Goal: Task Accomplishment & Management: Use online tool/utility

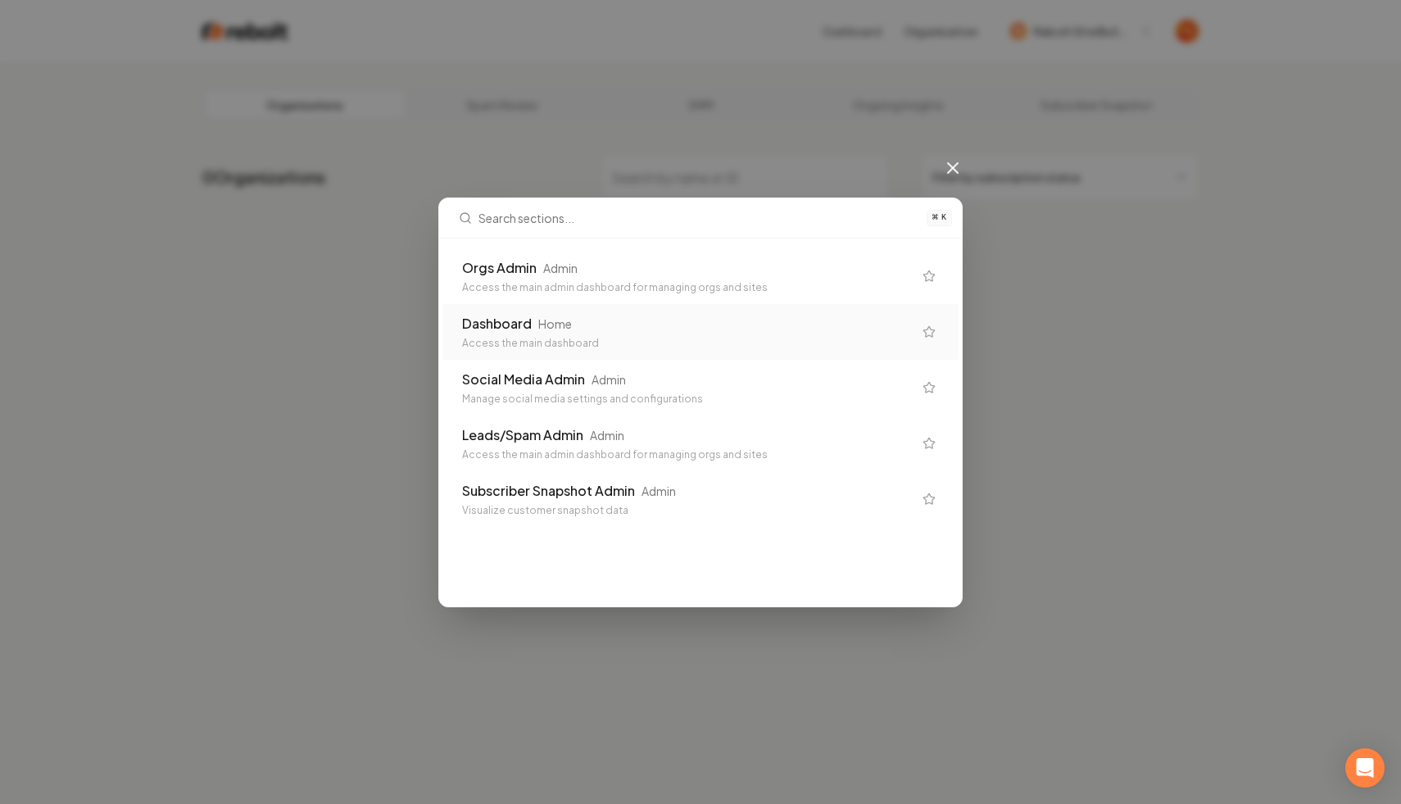
click at [494, 345] on div "Access the main dashboard" at bounding box center [687, 343] width 451 height 13
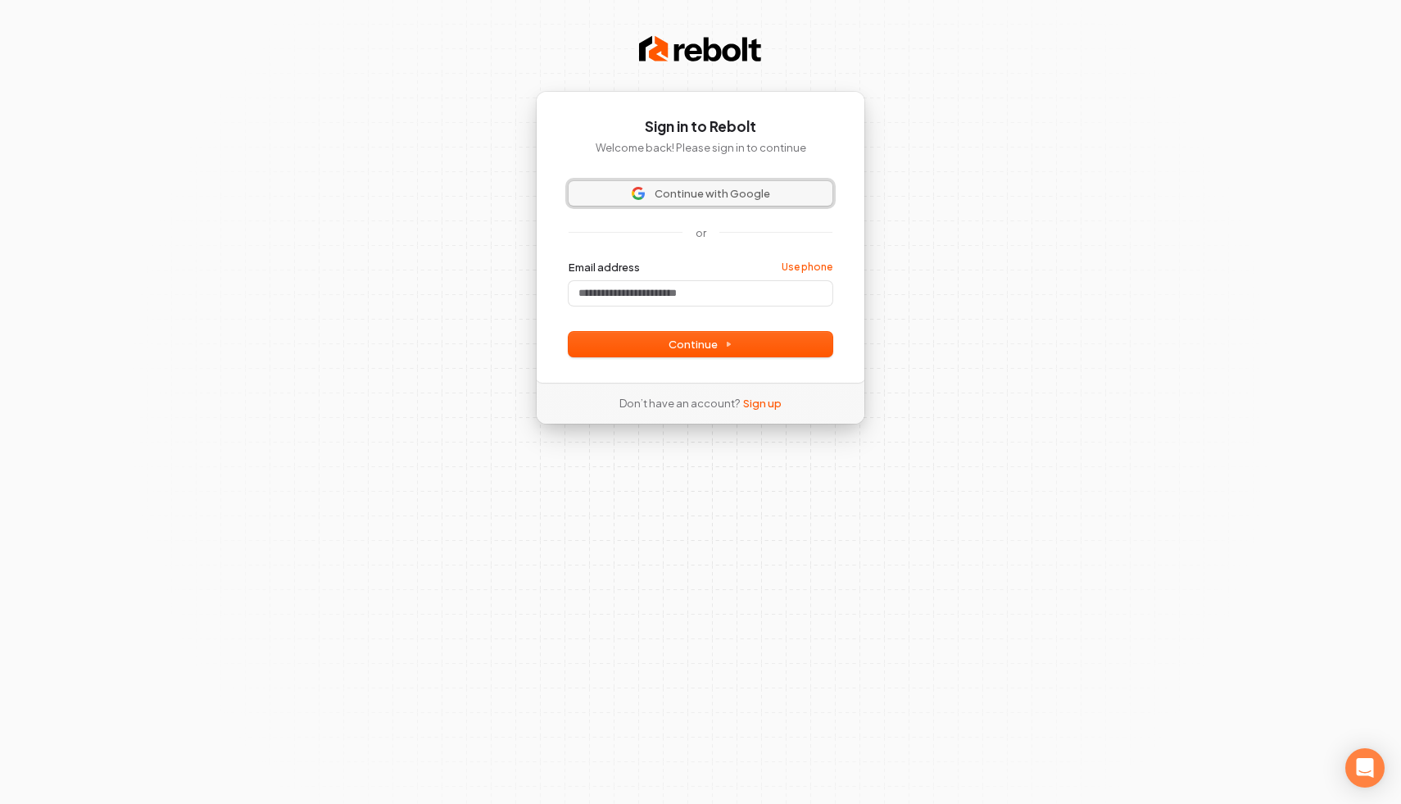
click at [669, 187] on span "Continue with Google" at bounding box center [713, 193] width 116 height 15
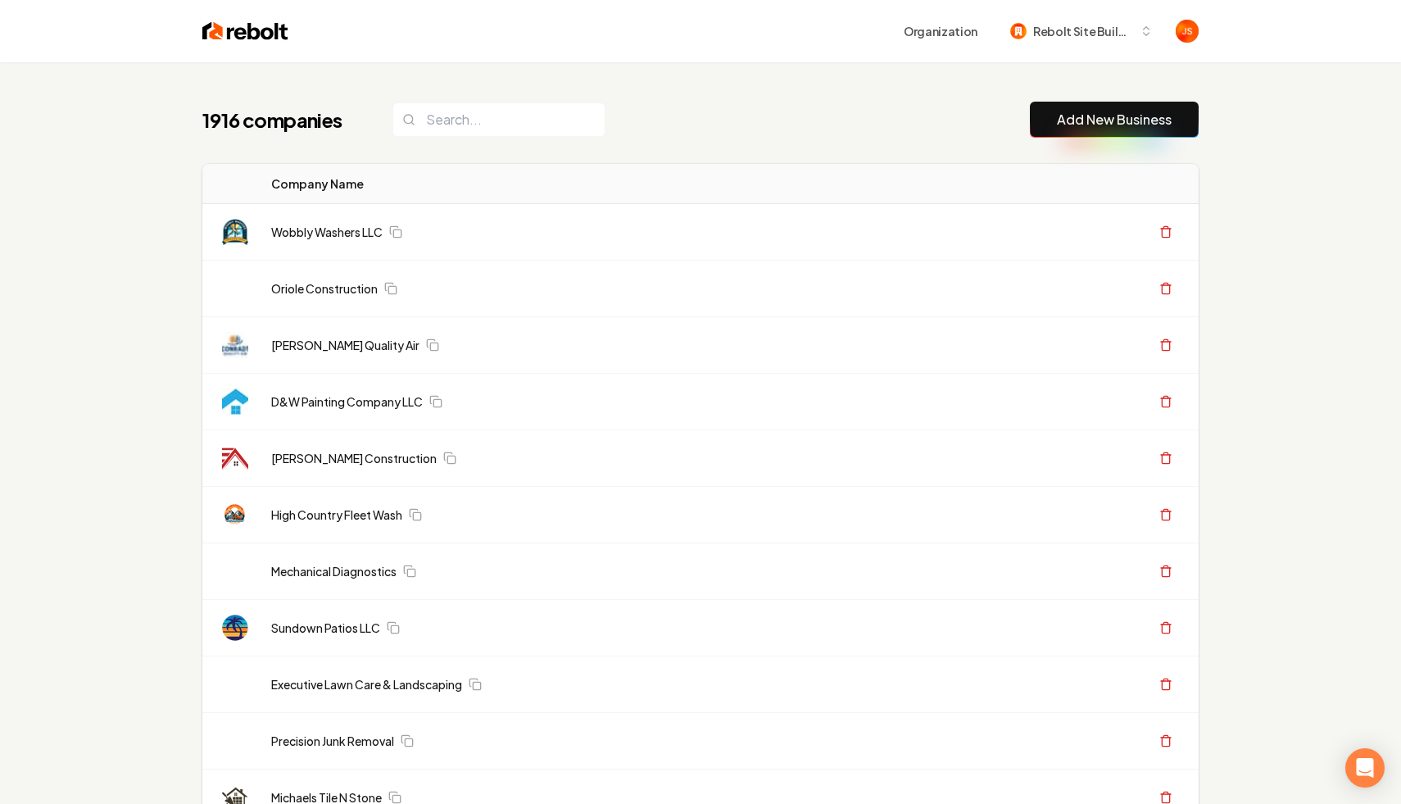
click at [434, 126] on input "search" at bounding box center [498, 119] width 213 height 34
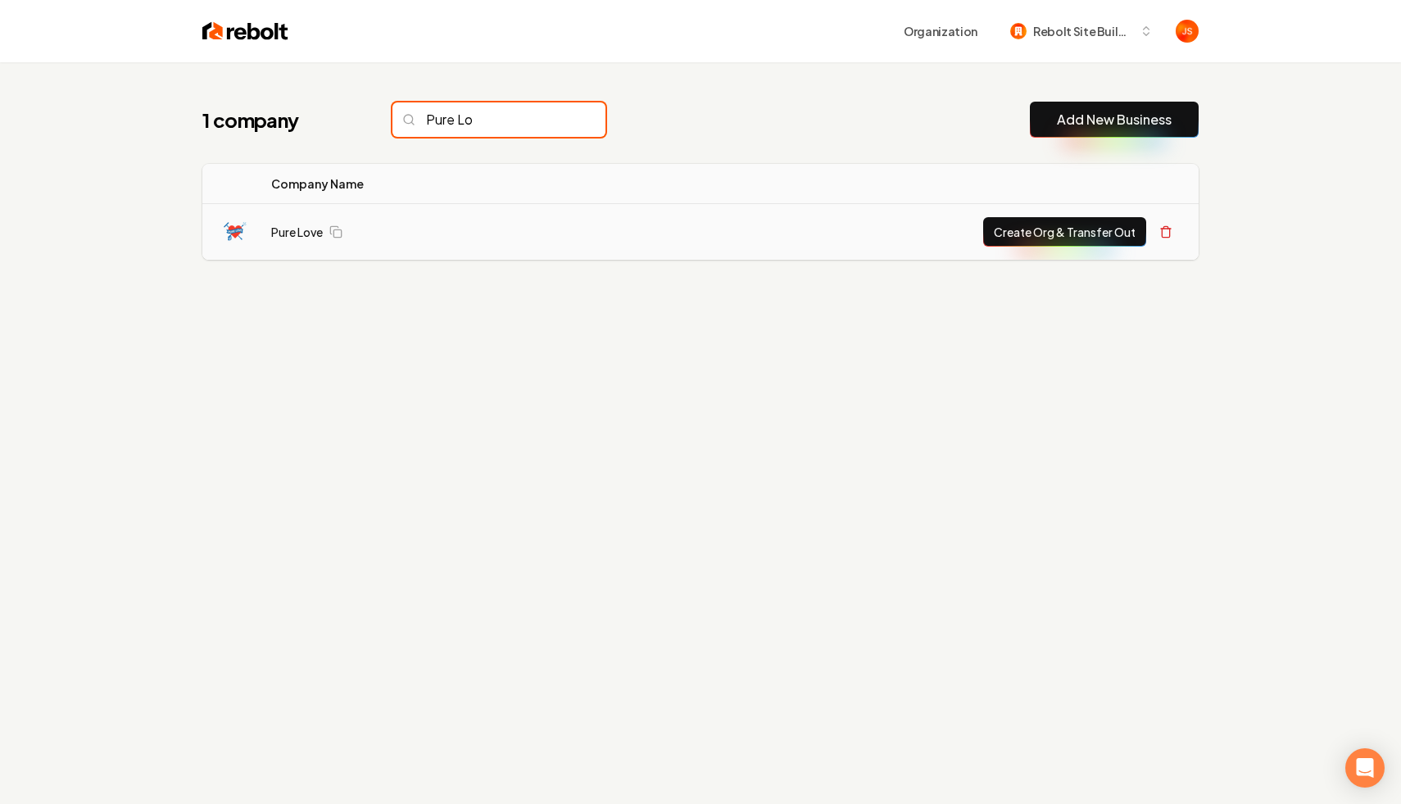
type input "Pure Lo"
click at [1019, 230] on button "Create Org & Transfer Out" at bounding box center [1064, 231] width 163 height 29
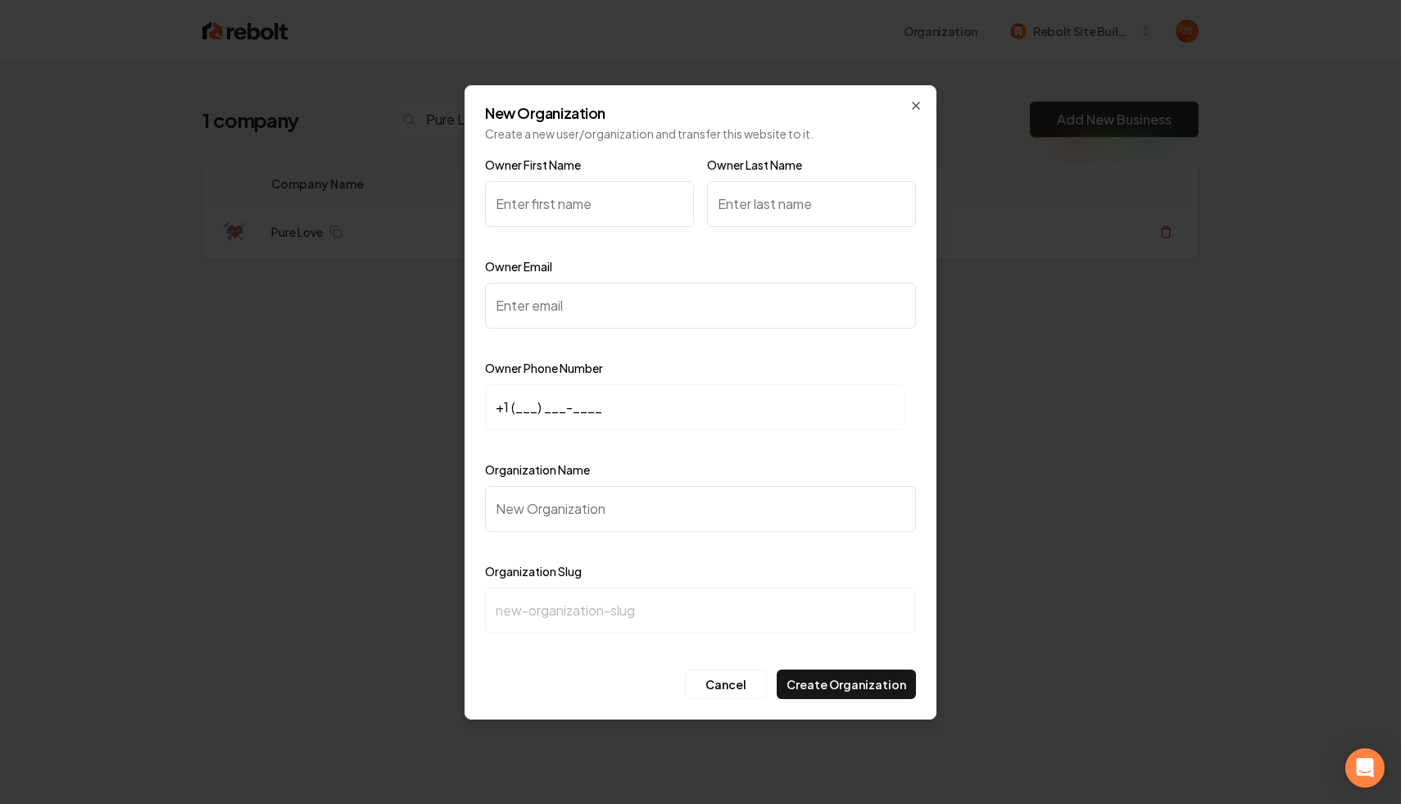
click at [559, 214] on input "Owner First Name" at bounding box center [589, 204] width 209 height 46
click at [517, 406] on input "+1 (___) ___-____" at bounding box center [695, 407] width 420 height 46
paste input "305) 417-0477"
type input "+1 (305) 417-0477"
click at [524, 287] on input "Owner Email" at bounding box center [700, 306] width 431 height 46
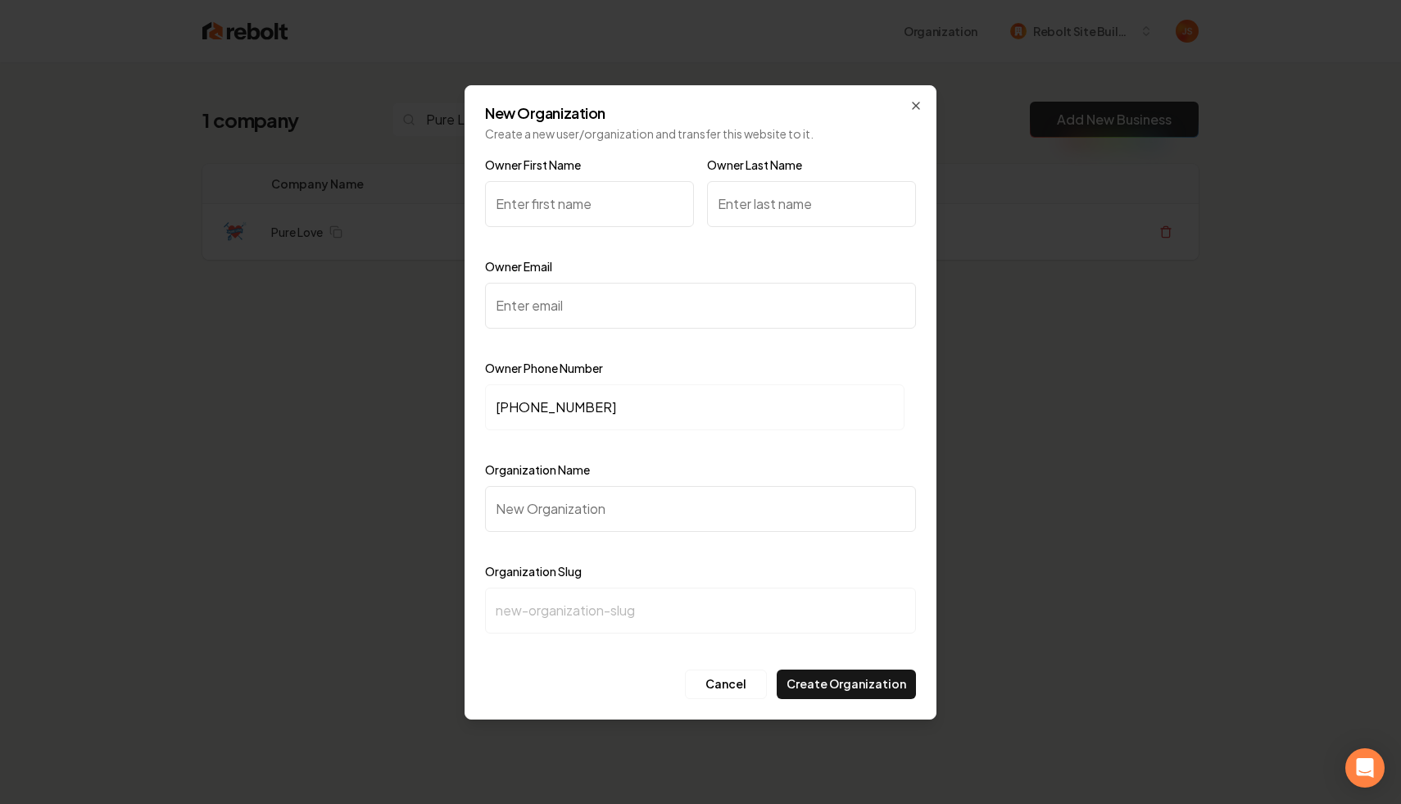
paste input "migiqq4@gmail.com"
type input "migiqq4@gmail.com"
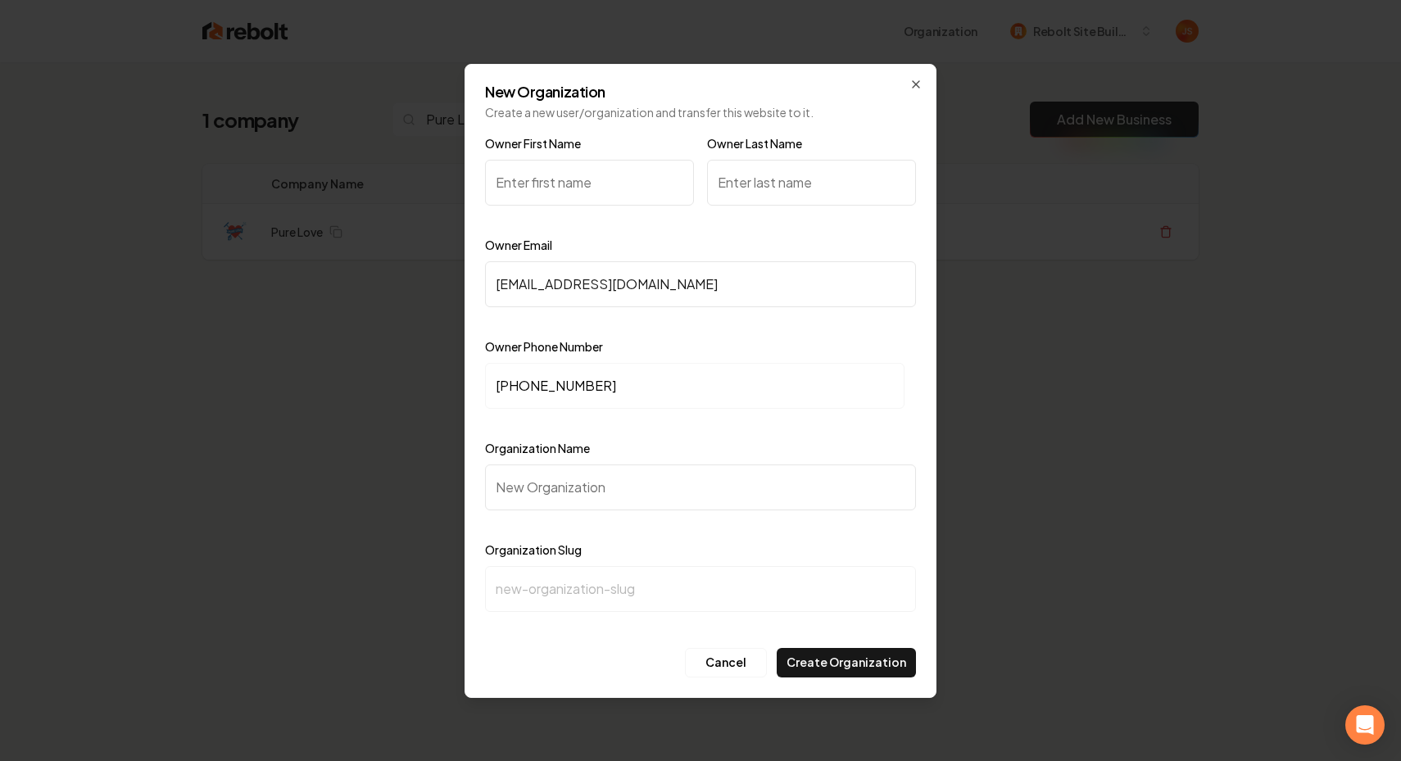
click at [562, 202] on input "Owner First Name" at bounding box center [589, 183] width 209 height 46
type input "Miguel"
click at [783, 193] on input "Owner Last Name" at bounding box center [811, 183] width 209 height 46
paste input "Quinones"
type input "Quinones"
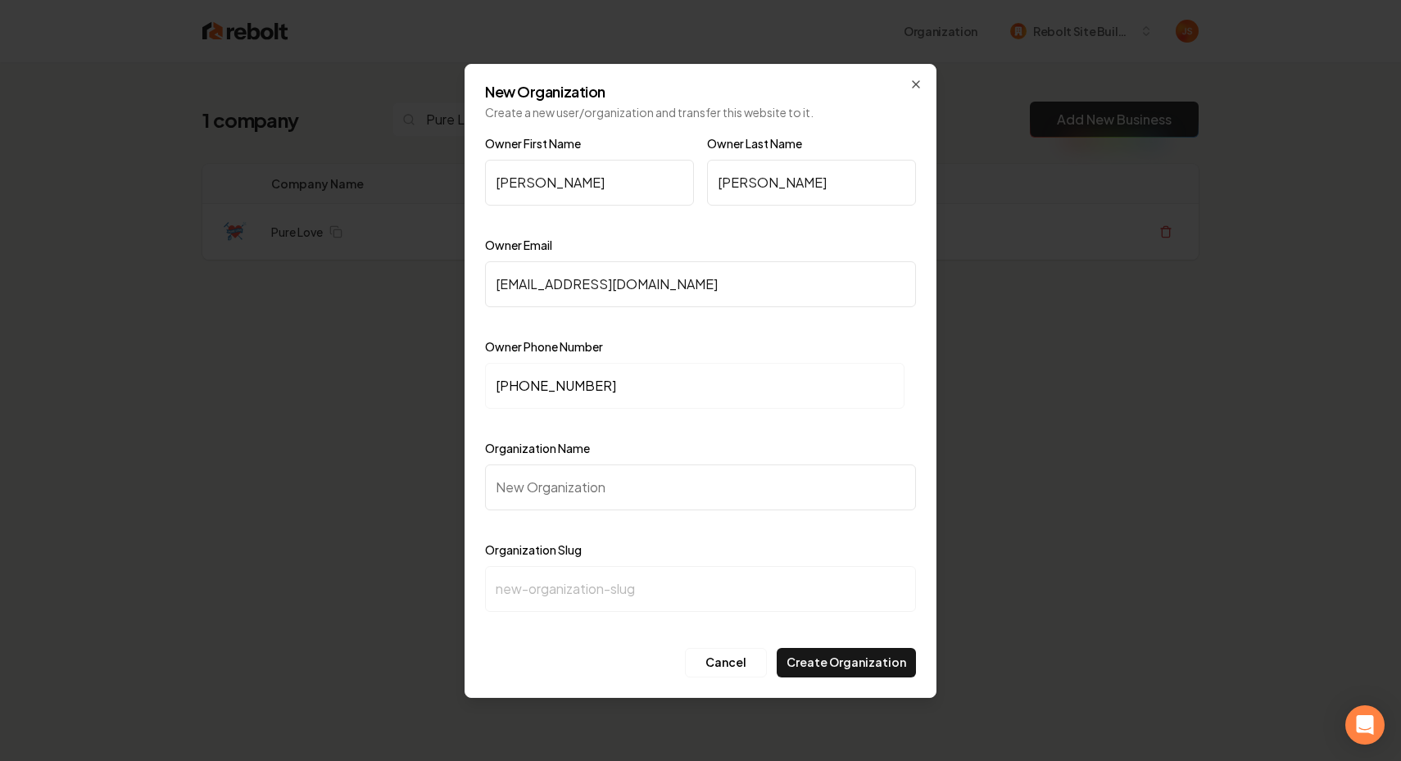
click at [592, 509] on input "Organization Name" at bounding box center [700, 488] width 431 height 46
type input "P"
type input "p"
type input "Pu"
type input "pu"
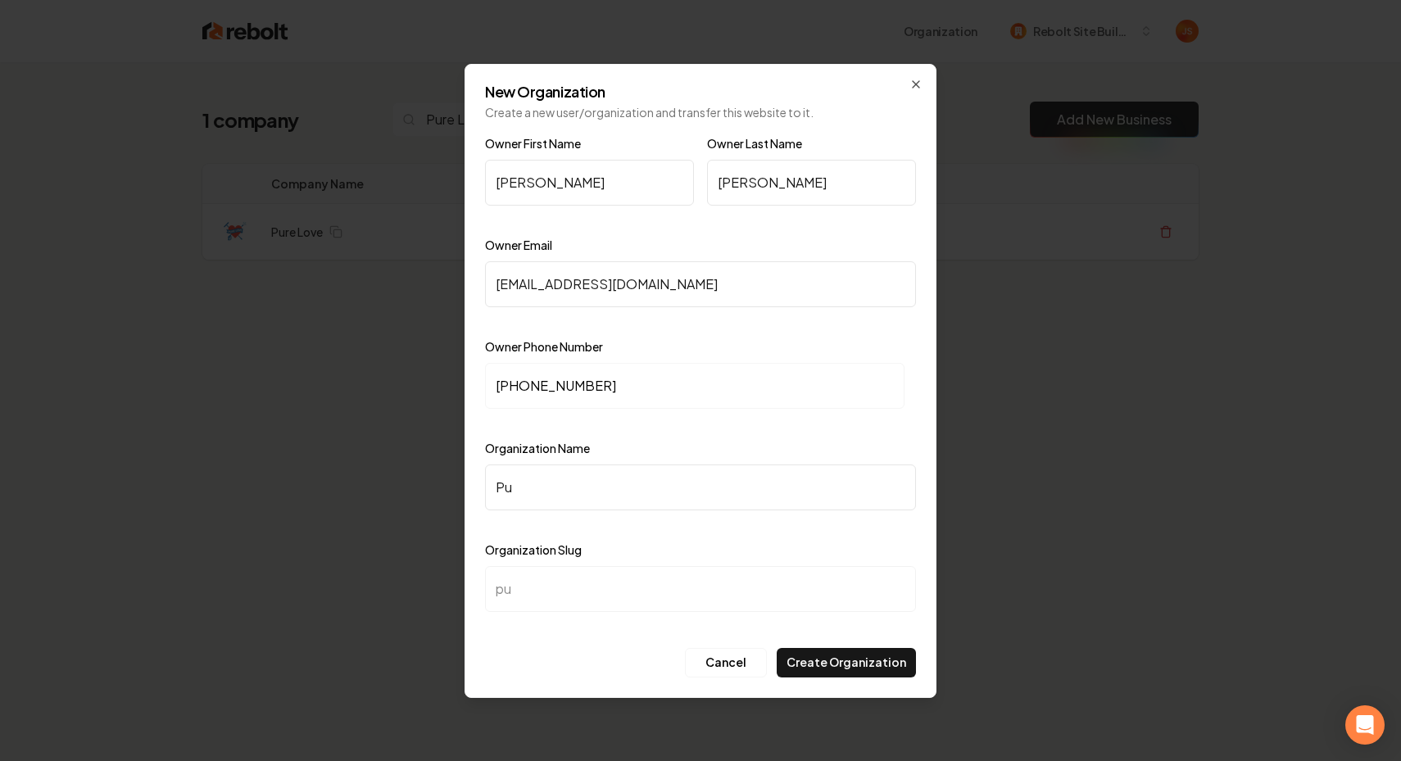
type input "Pur"
type input "pur"
type input "Pure"
type input "pure"
type input "Pure :"
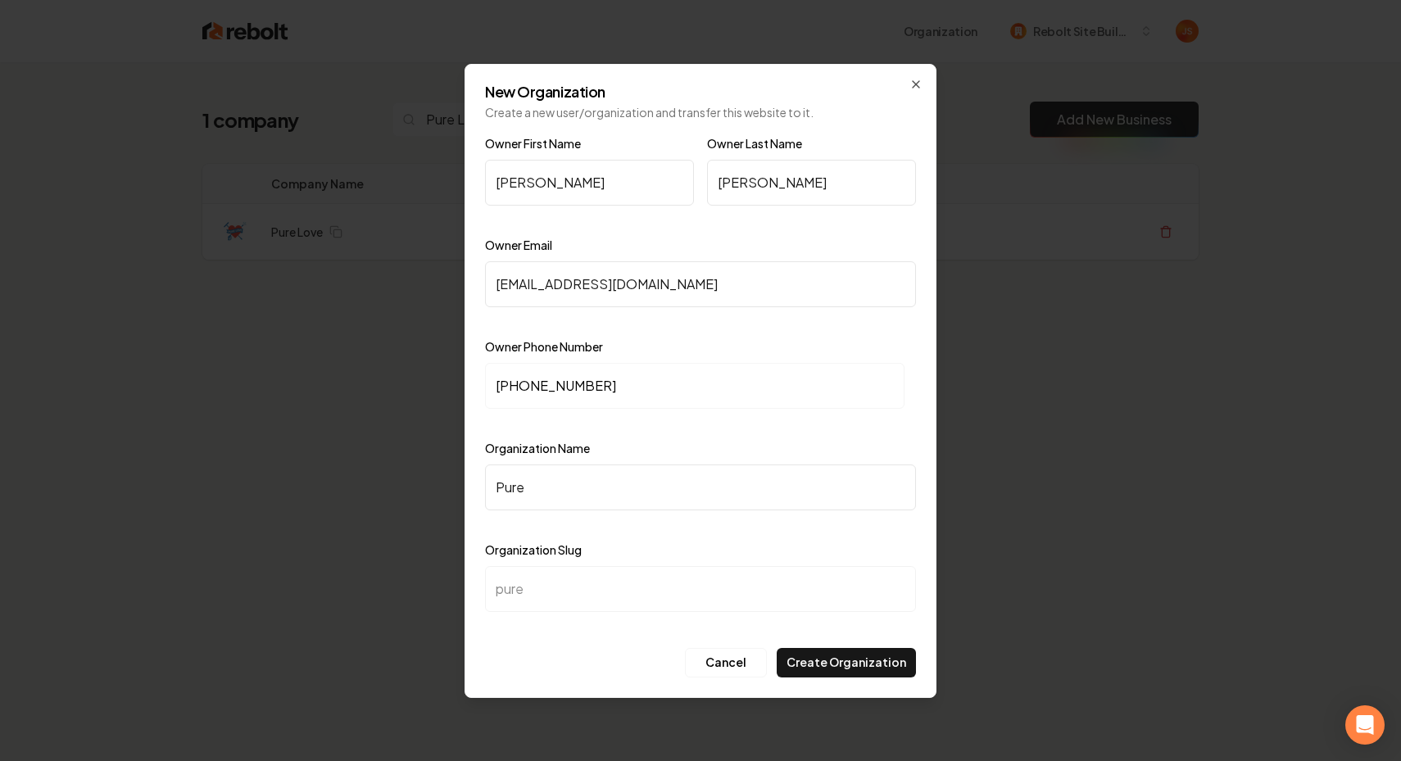
type input "pure-"
type input "Pure :p"
type input "pure-p"
type input "Pure :"
type input "pure-"
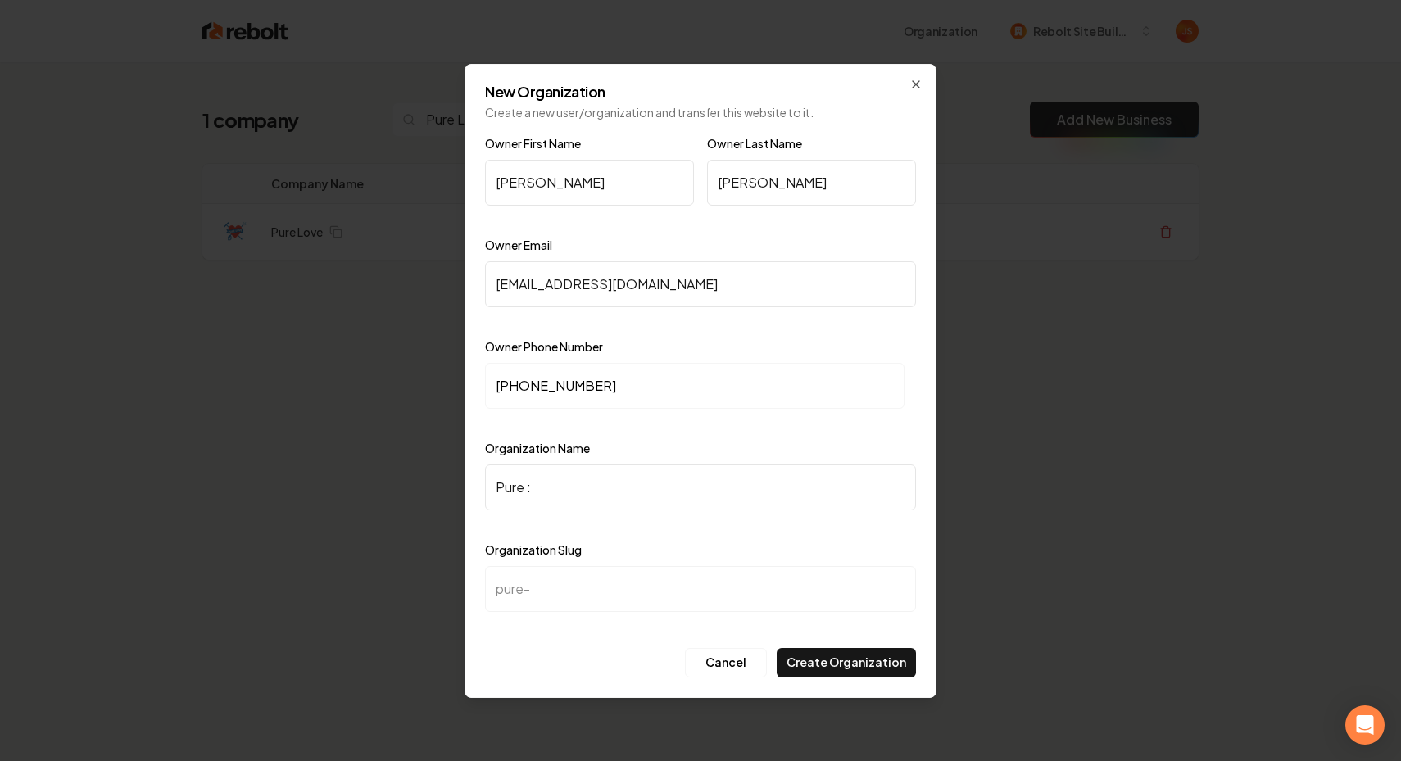
type input "Pure"
type input "pure"
type input "Pure L"
type input "pure-l"
type input "Pure Lo"
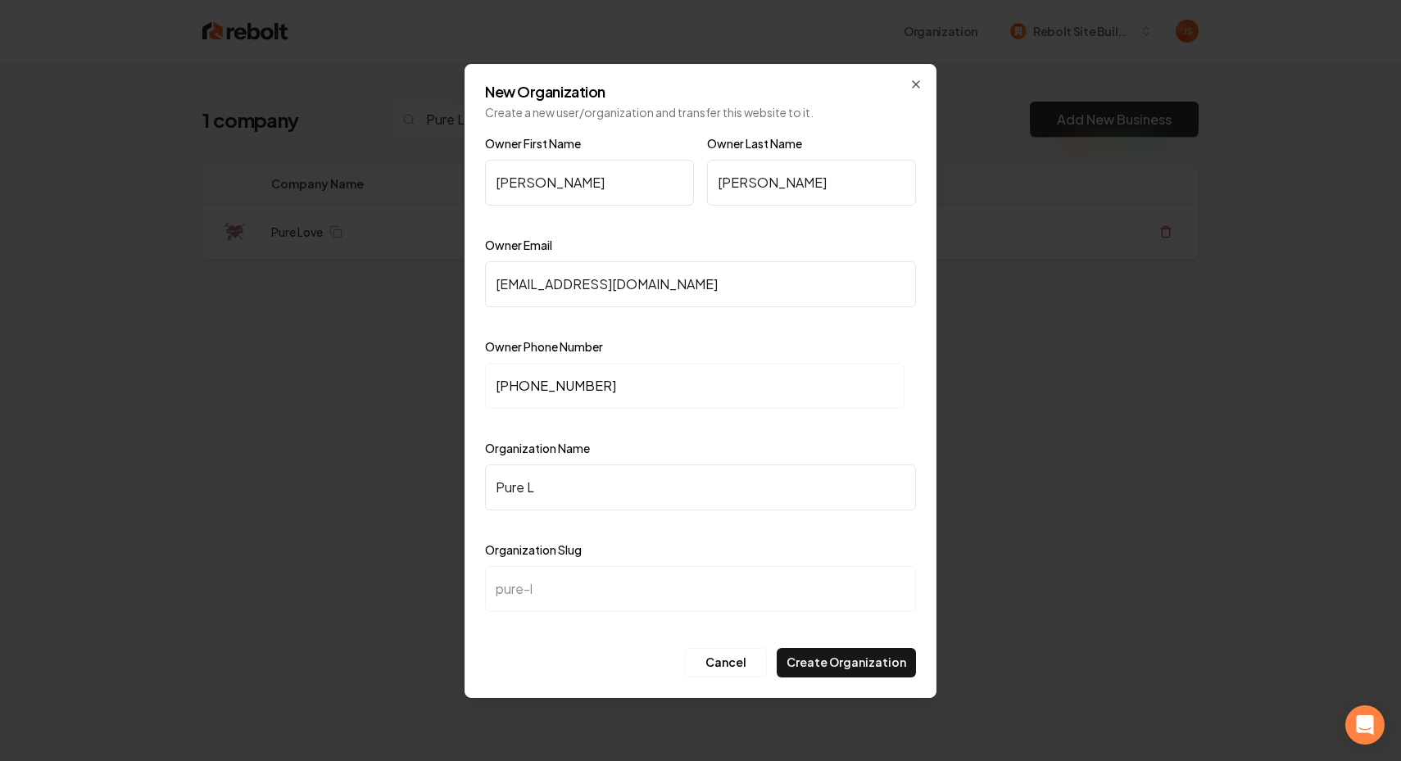
type input "pure-lo"
type input "Pure Lov"
type input "pure-lov"
type input "Pure Love"
type input "pure-love"
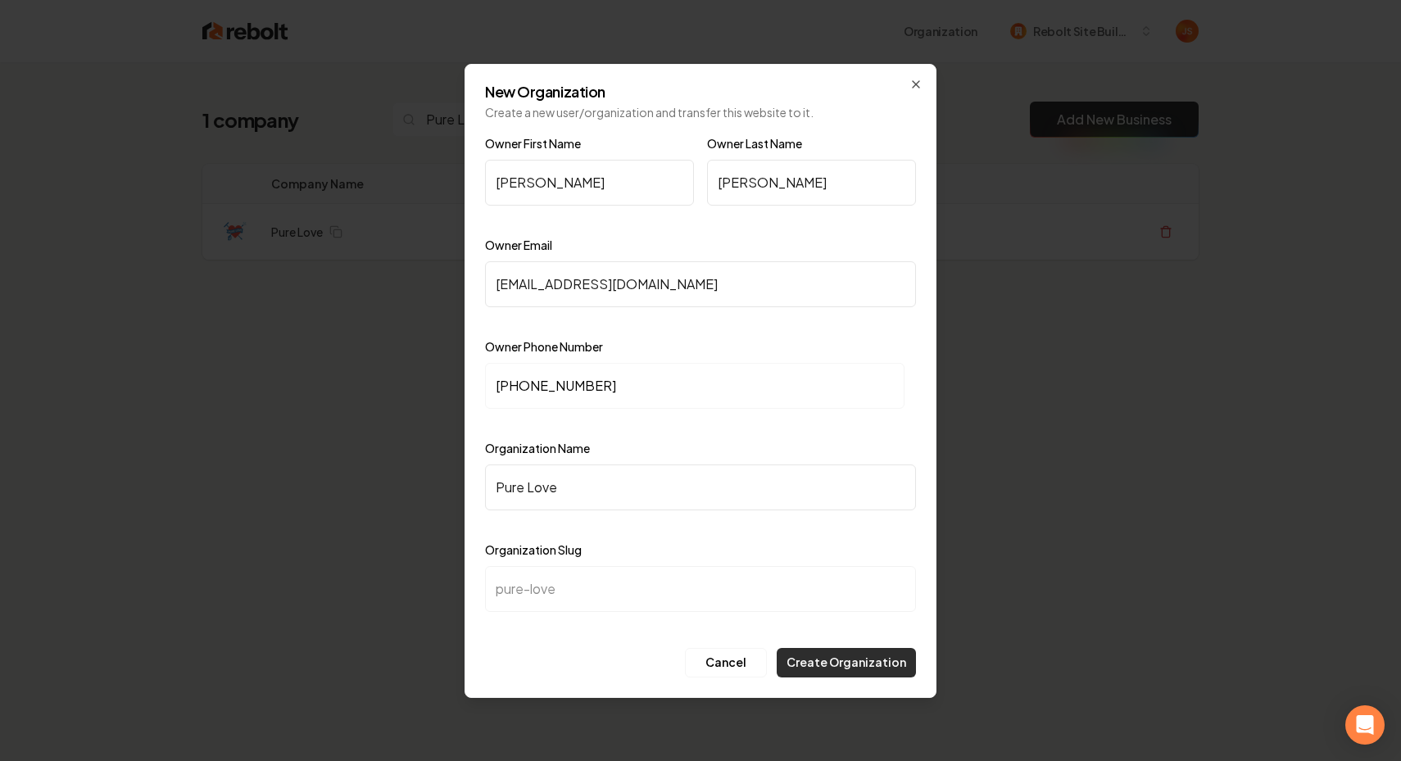
type input "Pure Love"
click at [857, 660] on button "Create Organization" at bounding box center [846, 662] width 139 height 29
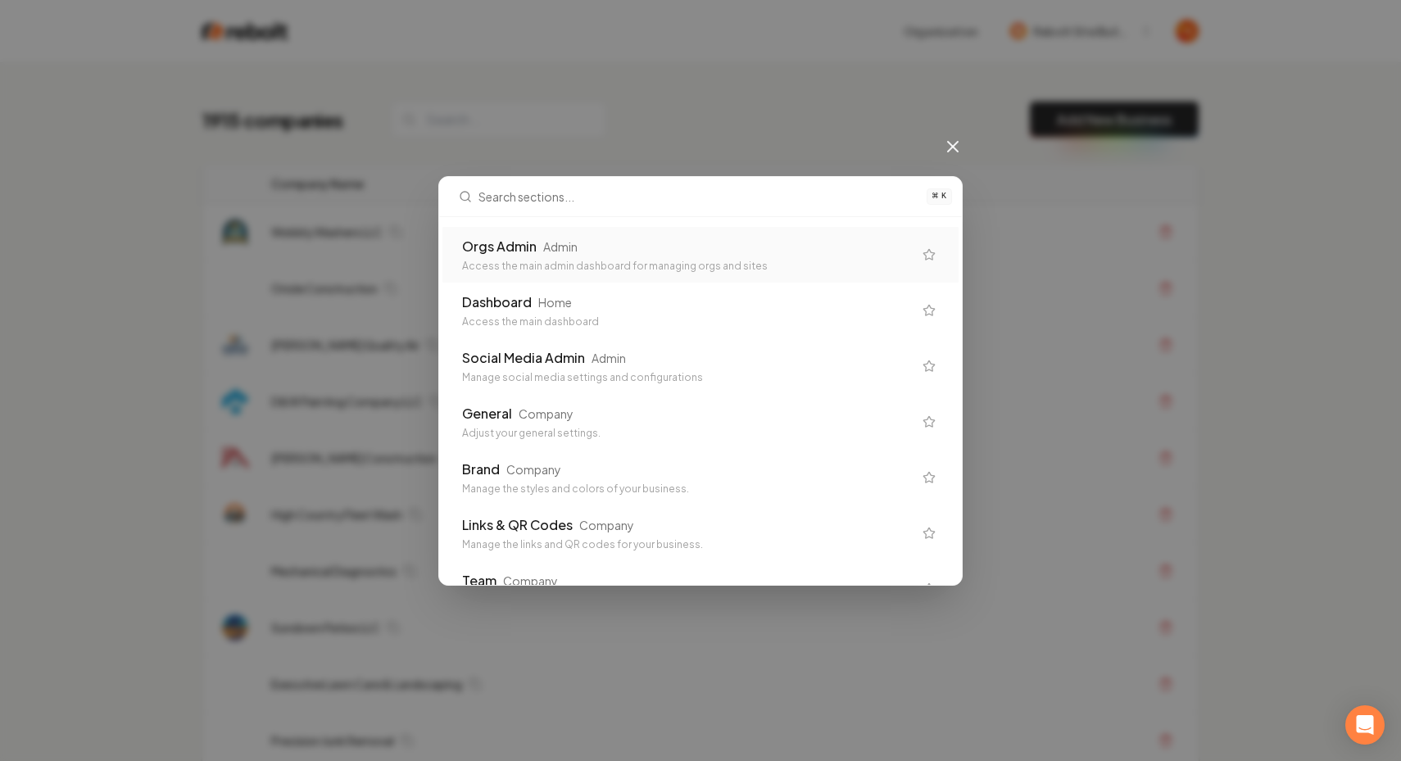
click at [544, 256] on div "Orgs Admin Admin Access the main admin dashboard for managing orgs and sites" at bounding box center [687, 255] width 451 height 36
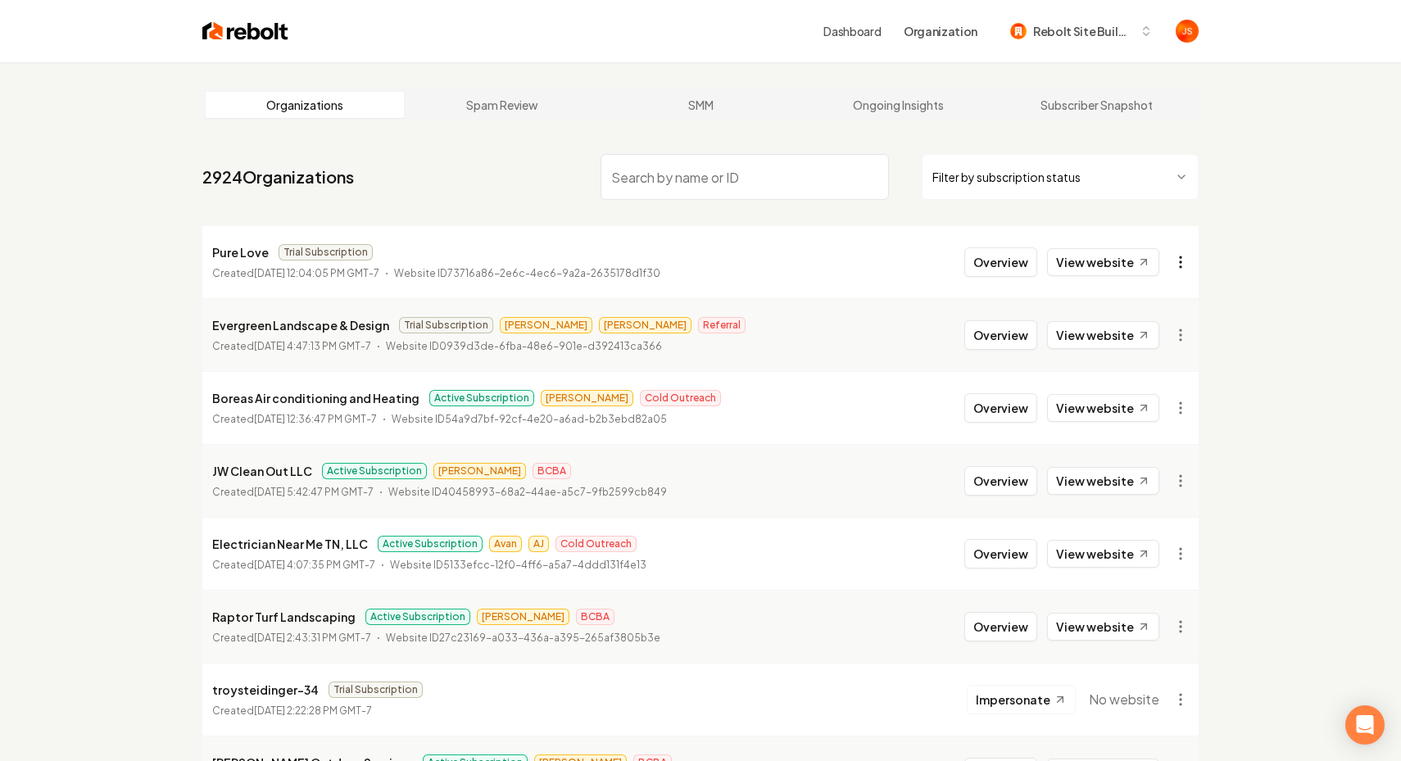
click at [1178, 261] on html "Dashboard Organization Rebolt Site Builder Organizations Spam Review SMM Ongoin…" at bounding box center [700, 380] width 1401 height 761
click at [1123, 329] on div "Get Payment Link" at bounding box center [1141, 325] width 104 height 26
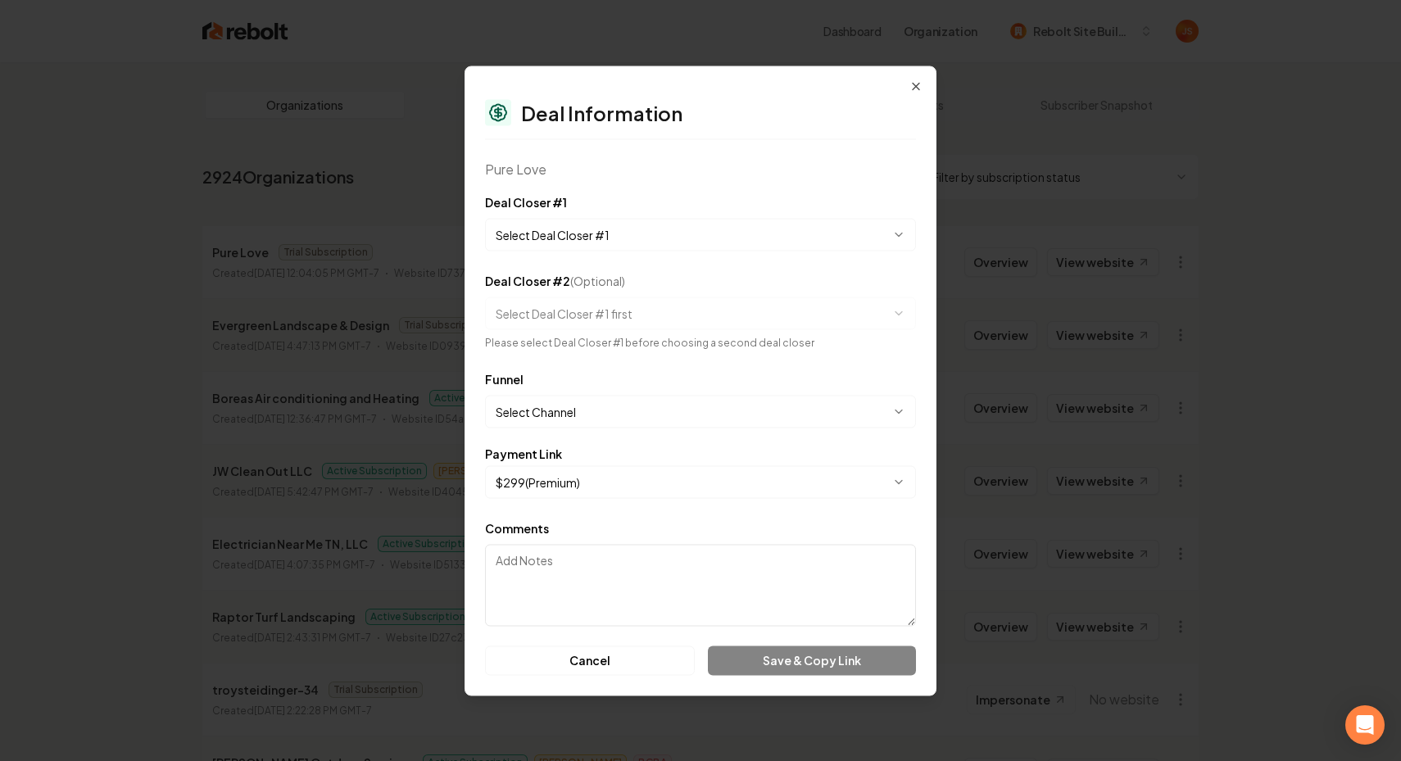
click at [673, 223] on body "Dashboard Organization Rebolt Site Builder Organizations Spam Review SMM Ongoin…" at bounding box center [700, 380] width 1401 height 761
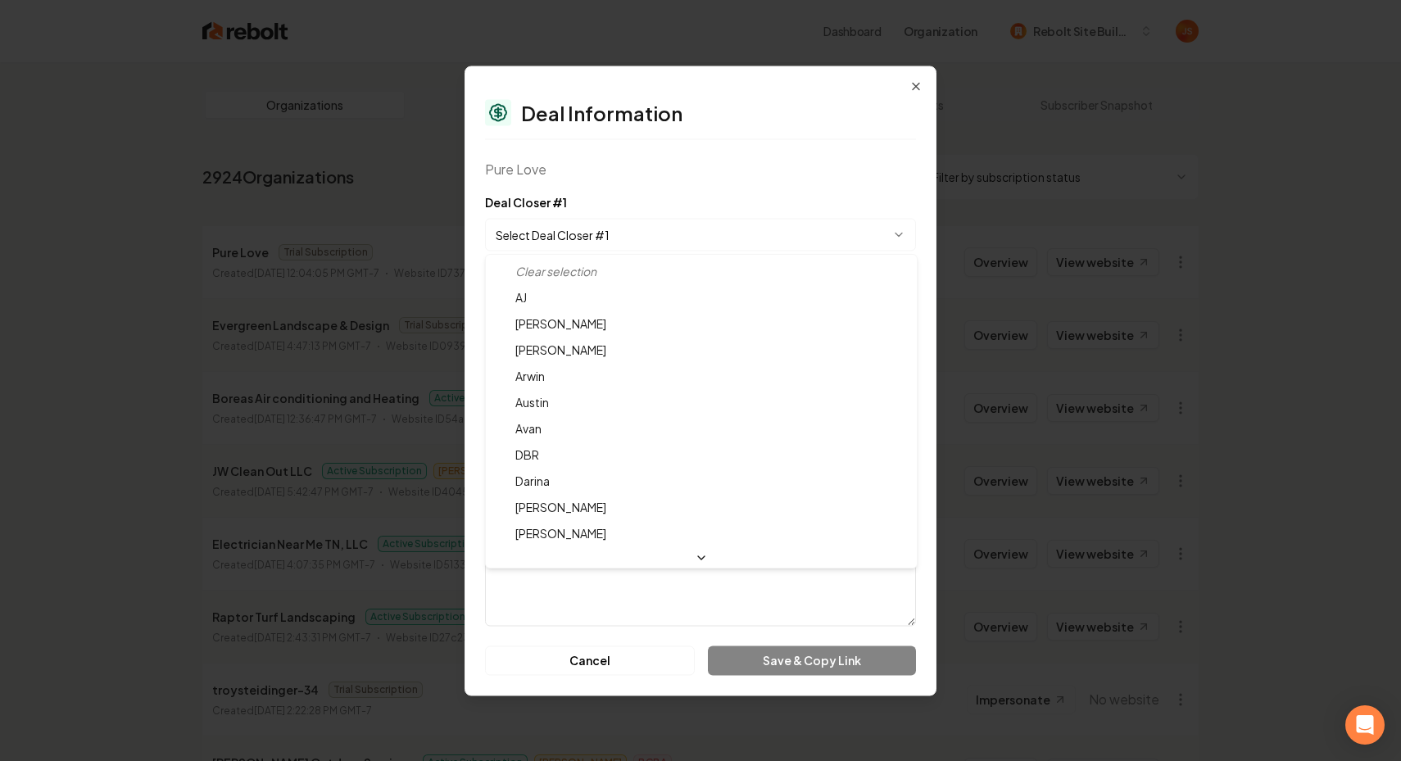
select select "**********"
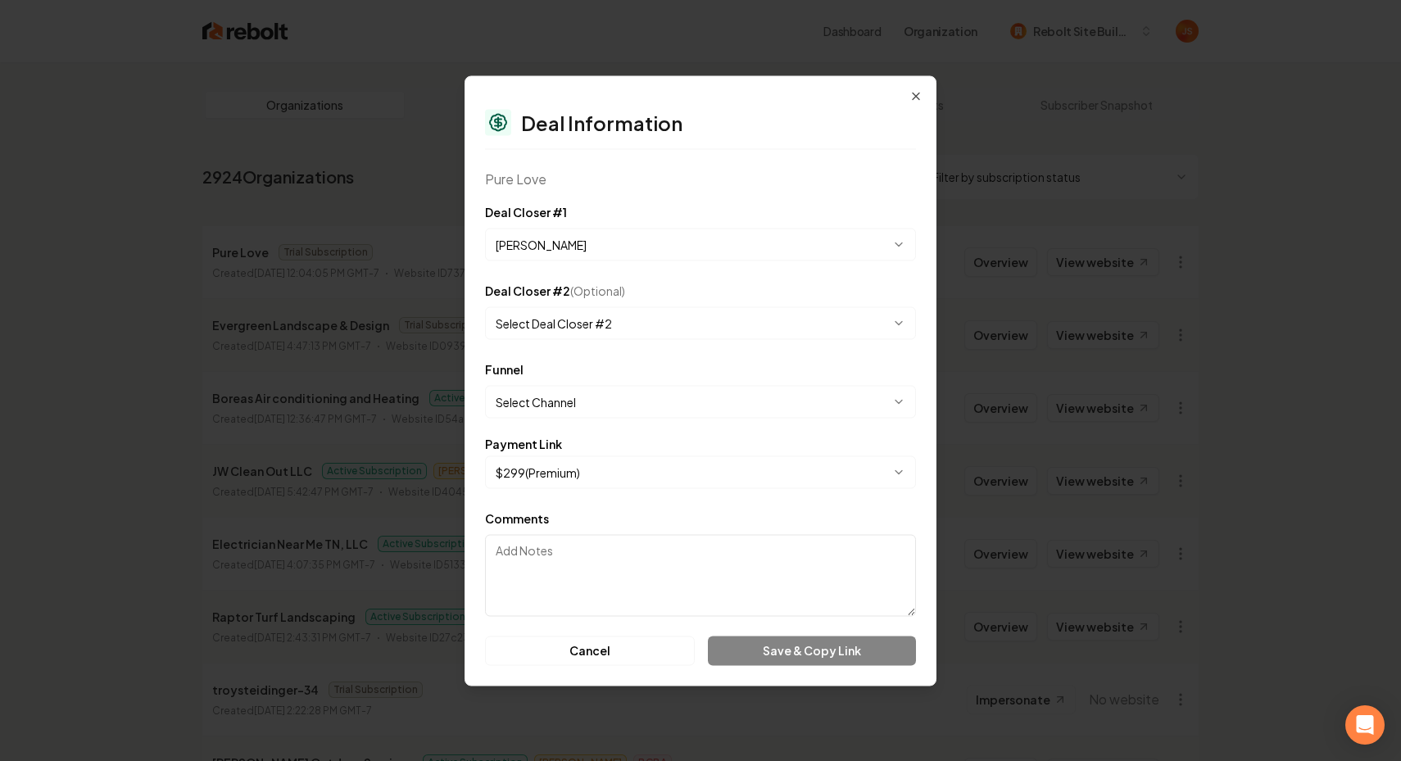
click at [578, 403] on body "Dashboard Organization Rebolt Site Builder Organizations Spam Review SMM Ongoin…" at bounding box center [700, 380] width 1401 height 761
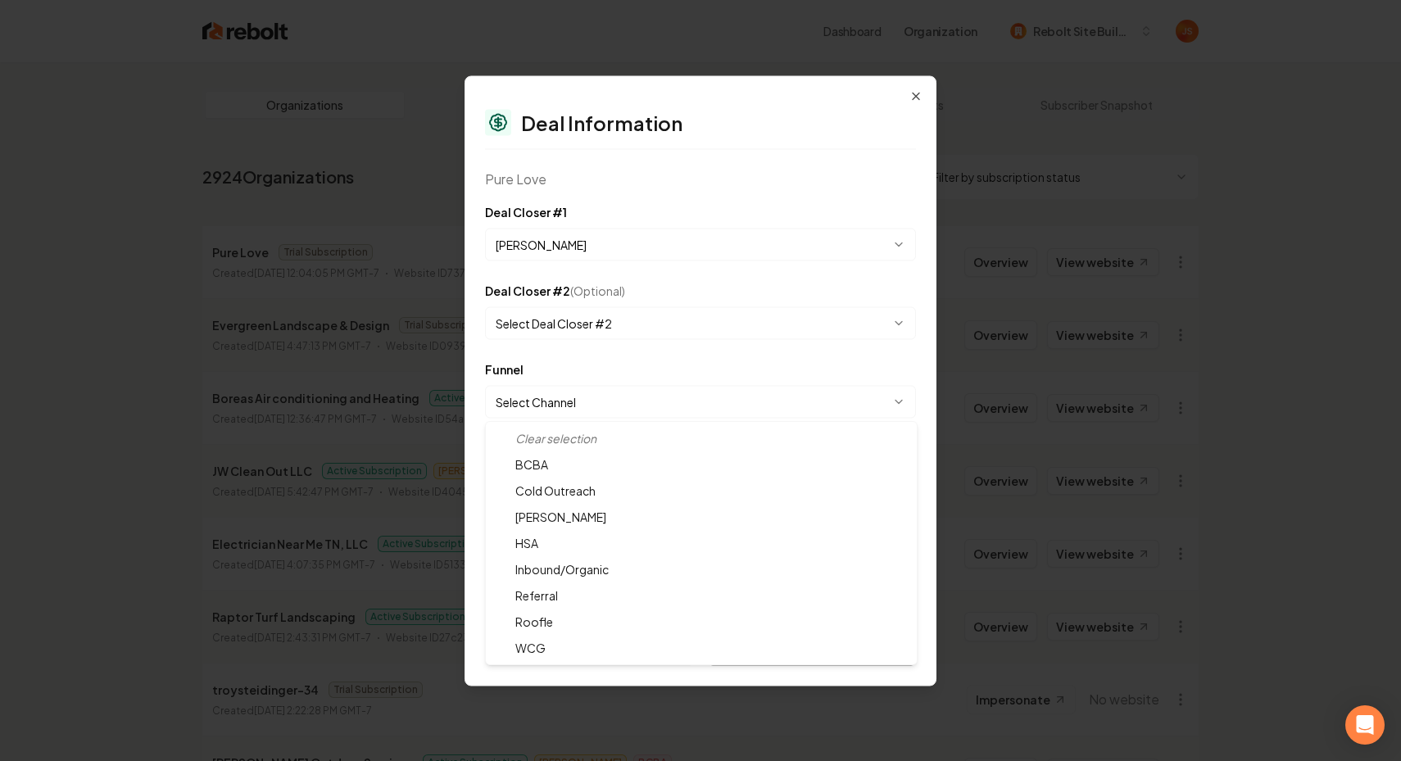
select select "**********"
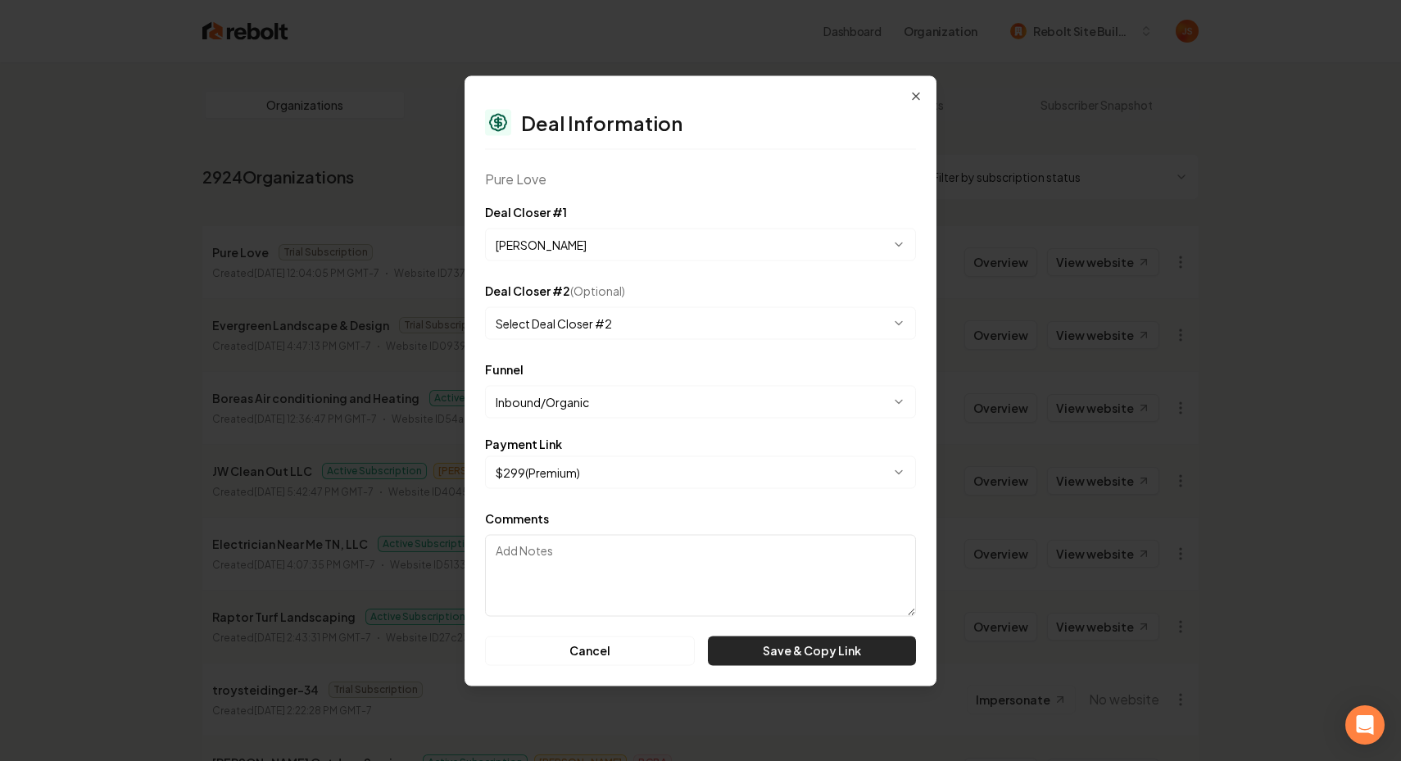
click at [778, 662] on button "Save & Copy Link" at bounding box center [812, 650] width 208 height 29
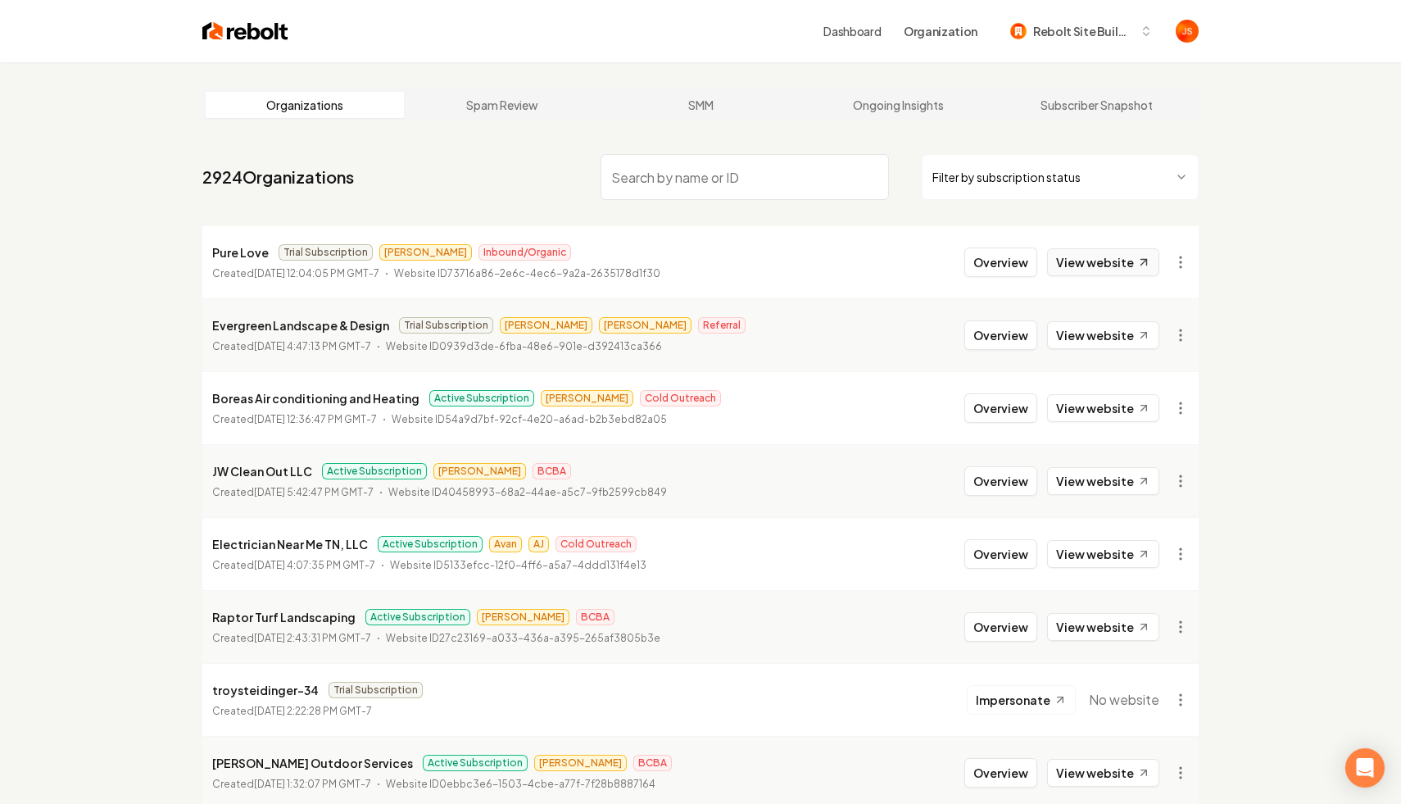
click at [1098, 263] on link "View website" at bounding box center [1103, 262] width 112 height 28
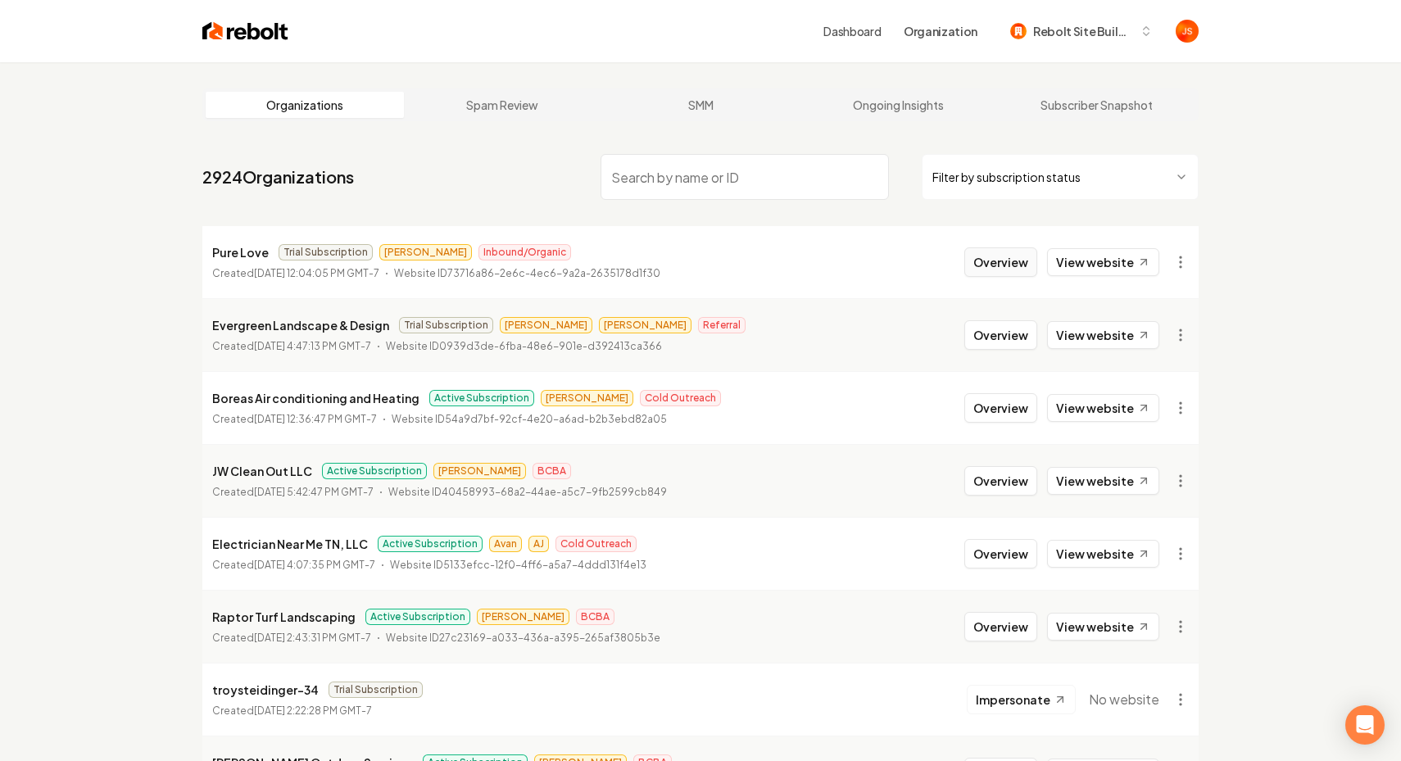
click at [1012, 262] on button "Overview" at bounding box center [1000, 261] width 73 height 29
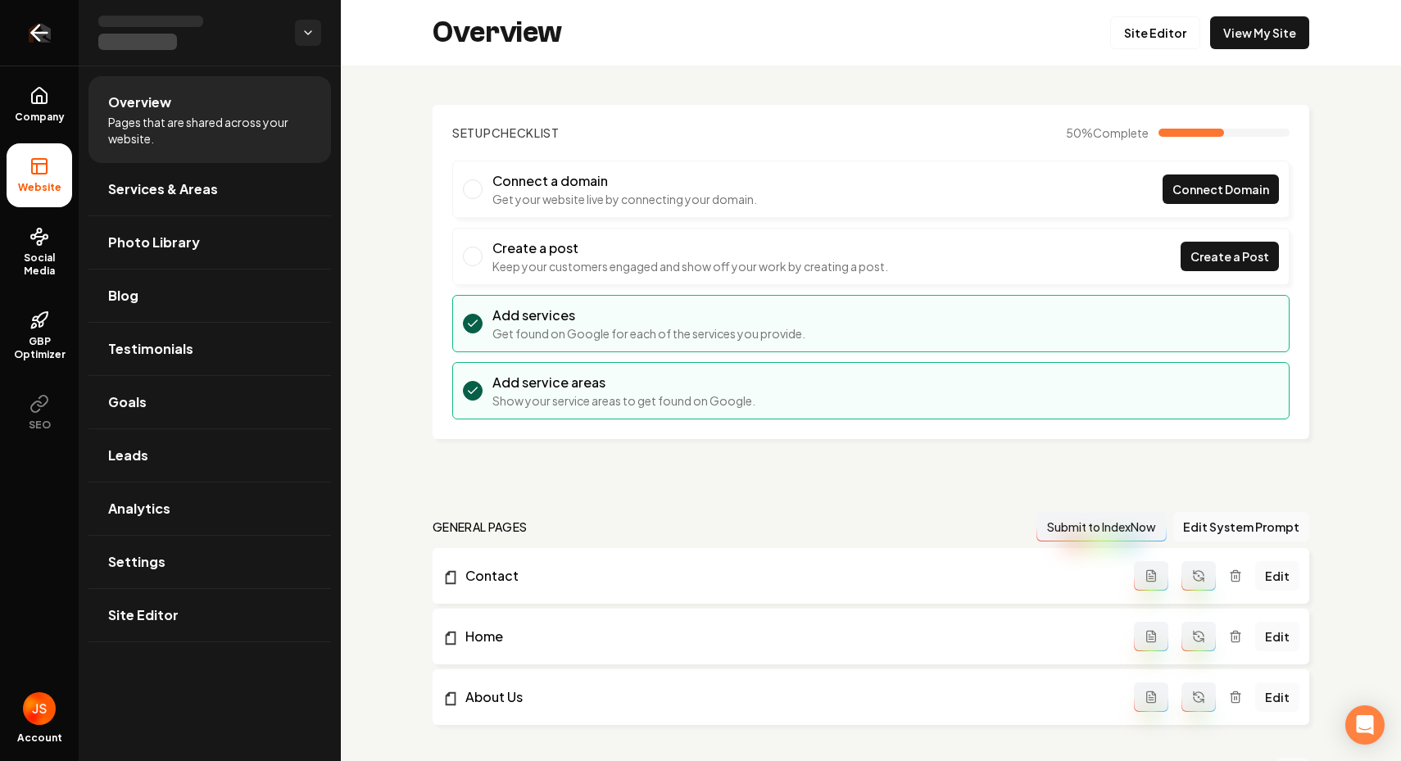
click at [59, 47] on link "Return to dashboard" at bounding box center [39, 33] width 79 height 66
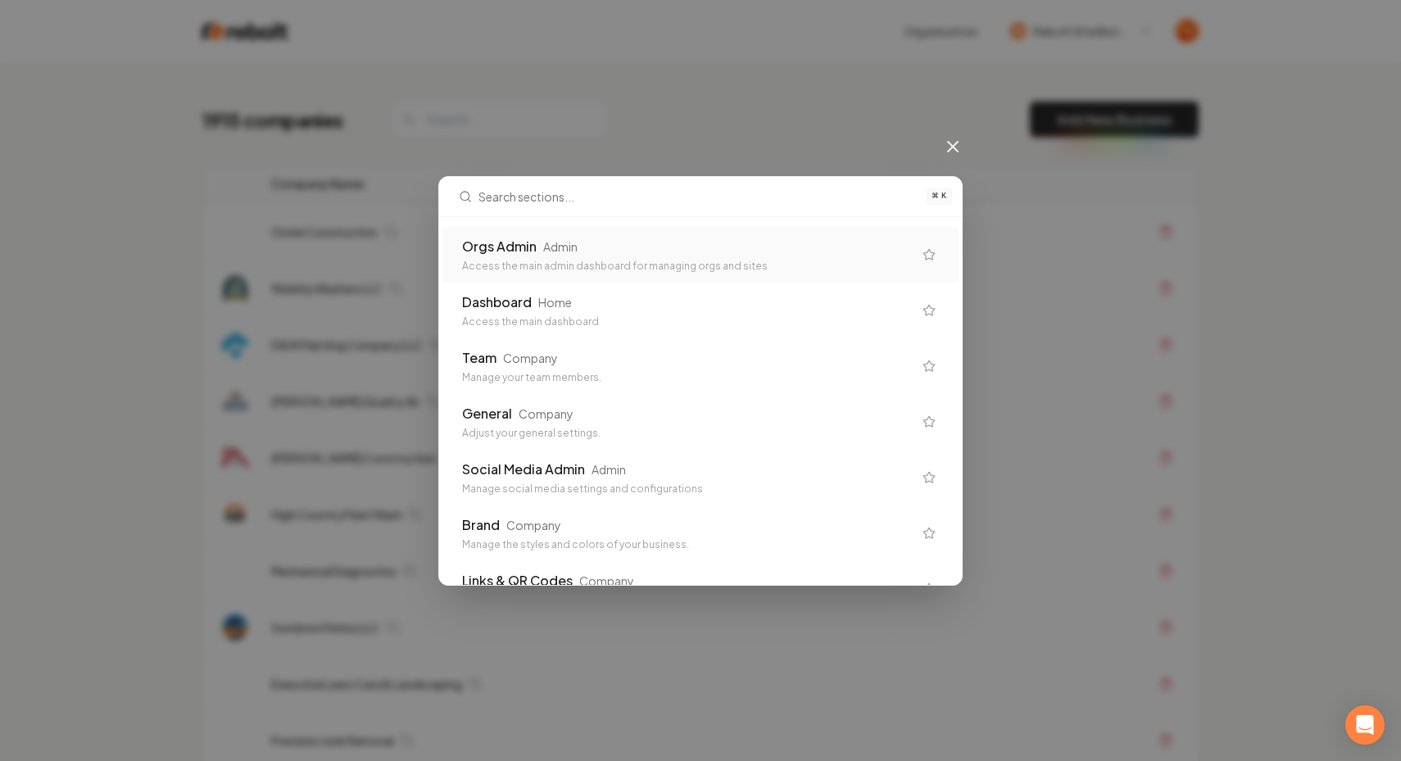
click at [678, 248] on div "Orgs Admin Admin" at bounding box center [687, 247] width 451 height 20
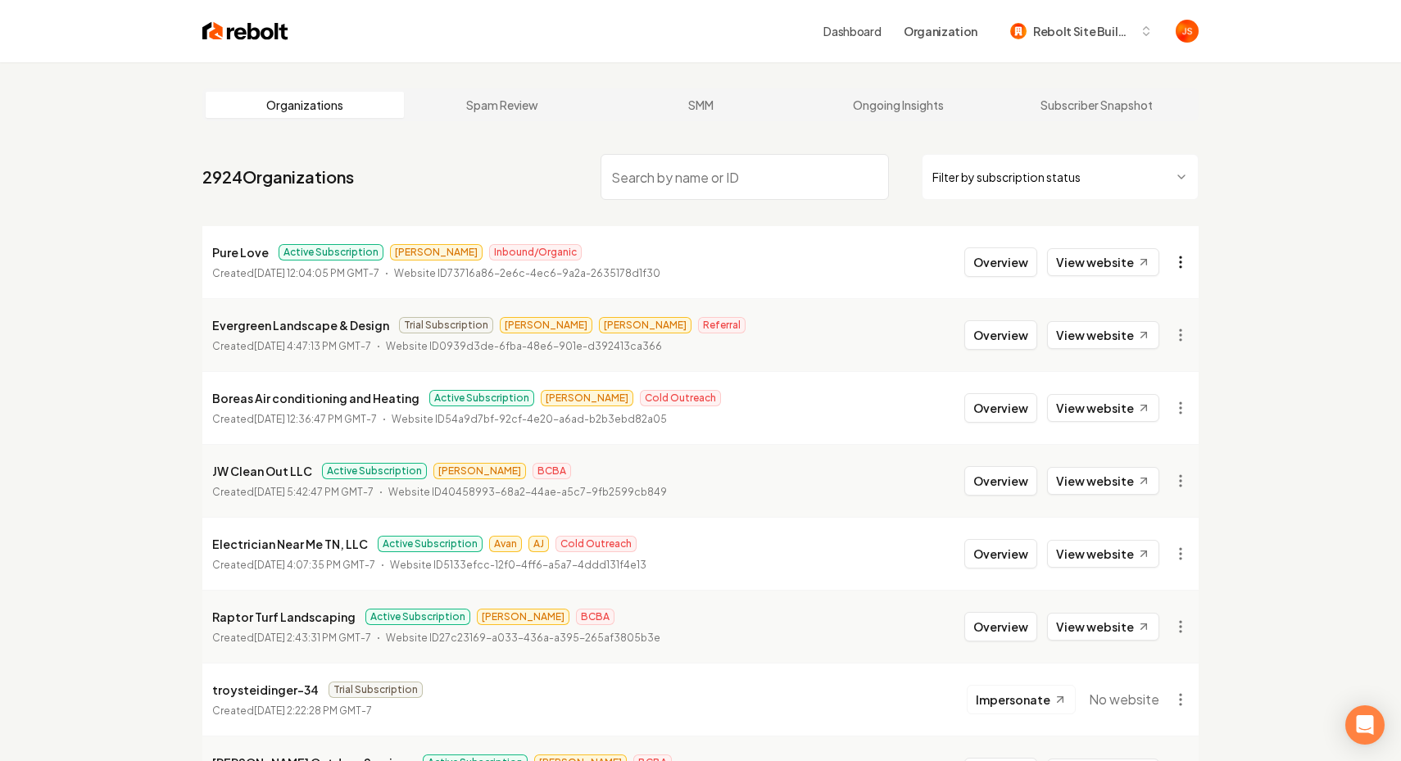
click at [1179, 259] on html "Dashboard Organization Rebolt Site Builder Organizations Spam Review SMM Ongoin…" at bounding box center [700, 380] width 1401 height 761
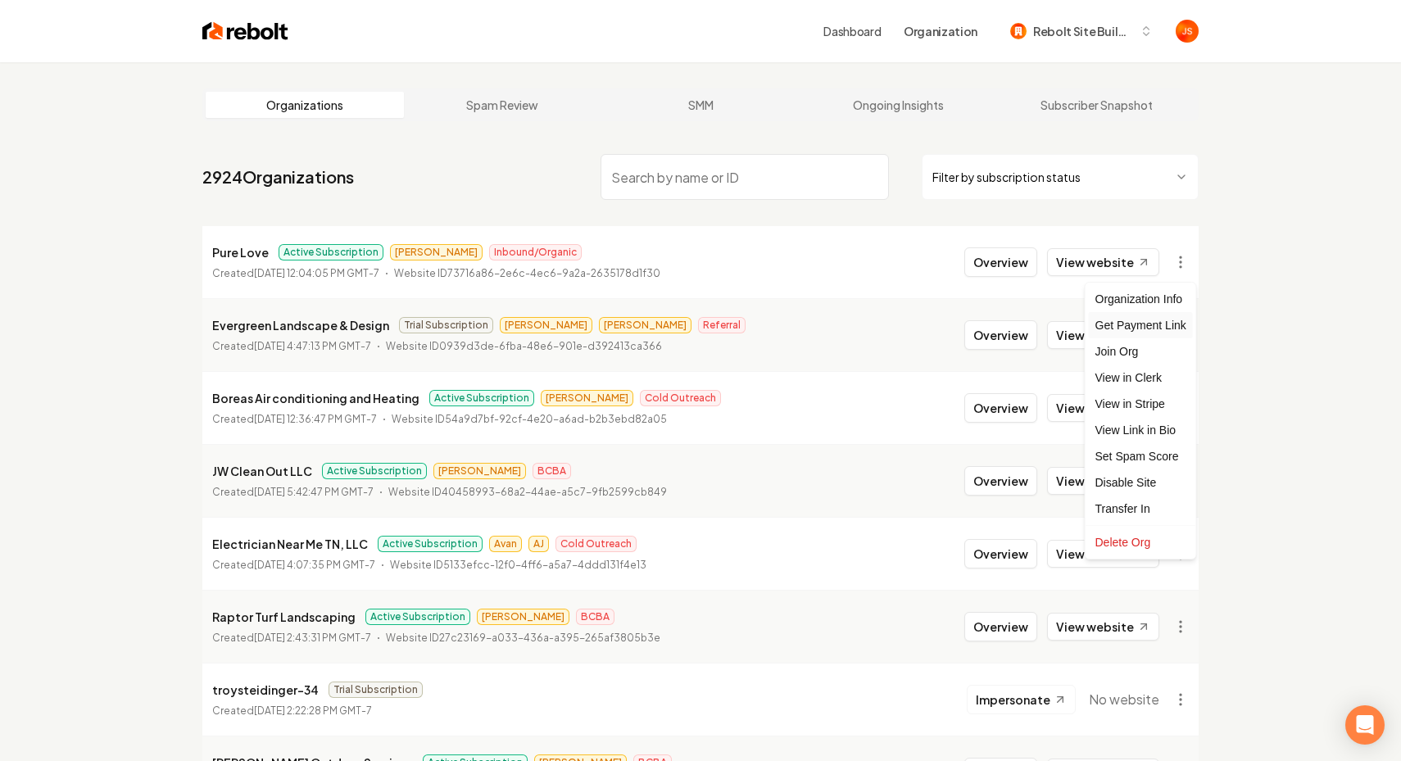
click at [1157, 322] on div "Get Payment Link" at bounding box center [1141, 325] width 104 height 26
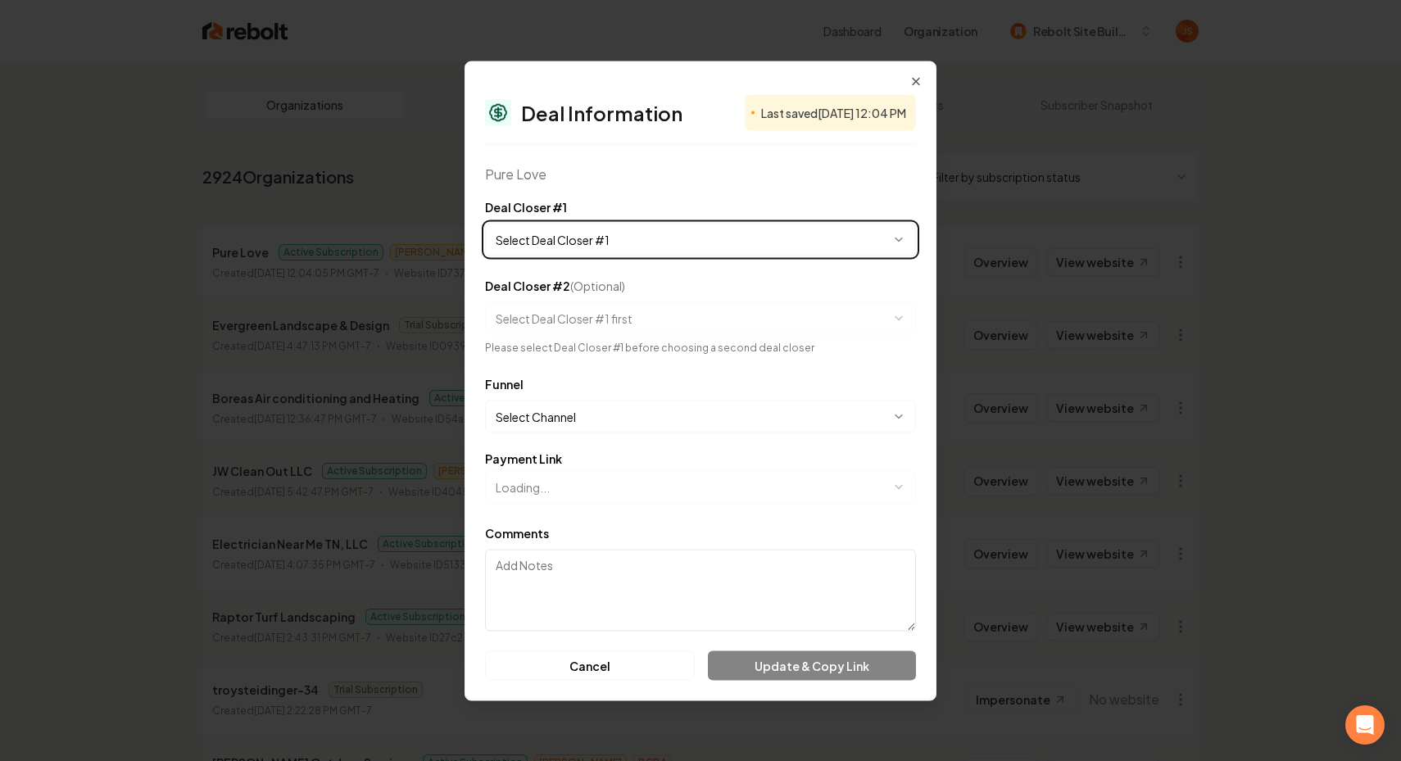
select select "**********"
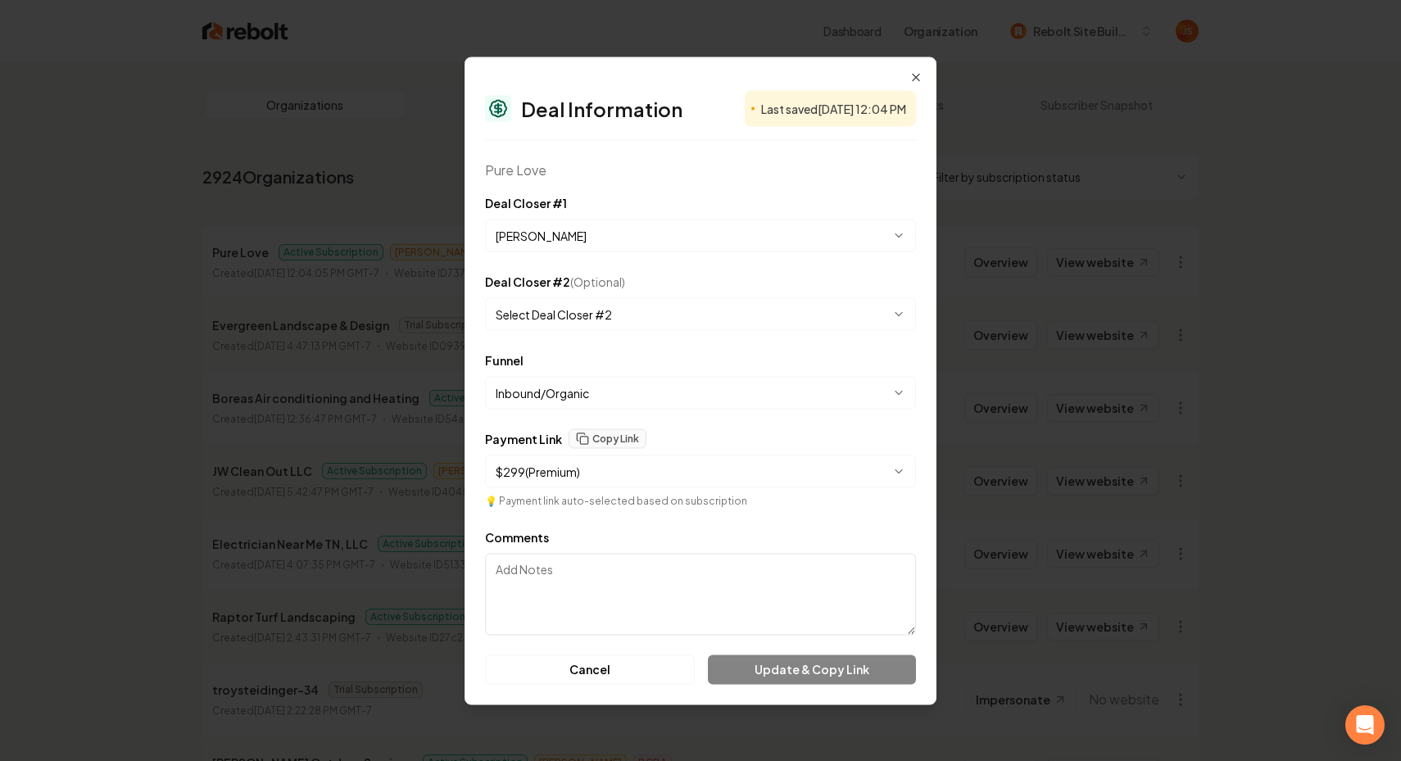
click at [644, 394] on body "Dashboard Organization Rebolt Site Builder Organizations Spam Review SMM Ongoin…" at bounding box center [700, 380] width 1401 height 761
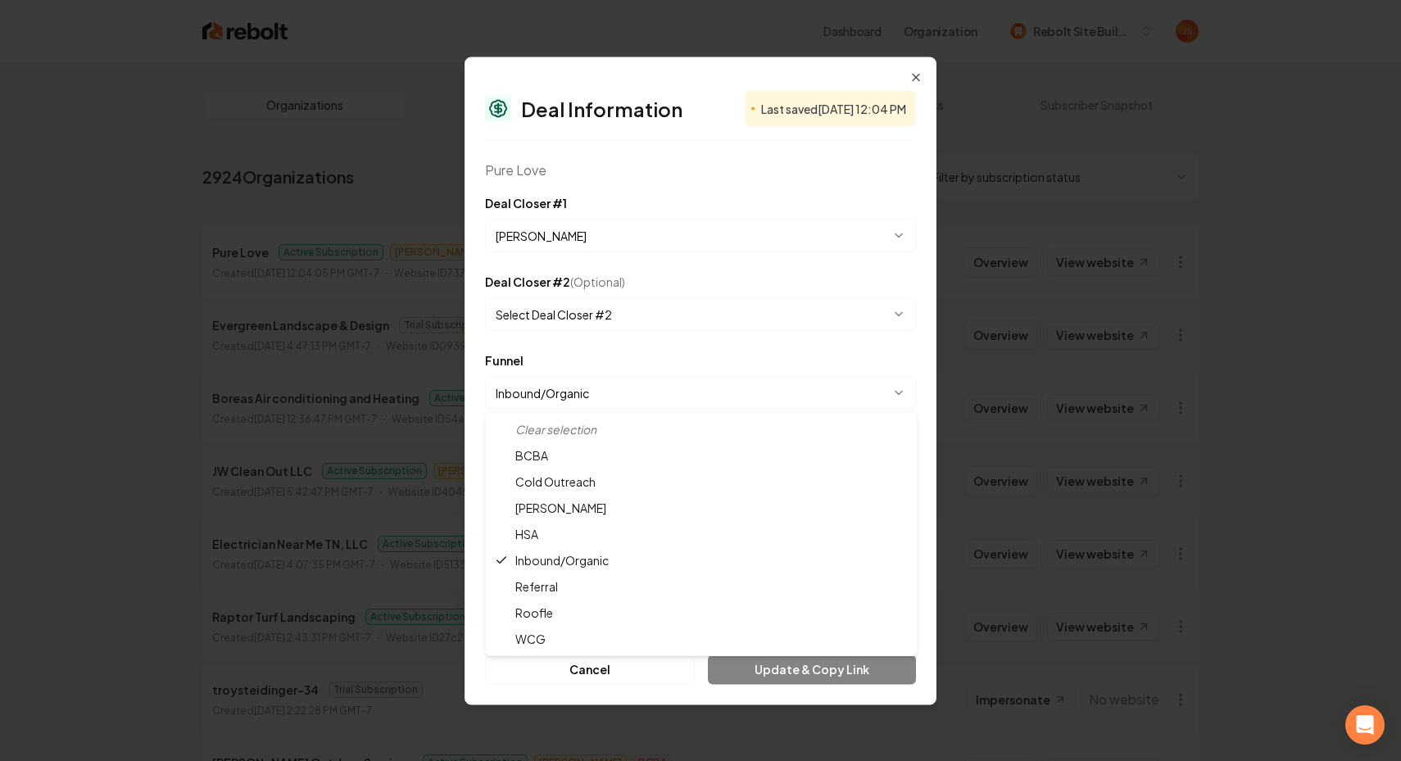
select select "**********"
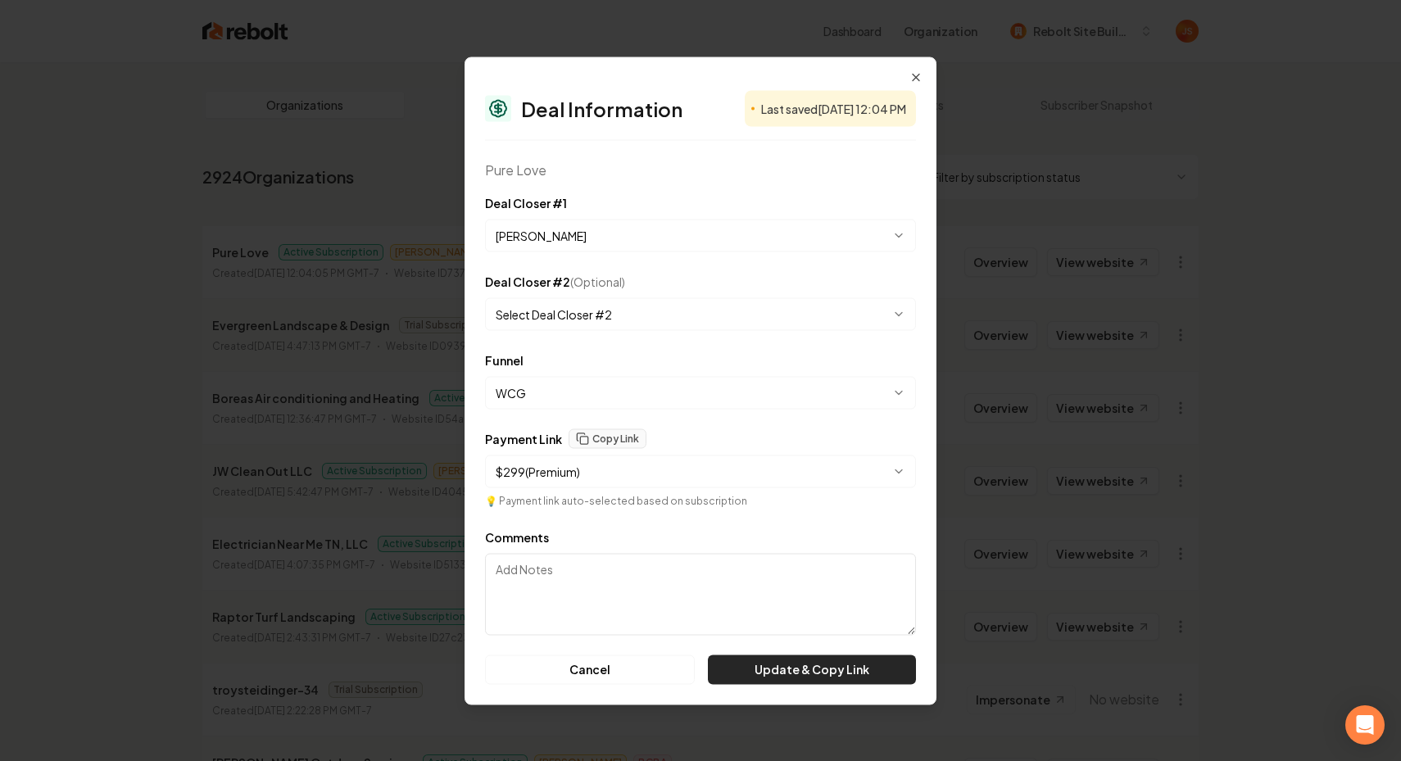
click at [743, 665] on button "Update & Copy Link" at bounding box center [812, 669] width 208 height 29
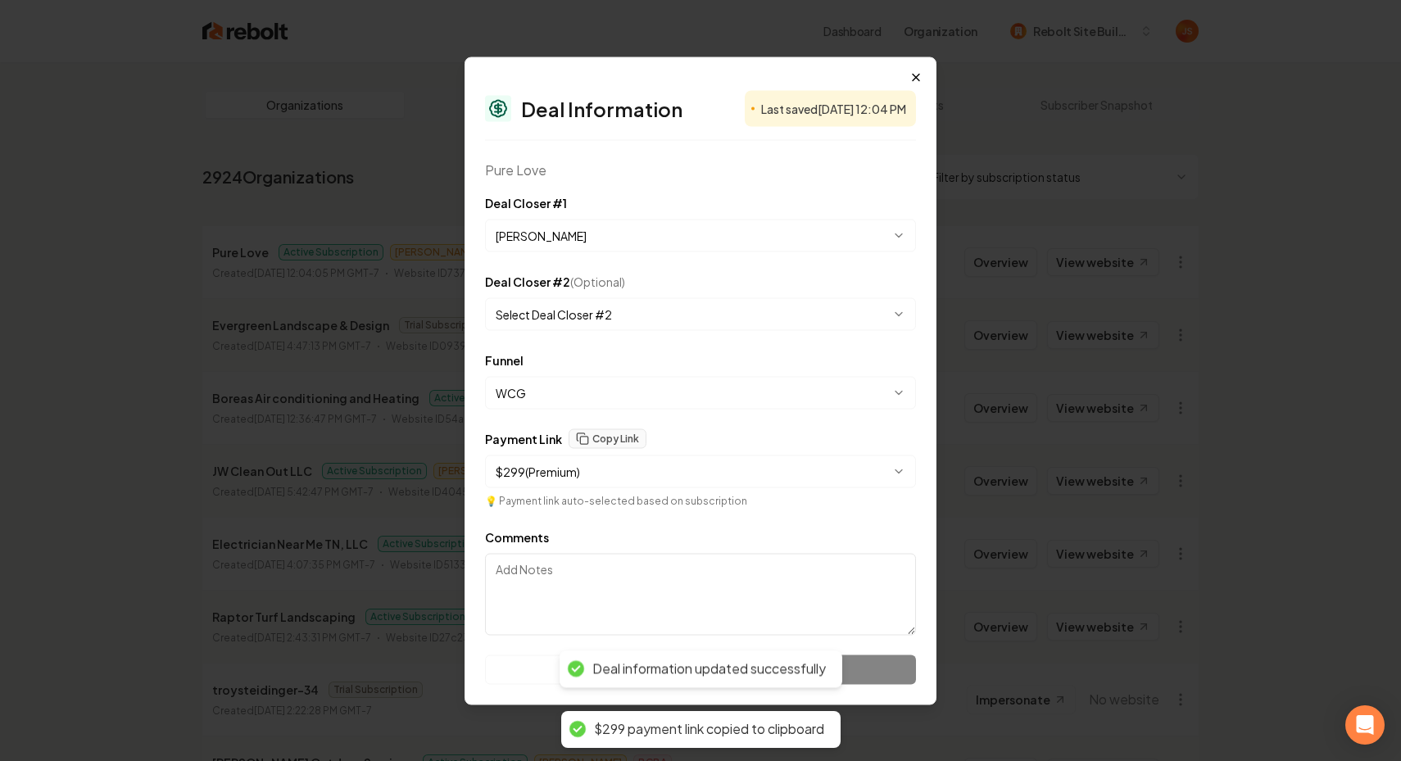
click at [917, 75] on div "**********" at bounding box center [701, 381] width 472 height 648
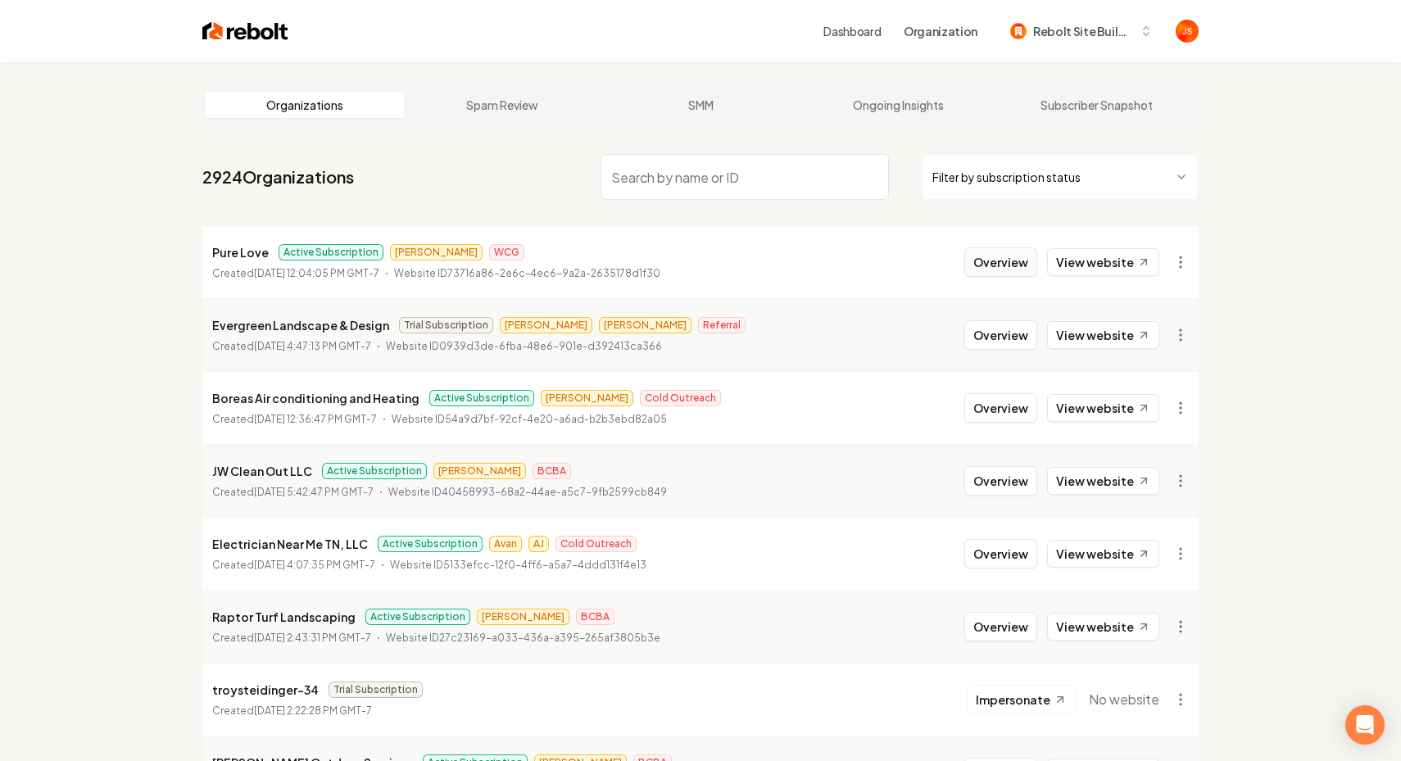
click at [984, 252] on button "Overview" at bounding box center [1000, 261] width 73 height 29
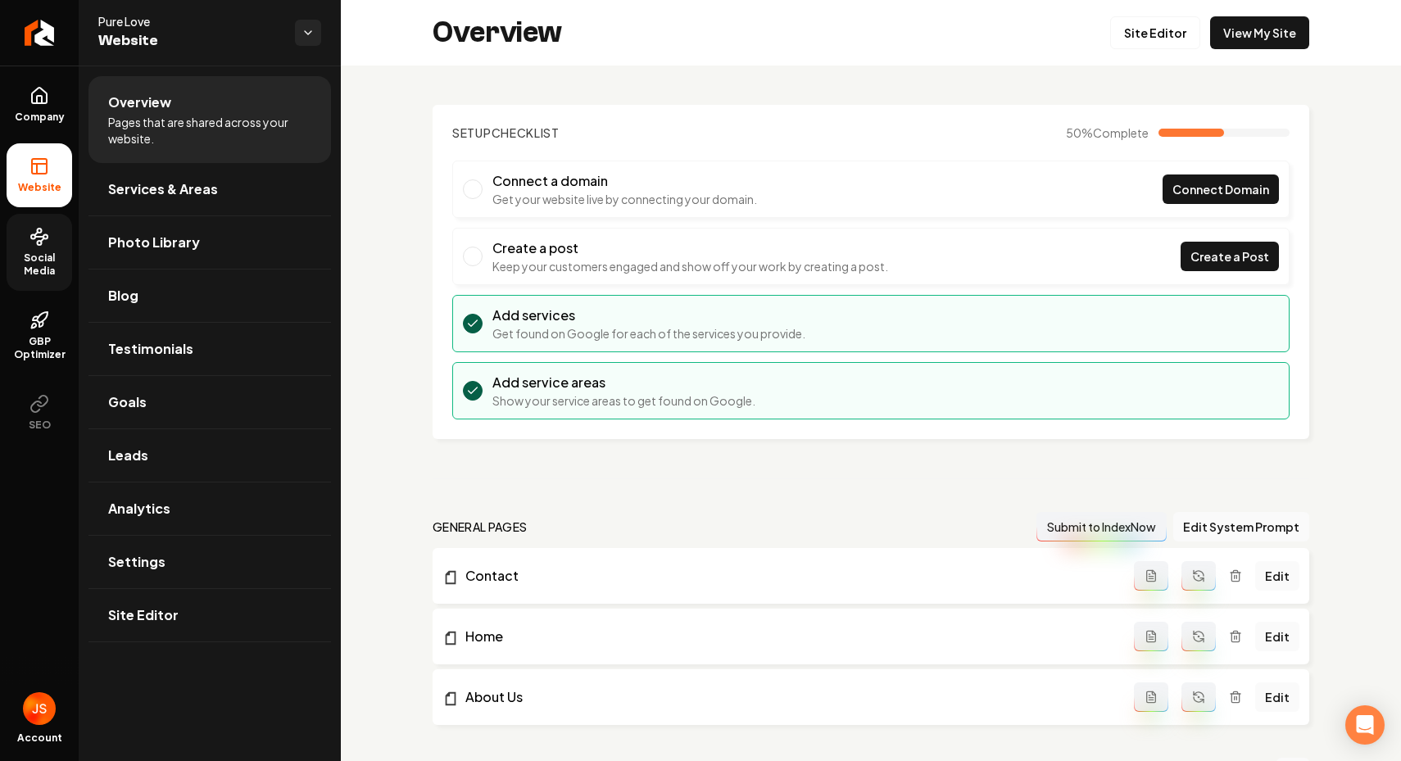
click at [43, 256] on span "Social Media" at bounding box center [40, 265] width 66 height 26
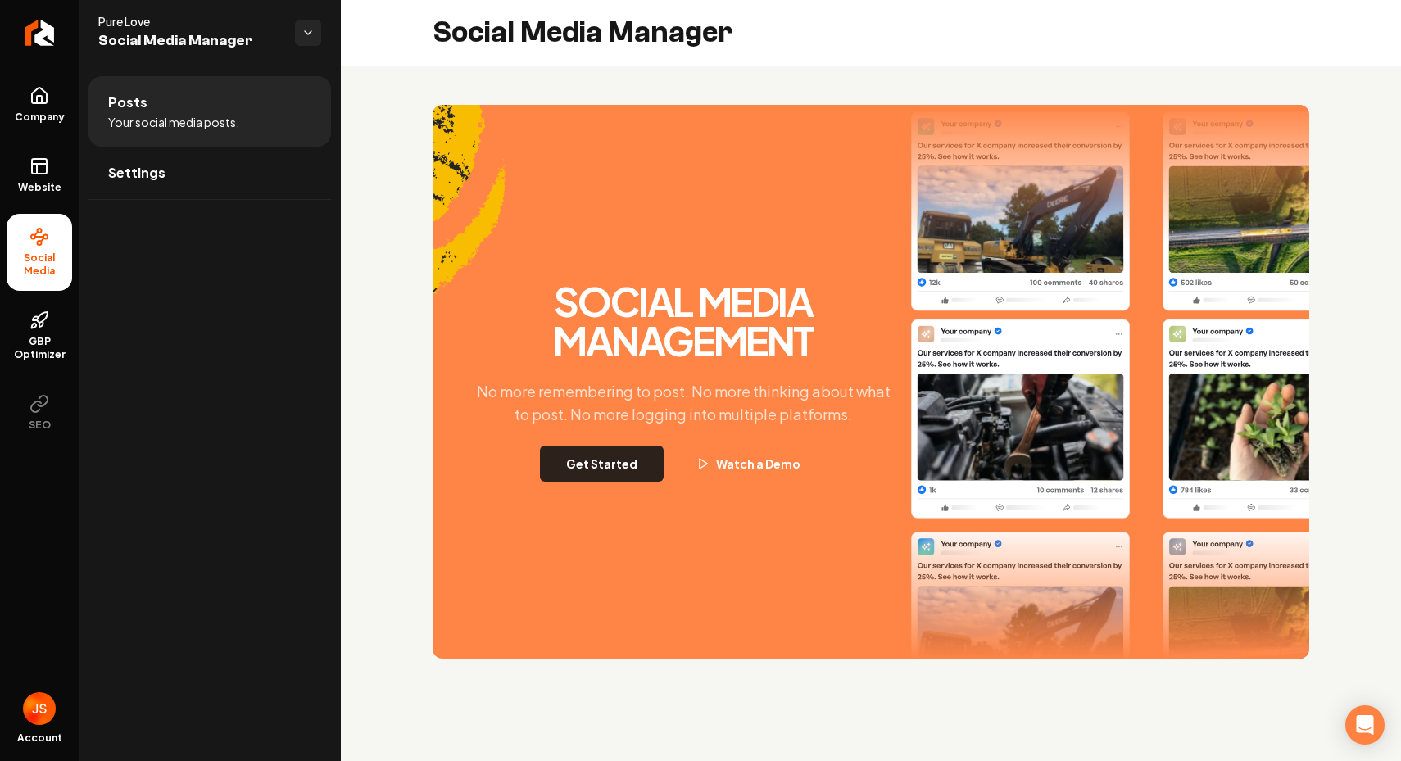
click at [574, 476] on button "Get Started" at bounding box center [602, 464] width 124 height 36
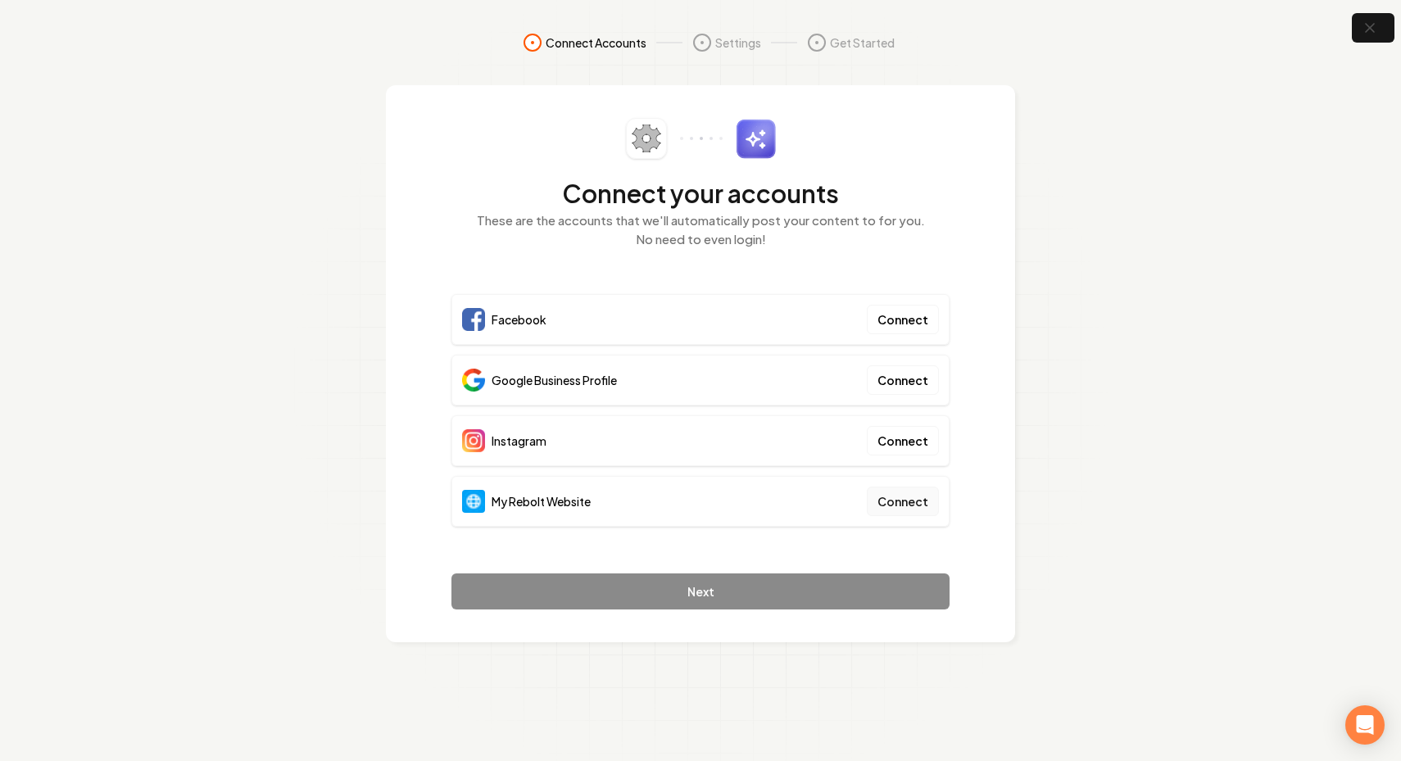
click at [876, 502] on button "Connect" at bounding box center [903, 501] width 72 height 29
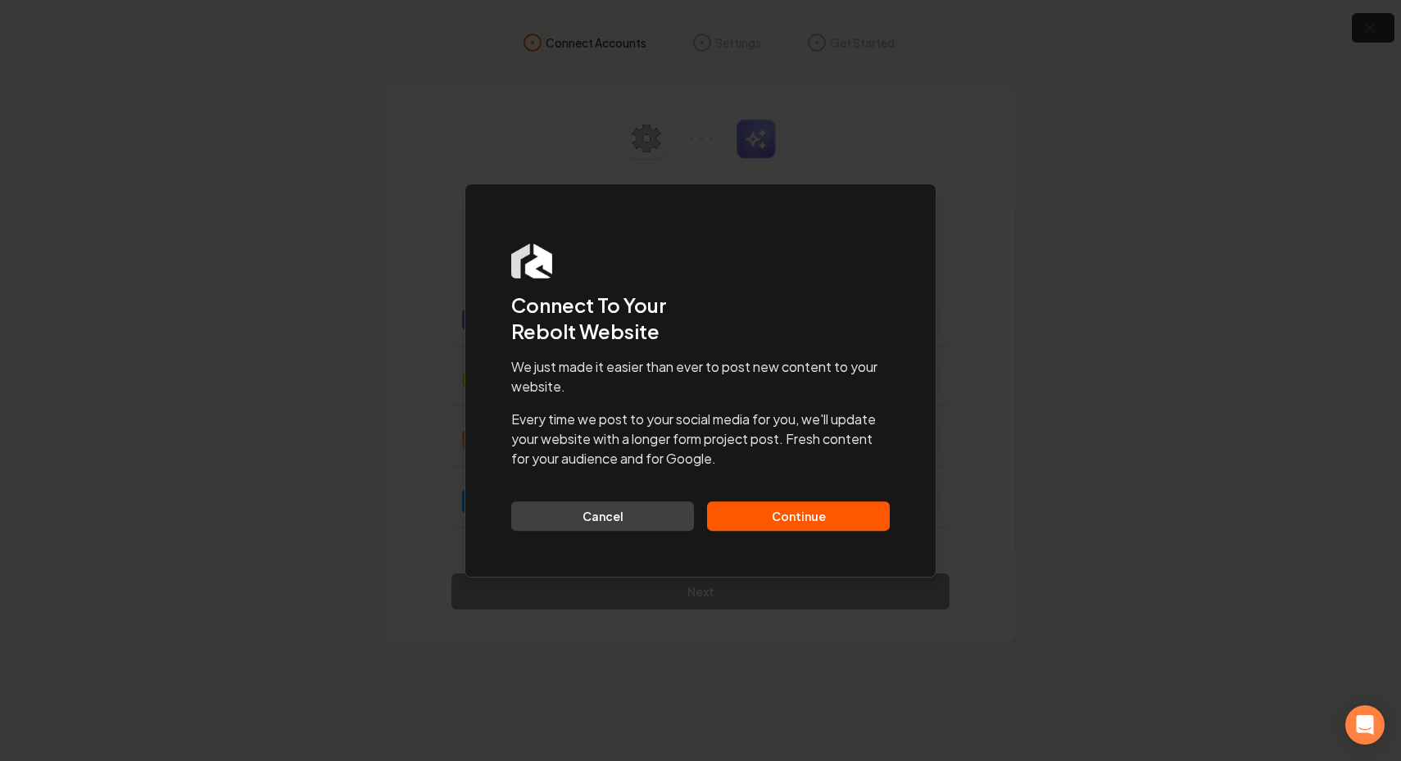
click at [774, 513] on button "Continue" at bounding box center [798, 515] width 183 height 29
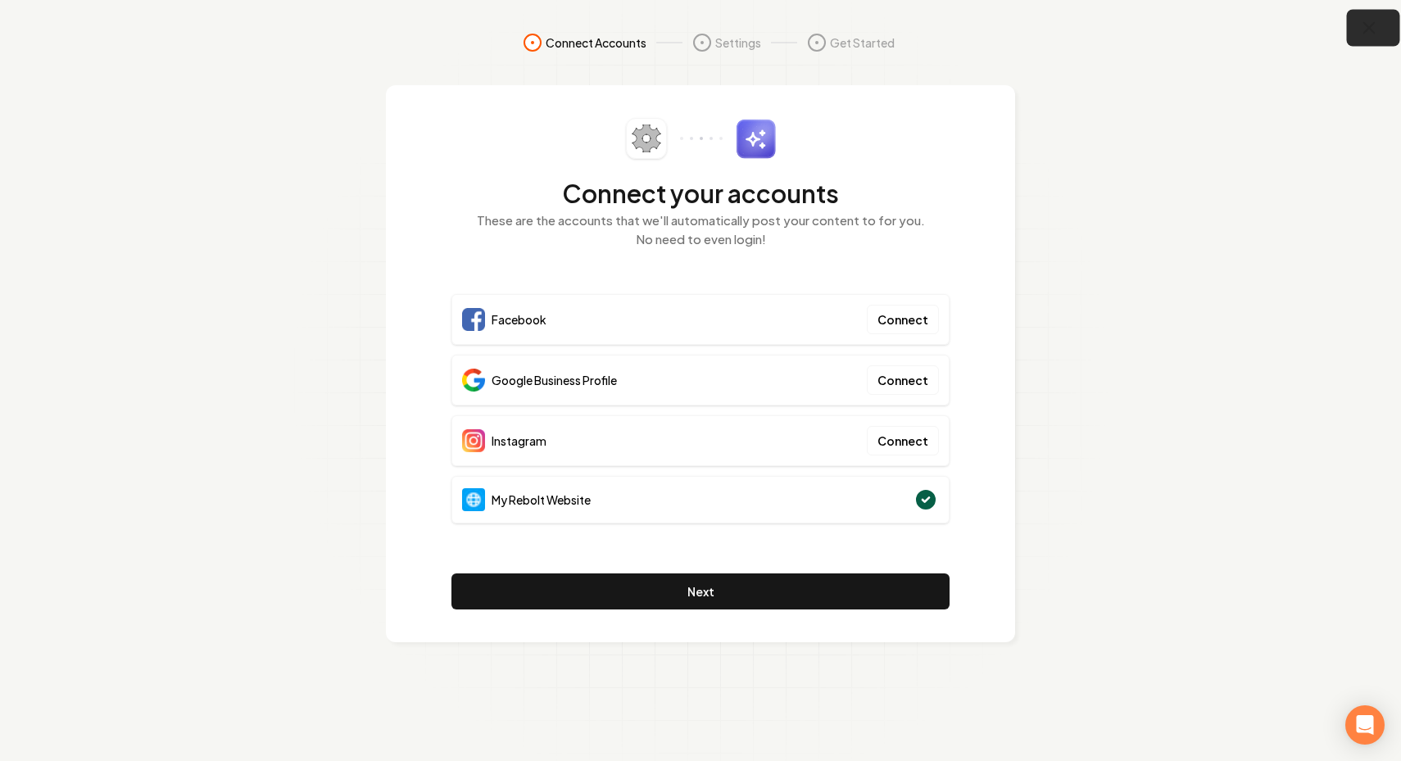
click at [1382, 27] on button "button" at bounding box center [1373, 28] width 53 height 37
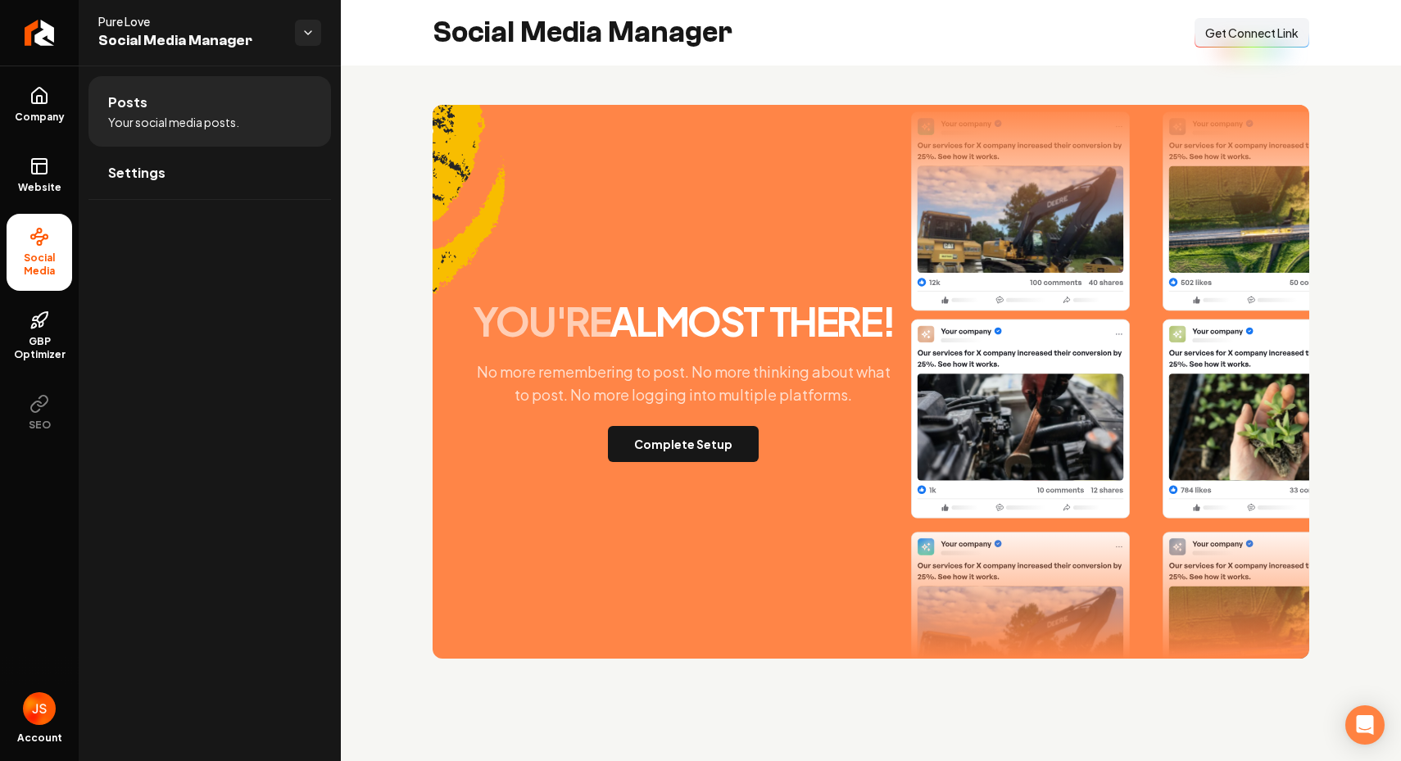
click at [1270, 29] on span "Get Connect Link" at bounding box center [1251, 33] width 93 height 16
click at [34, 154] on link "Website" at bounding box center [40, 175] width 66 height 64
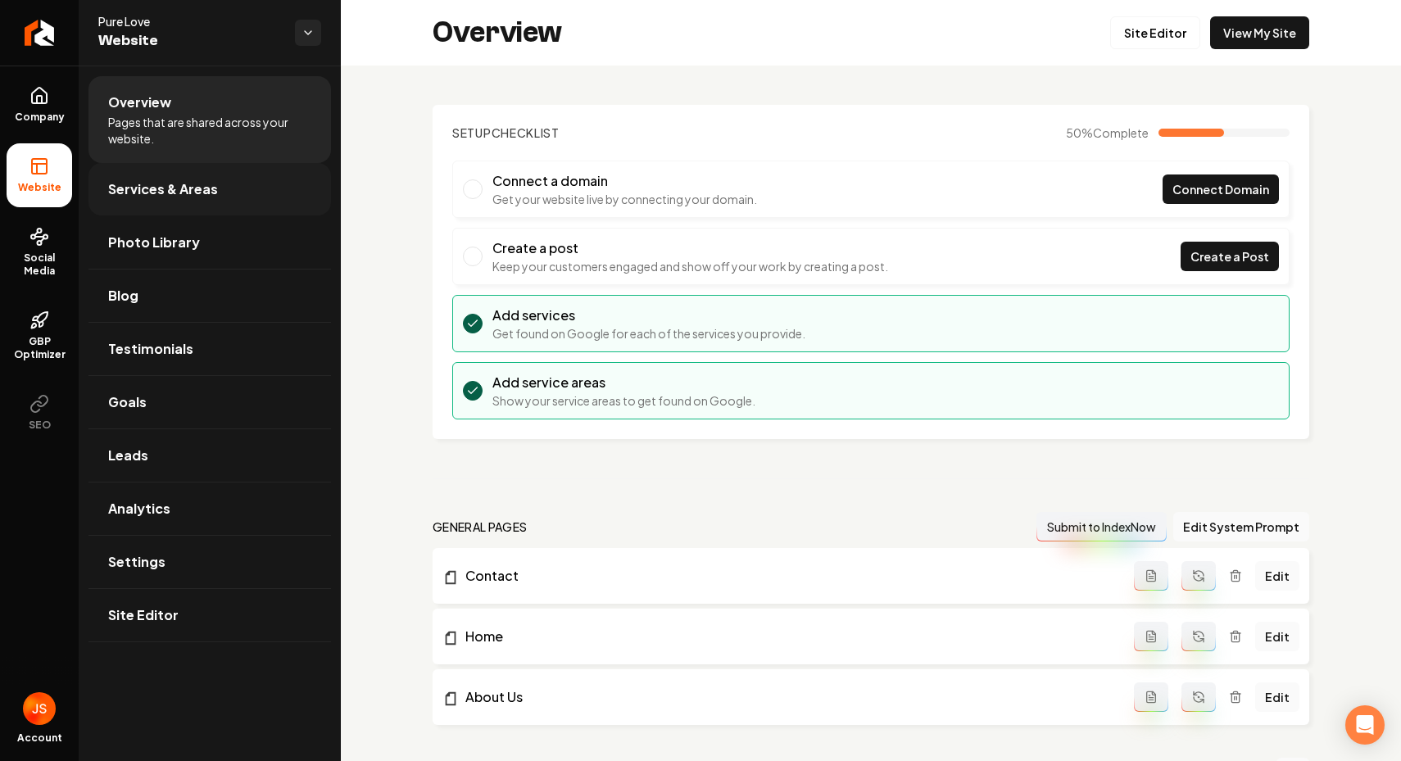
click at [148, 179] on span "Services & Areas" at bounding box center [163, 189] width 110 height 20
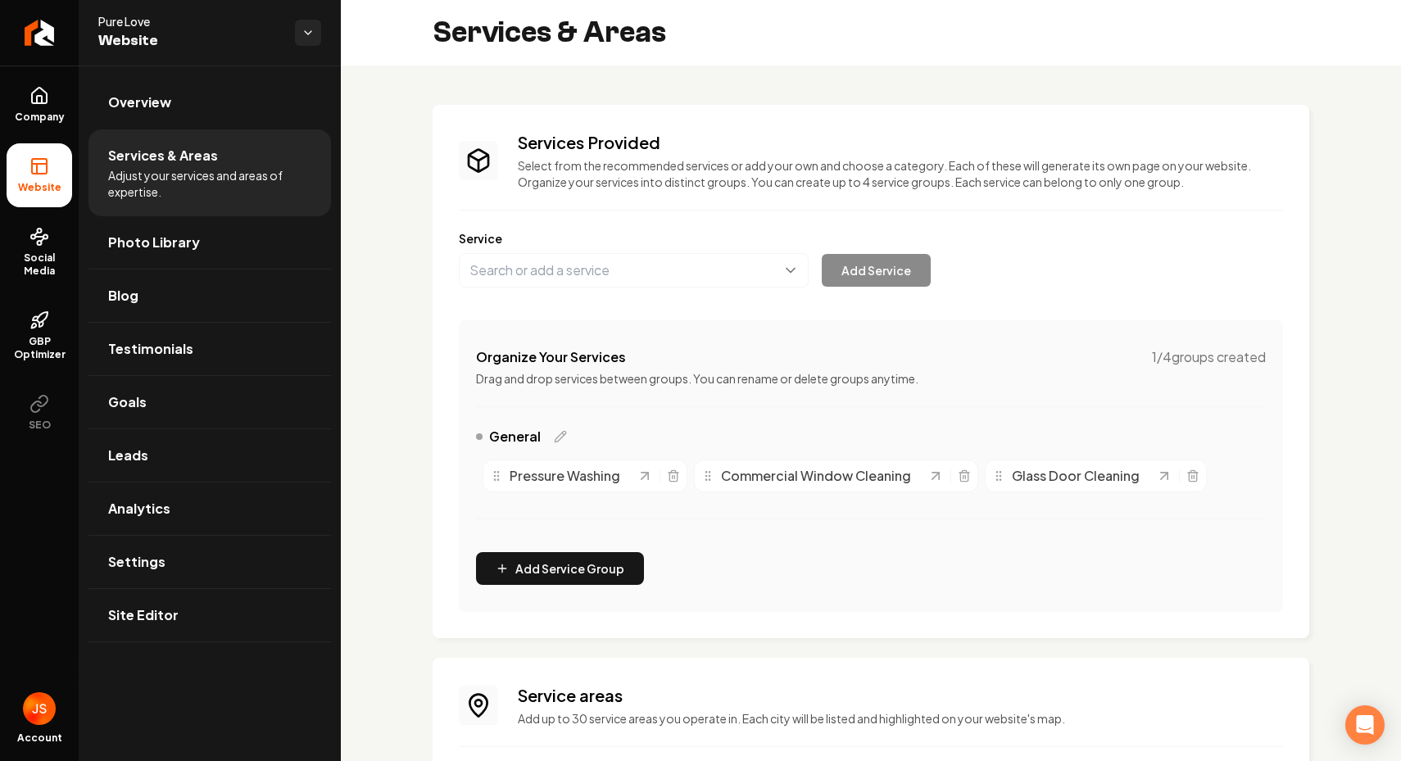
click at [971, 470] on div "Commercial Window Cleaning" at bounding box center [836, 476] width 284 height 33
click at [968, 470] on icon "Main content area" at bounding box center [964, 476] width 13 height 13
click at [26, 269] on span "Social Media" at bounding box center [40, 265] width 66 height 26
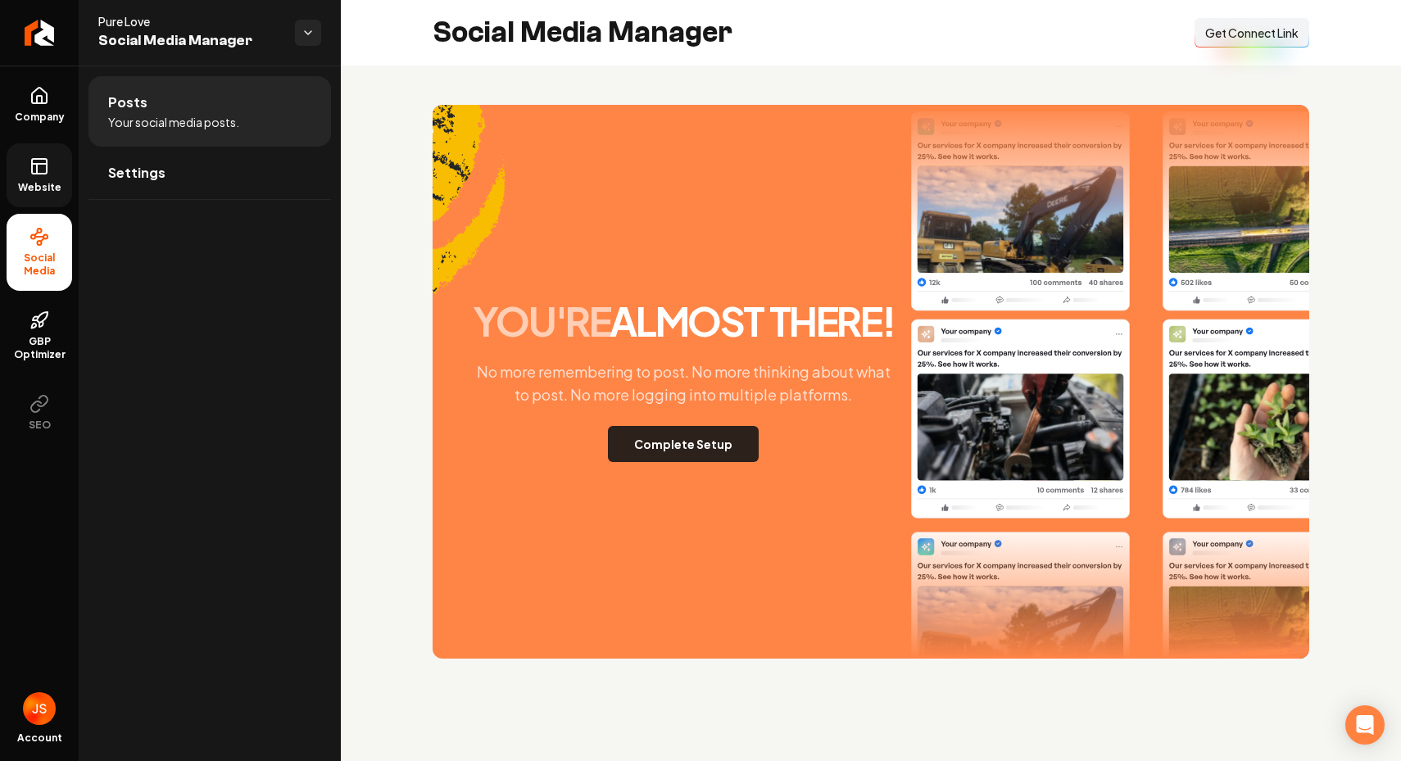
click at [653, 460] on button "Complete Setup" at bounding box center [683, 444] width 151 height 36
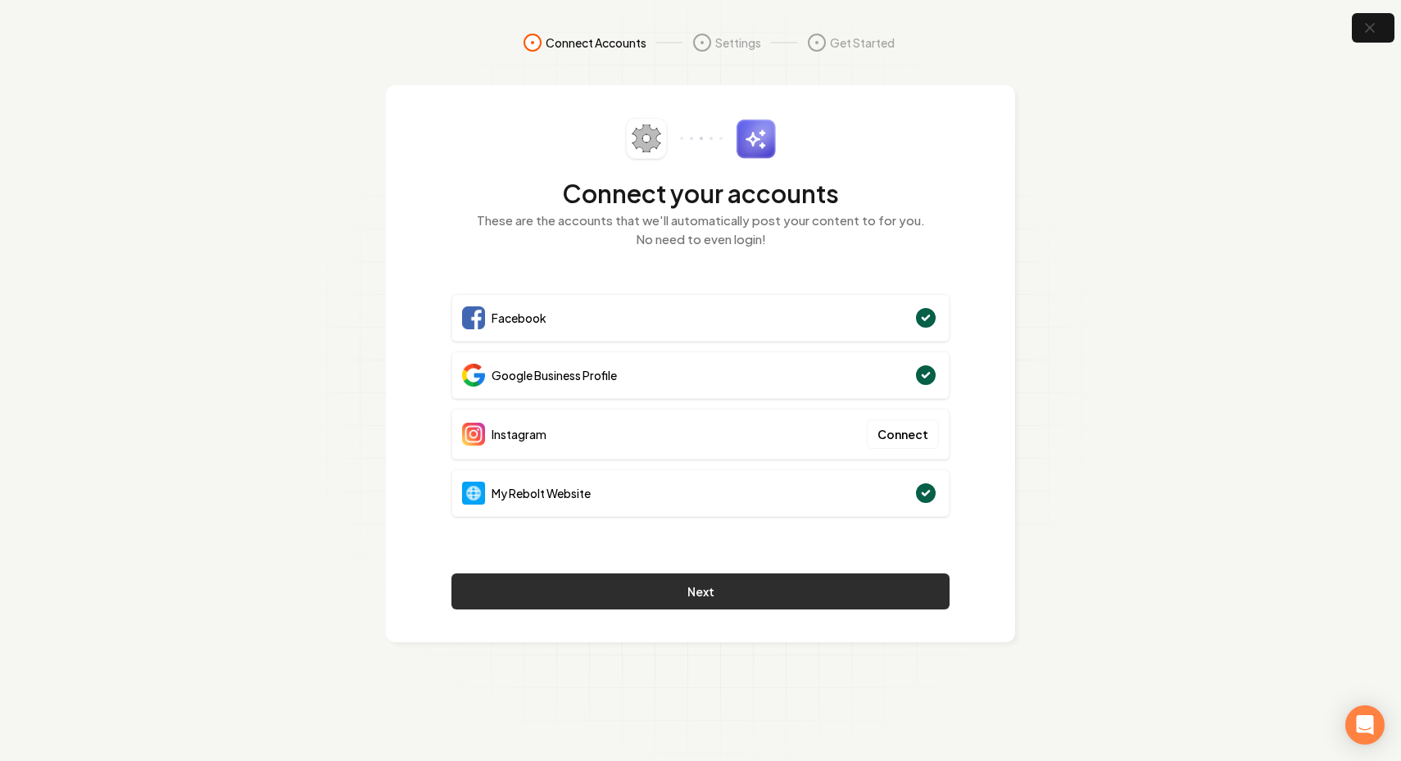
click at [647, 579] on button "Next" at bounding box center [700, 592] width 498 height 36
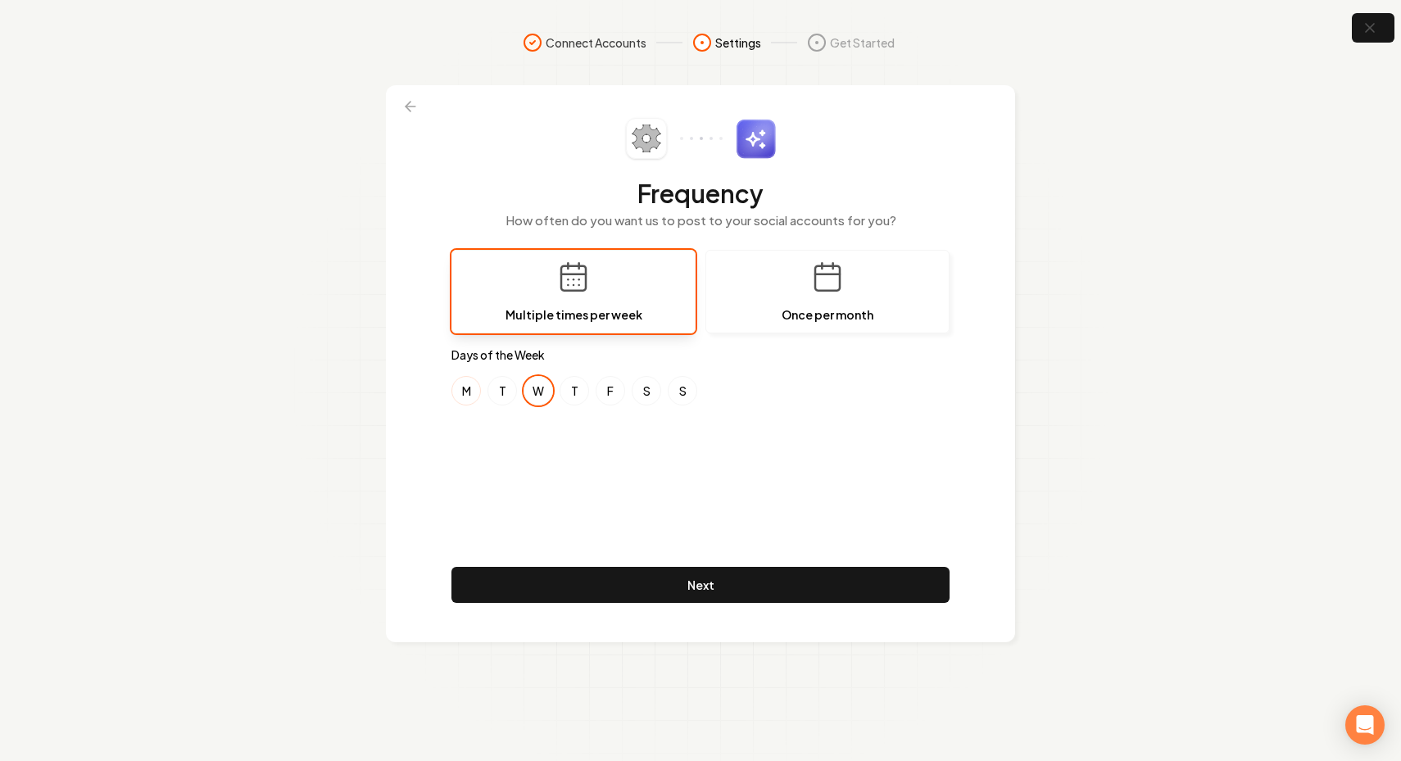
click at [461, 392] on button "M" at bounding box center [465, 390] width 29 height 29
click at [618, 393] on button "F" at bounding box center [610, 390] width 29 height 29
click at [616, 393] on button "F" at bounding box center [610, 390] width 29 height 29
click at [672, 393] on button "S" at bounding box center [682, 390] width 29 height 29
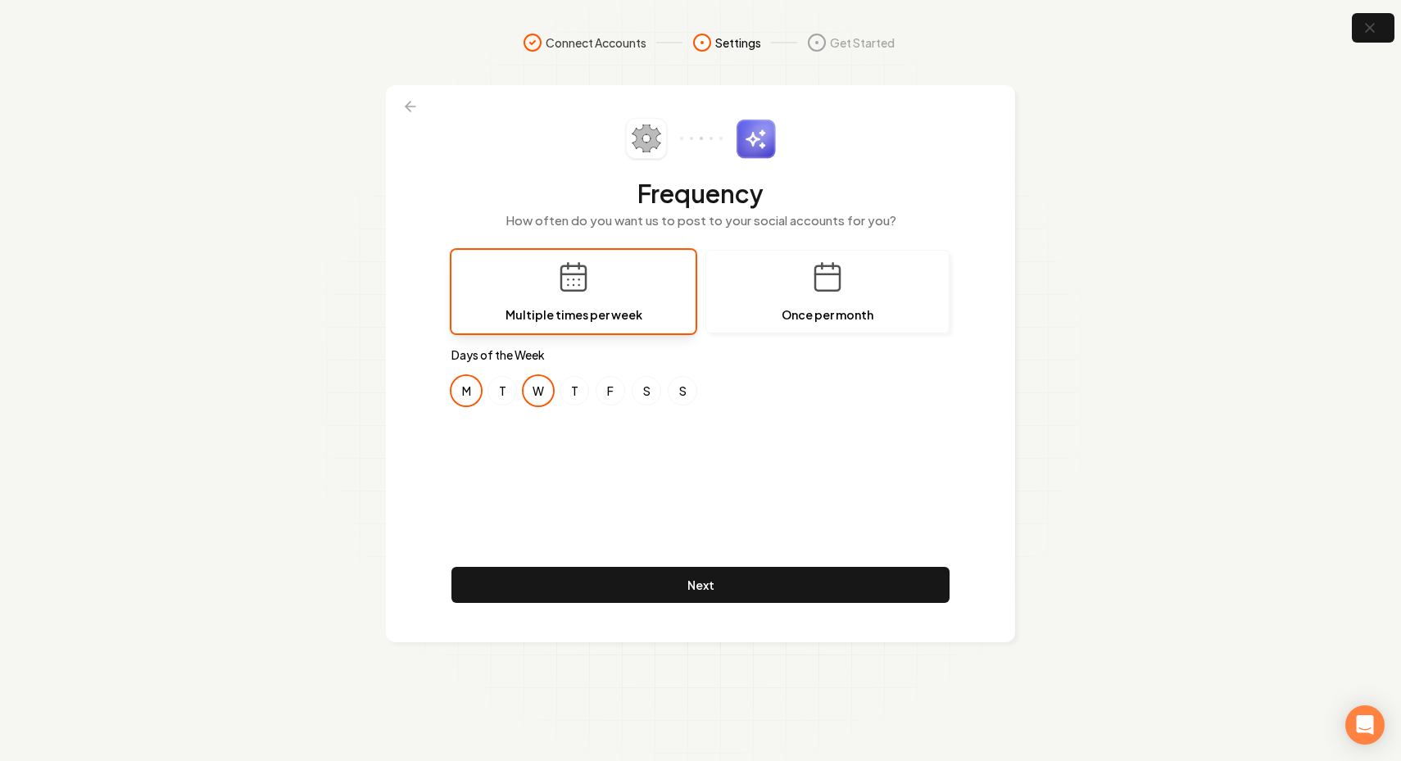
click at [534, 438] on div "Frequency How often do you want us to post to your social accounts for you? Mul…" at bounding box center [700, 364] width 498 height 492
click at [455, 379] on div "M T W T F S S" at bounding box center [700, 390] width 498 height 29
click at [464, 394] on button "M" at bounding box center [465, 390] width 29 height 29
click at [622, 388] on button "F" at bounding box center [610, 390] width 29 height 29
click at [640, 388] on button "S" at bounding box center [646, 390] width 29 height 29
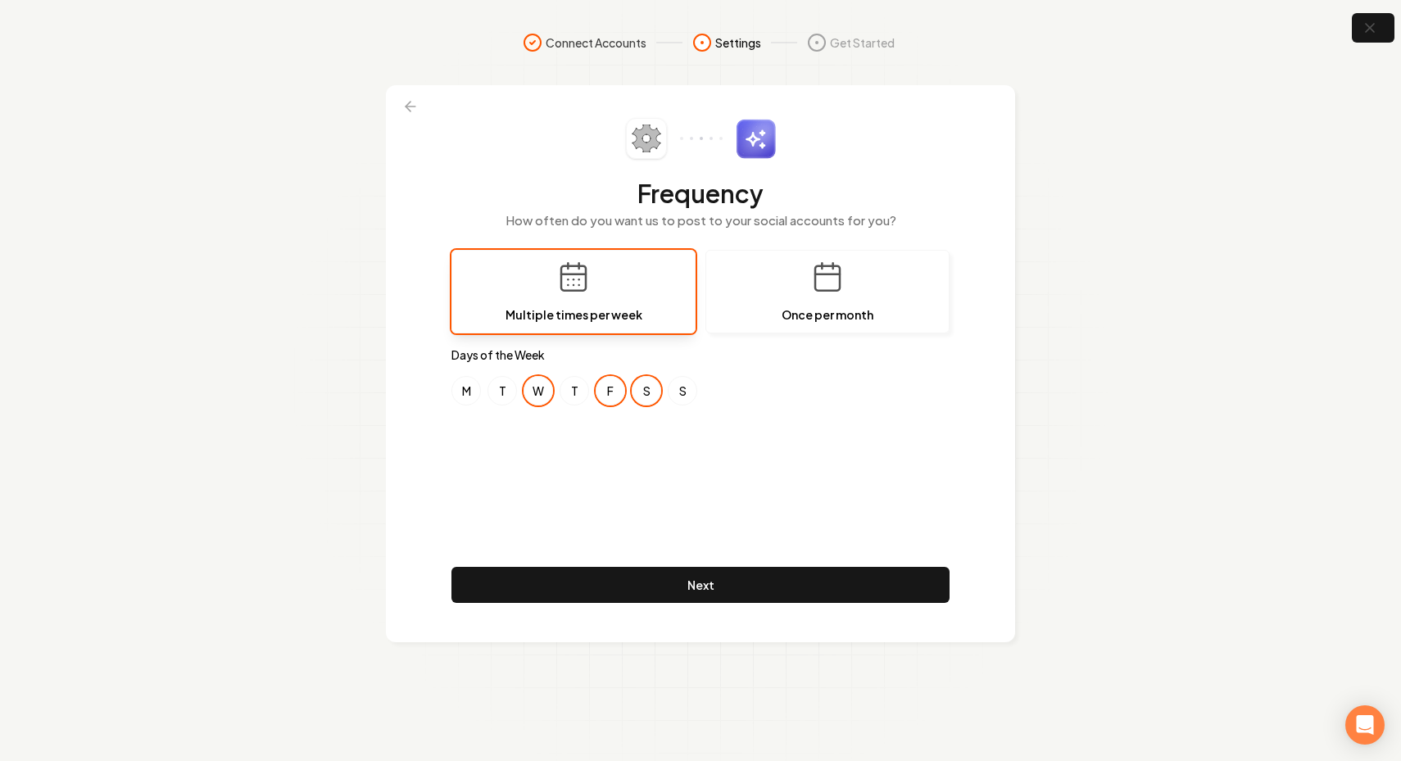
click at [651, 497] on div "Frequency How often do you want us to post to your social accounts for you? Mul…" at bounding box center [700, 364] width 498 height 492
click at [624, 588] on button "Next" at bounding box center [700, 585] width 498 height 36
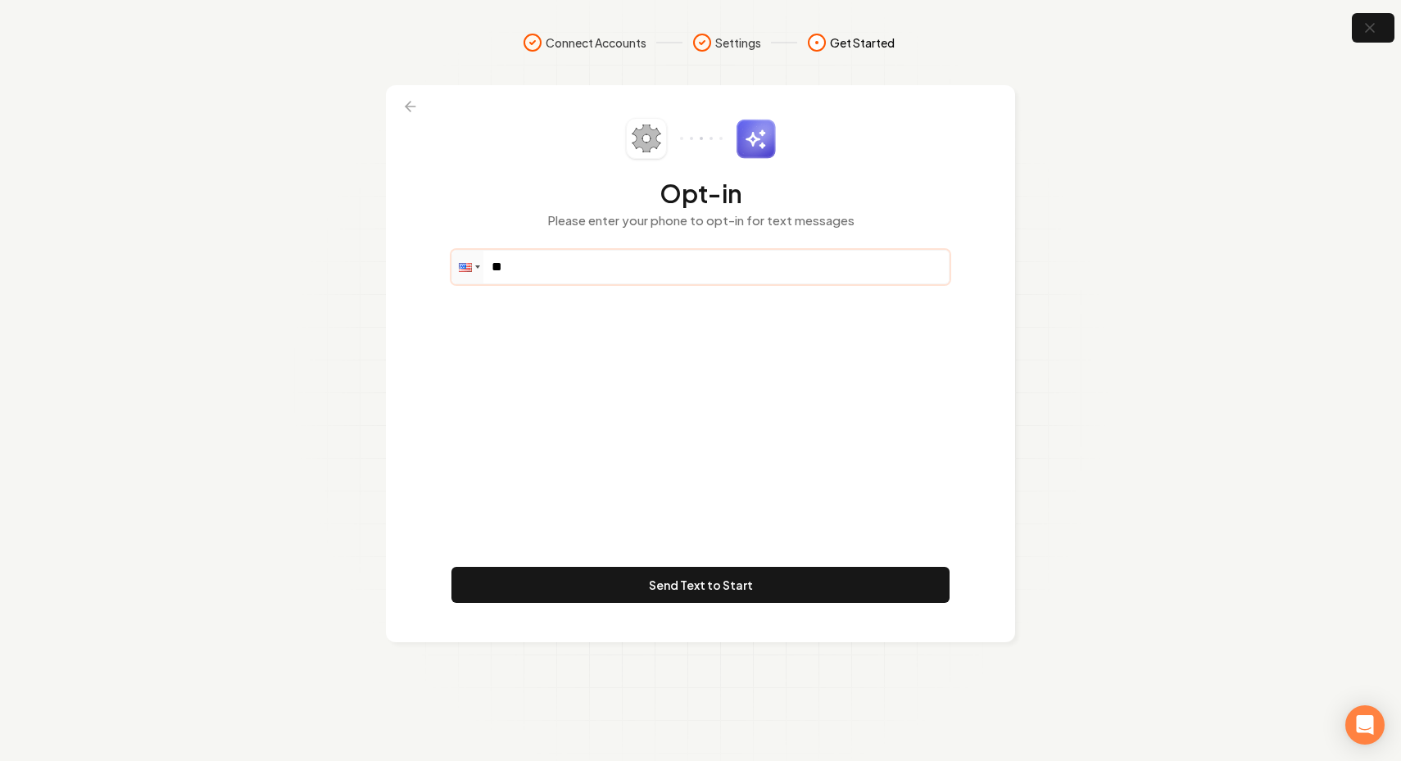
click at [603, 263] on input "**" at bounding box center [700, 267] width 497 height 33
click at [574, 252] on input "**" at bounding box center [700, 267] width 497 height 33
paste input "tel"
paste input "**********"
type input "**********"
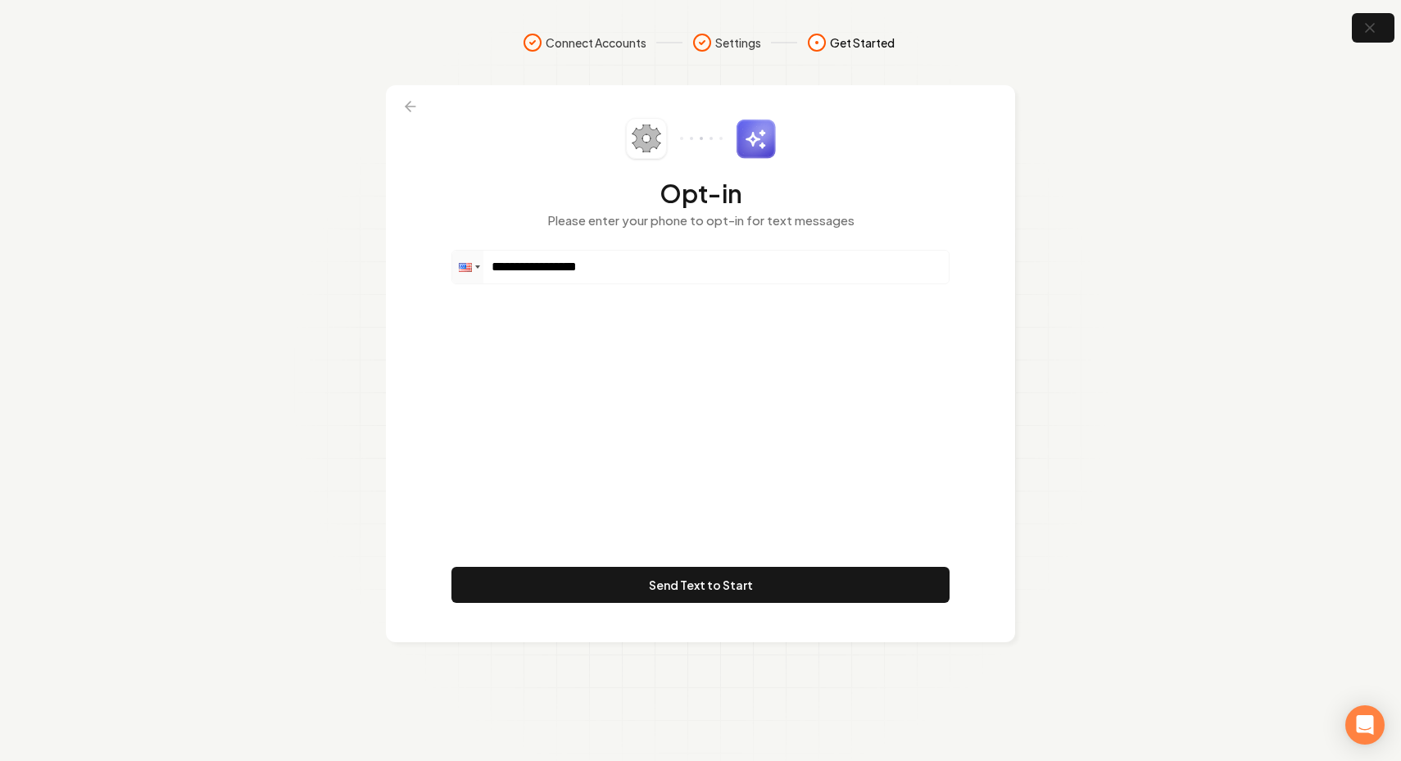
click at [587, 415] on div "**********" at bounding box center [700, 364] width 498 height 492
click at [740, 501] on div "**********" at bounding box center [700, 364] width 498 height 492
click at [691, 574] on button "Send Text to Start" at bounding box center [700, 585] width 498 height 36
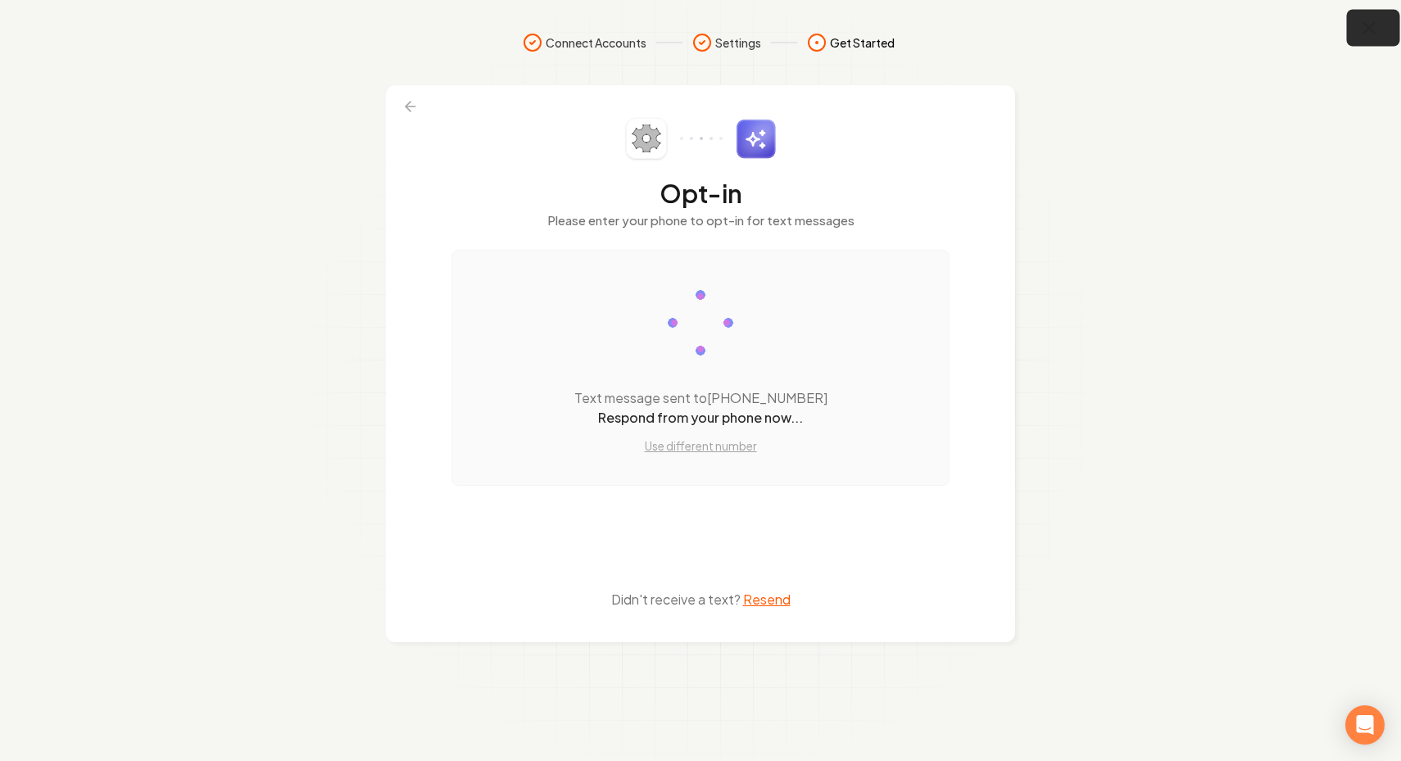
click at [1369, 29] on icon "button" at bounding box center [1369, 28] width 11 height 11
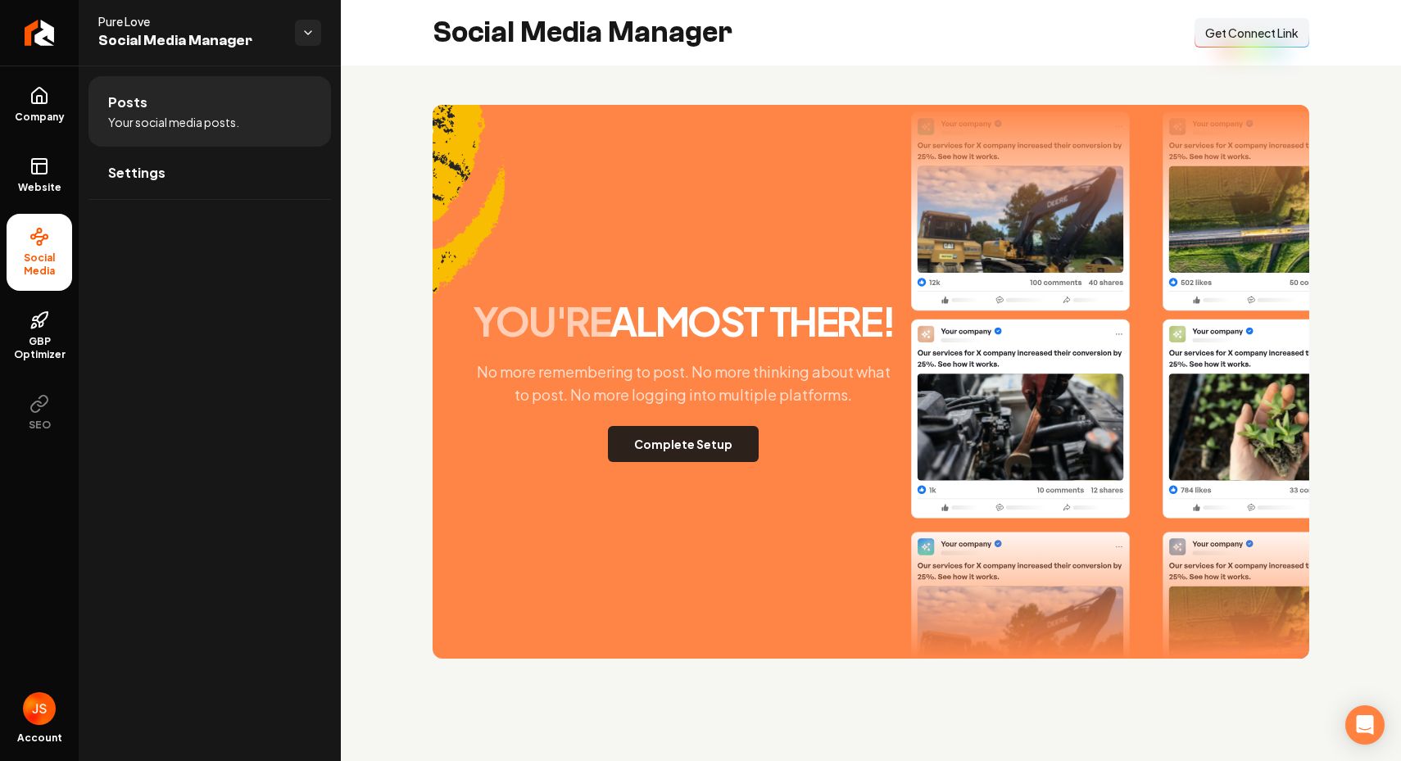
click at [658, 436] on button "Complete Setup" at bounding box center [683, 444] width 151 height 36
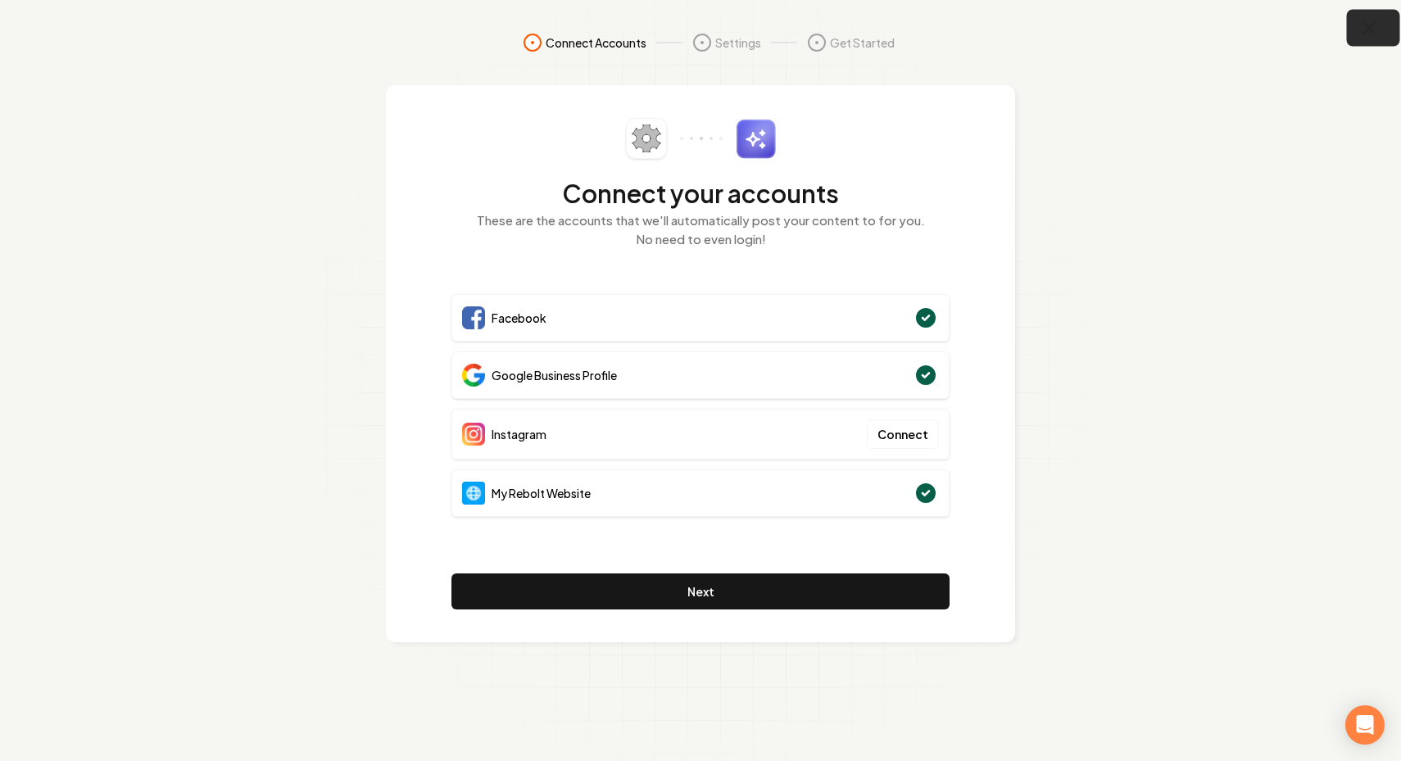
click at [1370, 29] on icon "button" at bounding box center [1369, 28] width 20 height 20
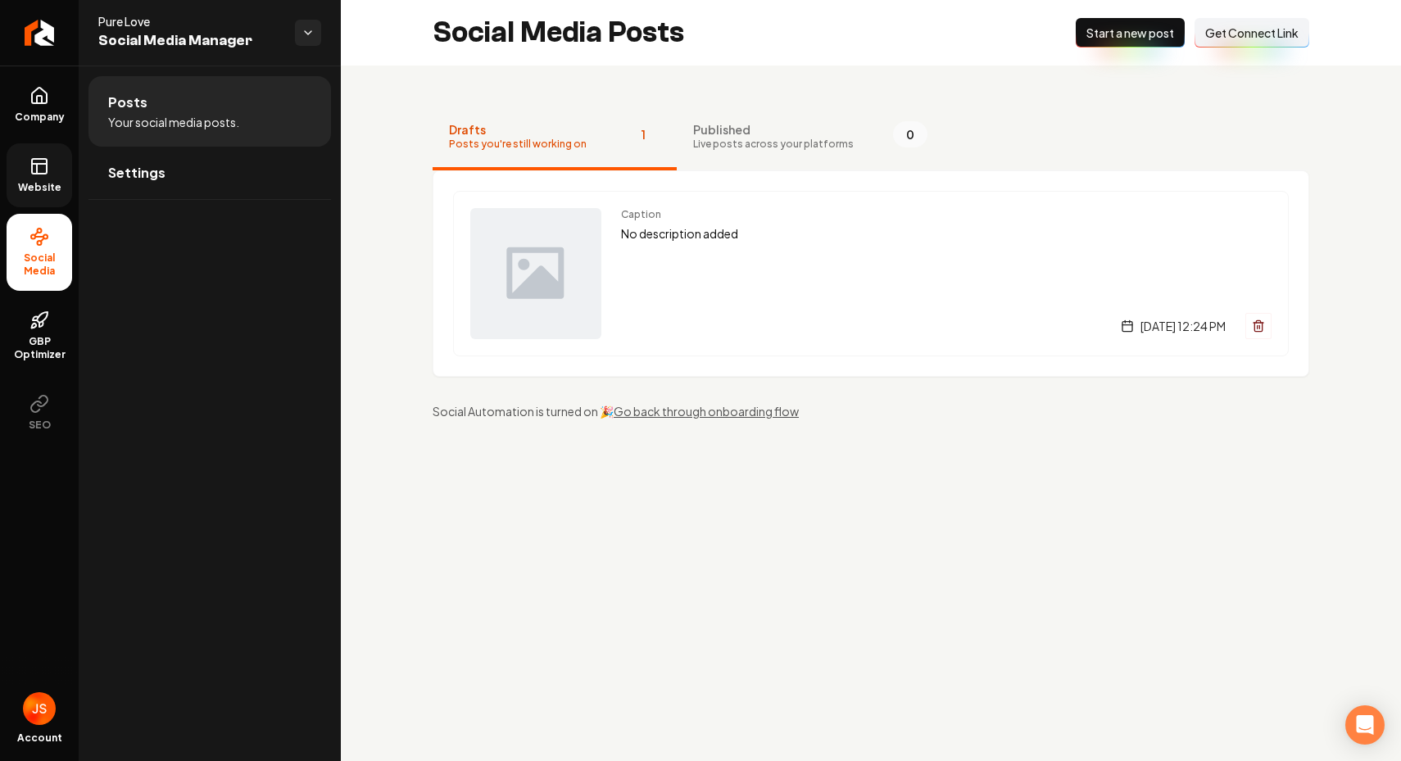
click at [54, 162] on link "Website" at bounding box center [40, 175] width 66 height 64
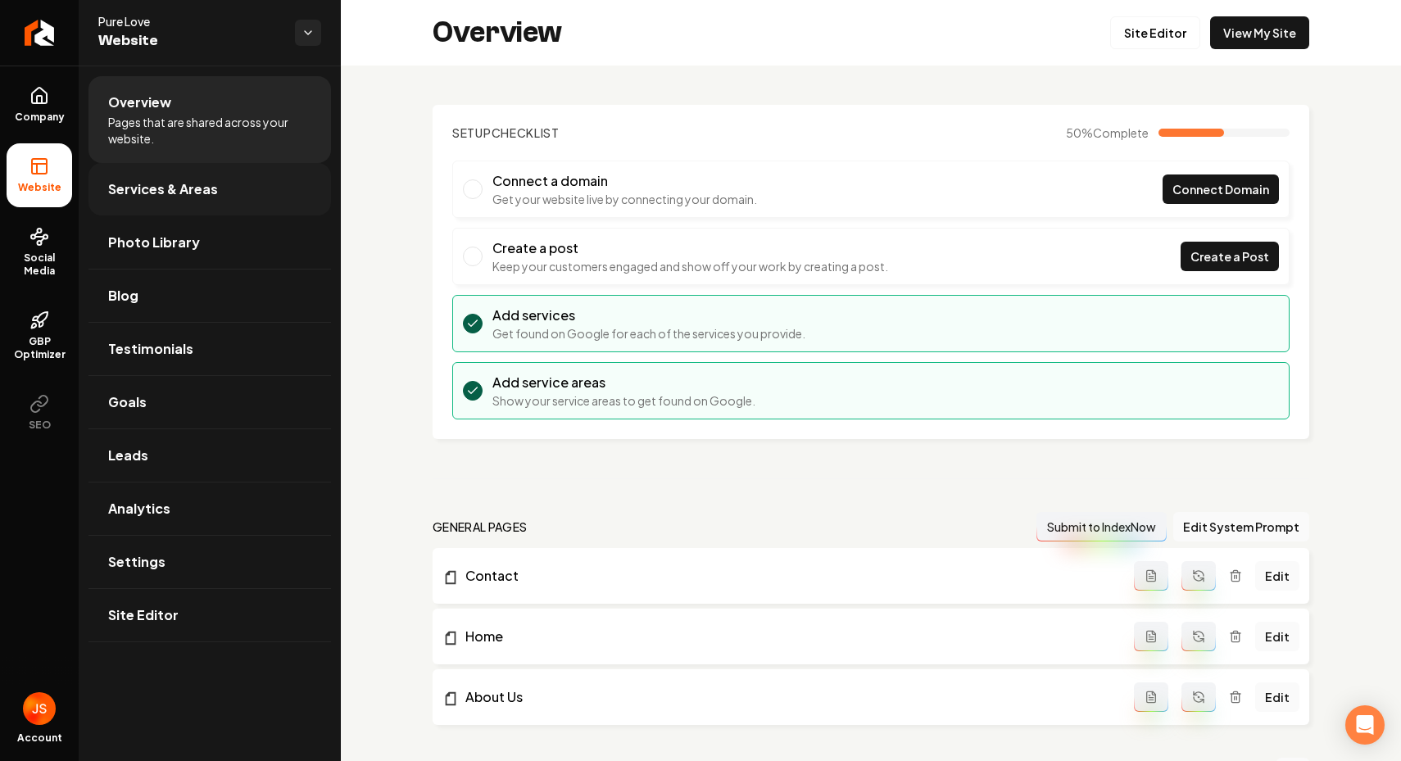
click at [144, 184] on span "Services & Areas" at bounding box center [163, 189] width 110 height 20
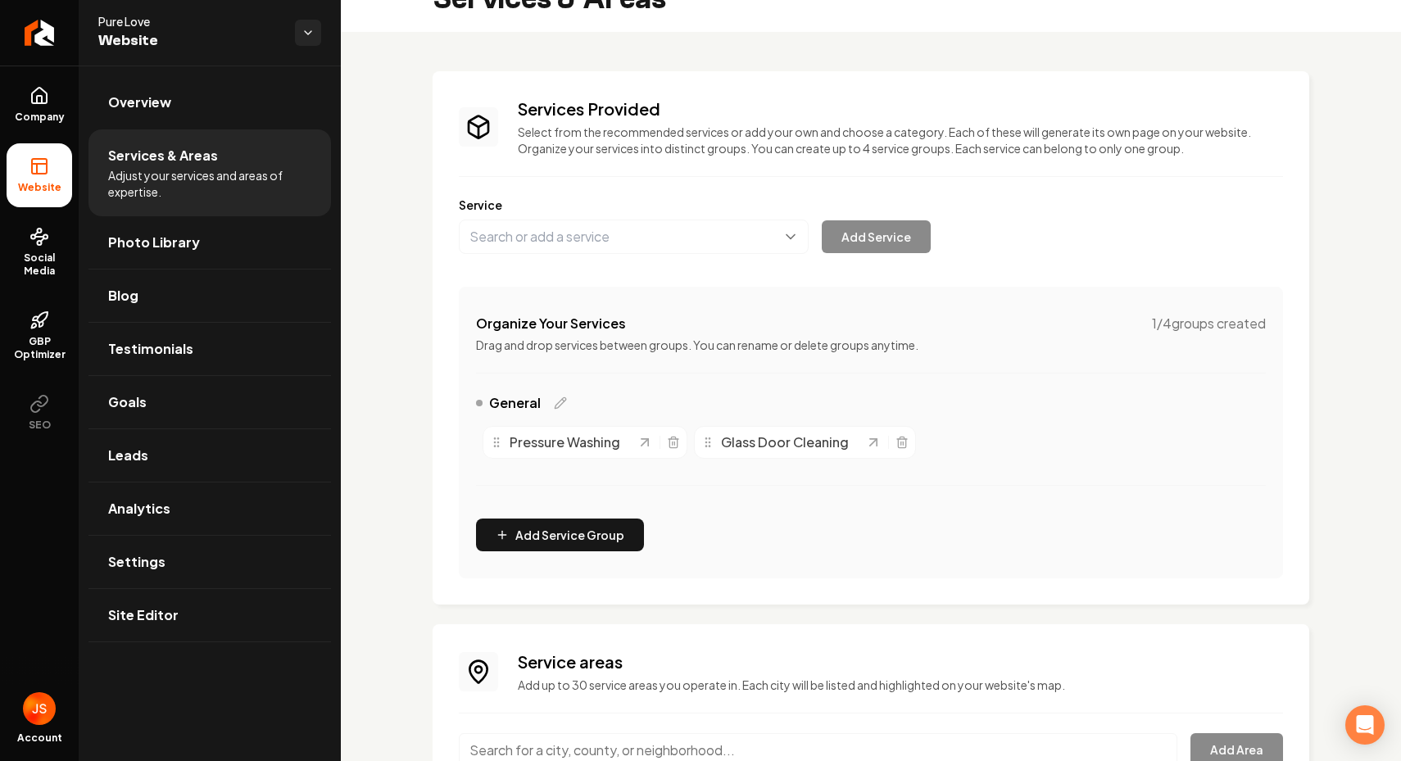
scroll to position [35, 0]
click at [906, 431] on div "Glass Door Cleaning" at bounding box center [805, 440] width 222 height 33
click at [899, 436] on icon "Main content area" at bounding box center [902, 440] width 13 height 13
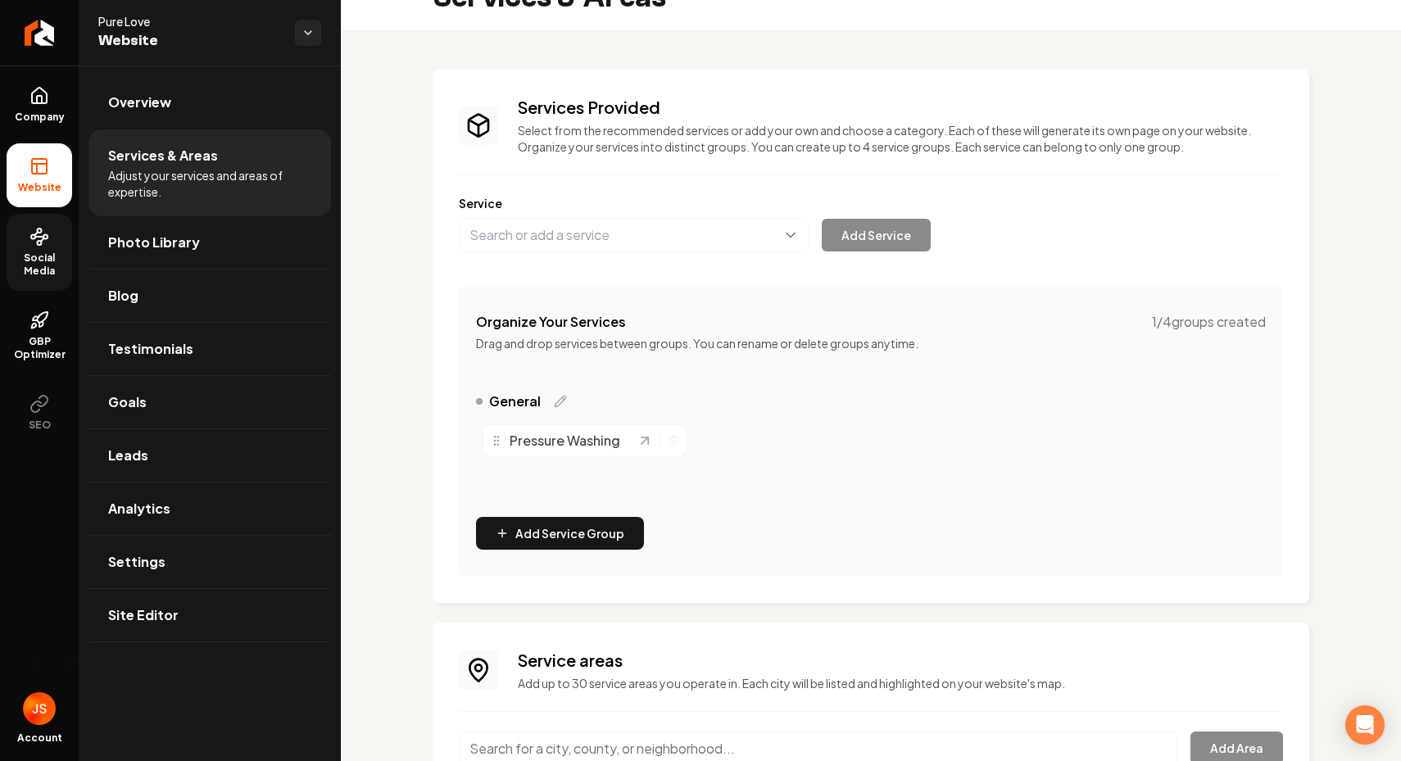
click at [34, 216] on link "Social Media" at bounding box center [40, 252] width 66 height 77
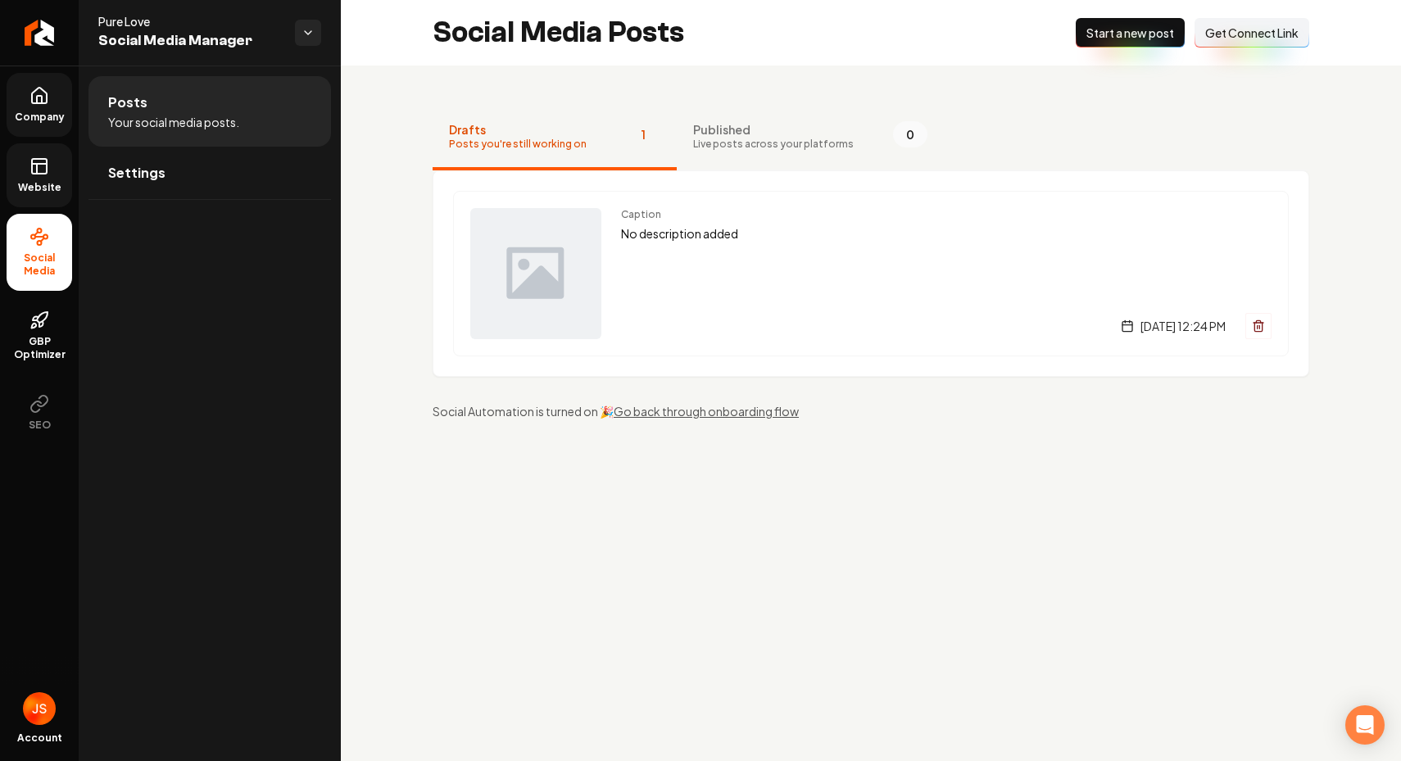
click at [42, 133] on link "Company" at bounding box center [40, 105] width 66 height 64
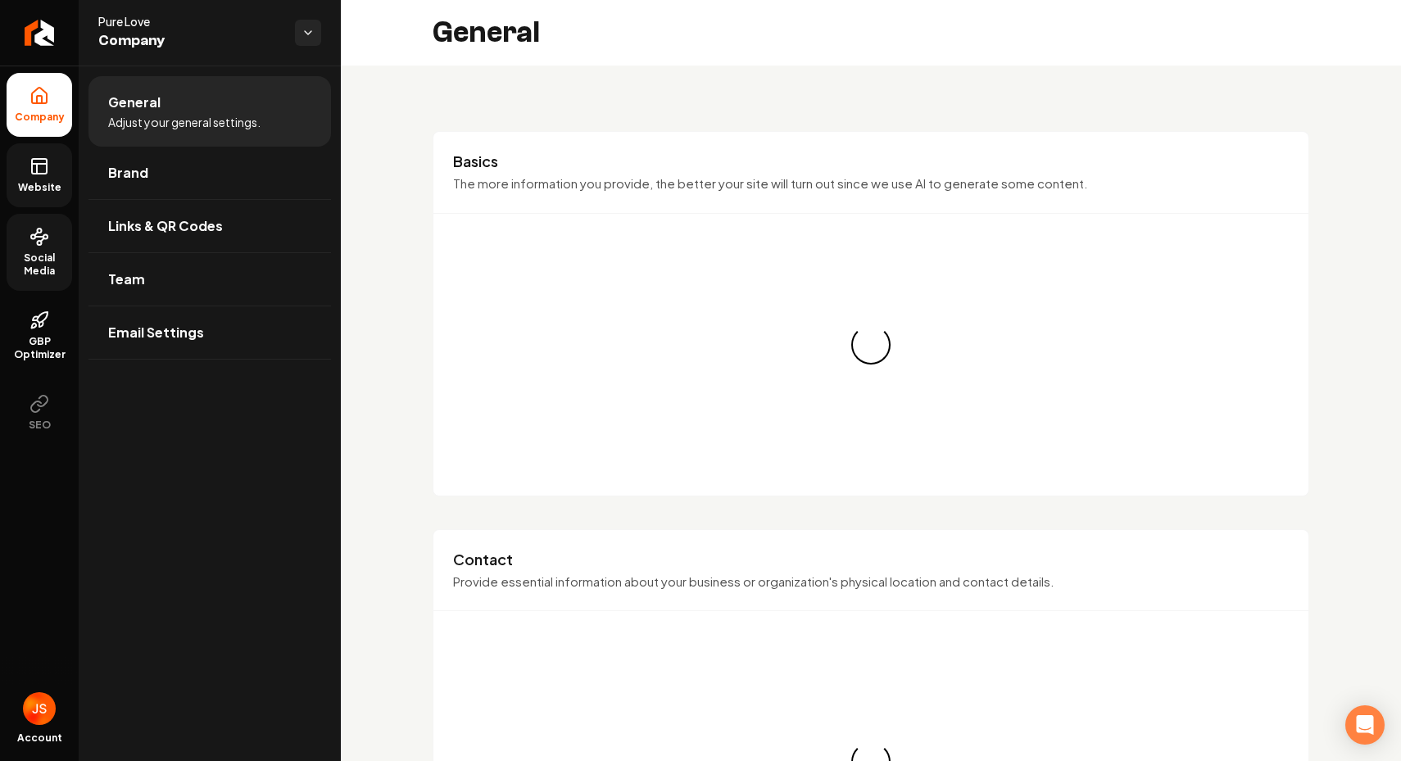
click at [35, 159] on rect at bounding box center [39, 166] width 15 height 15
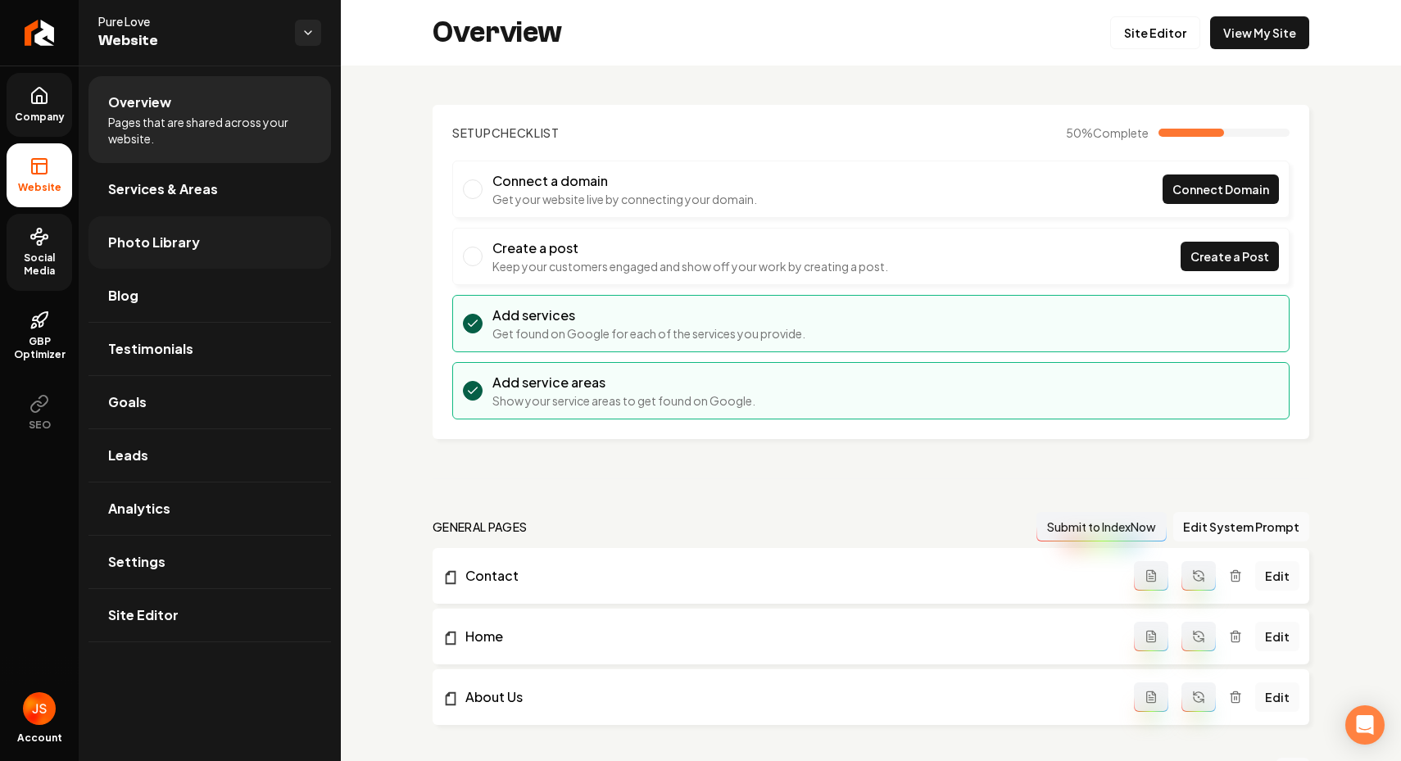
click at [168, 239] on span "Photo Library" at bounding box center [154, 243] width 92 height 20
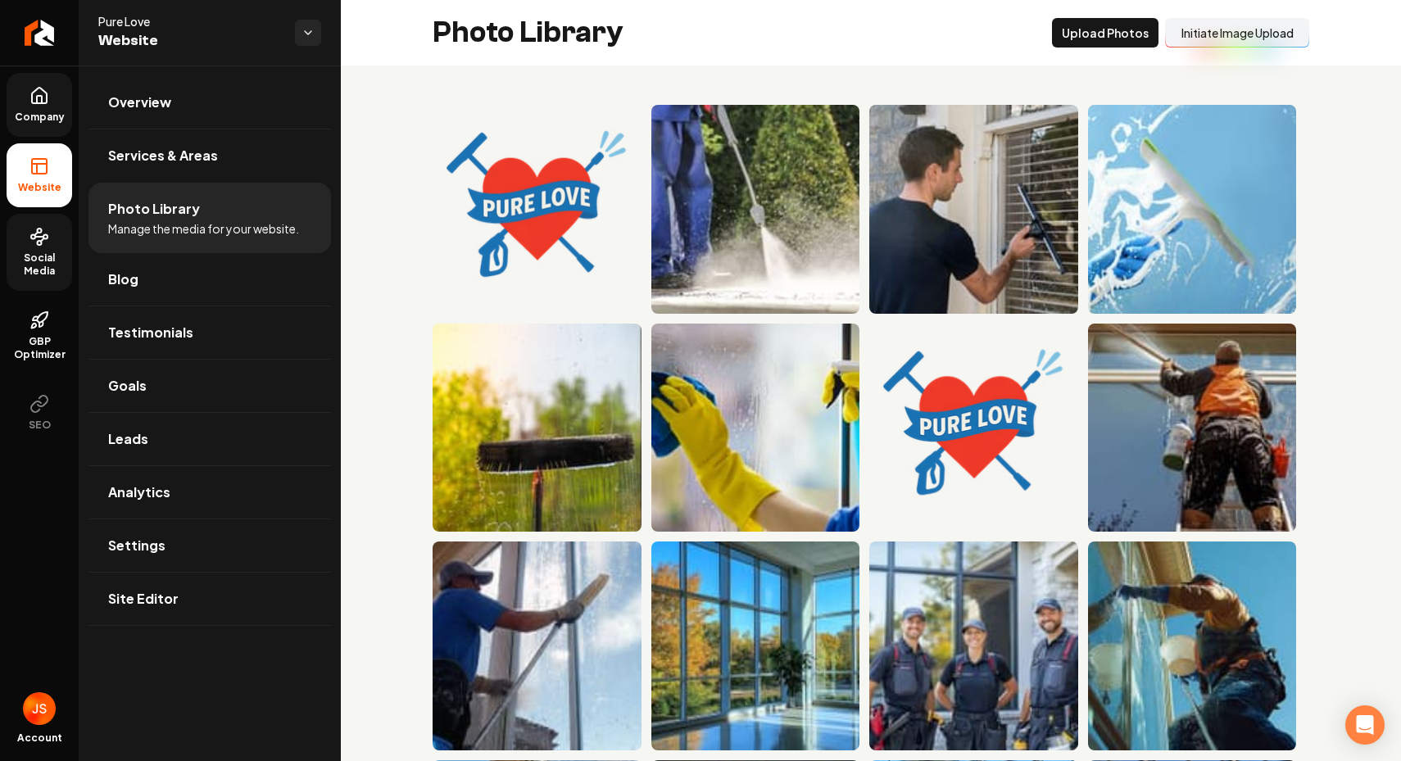
click at [1253, 45] on button "Initiate Image Upload" at bounding box center [1237, 32] width 144 height 29
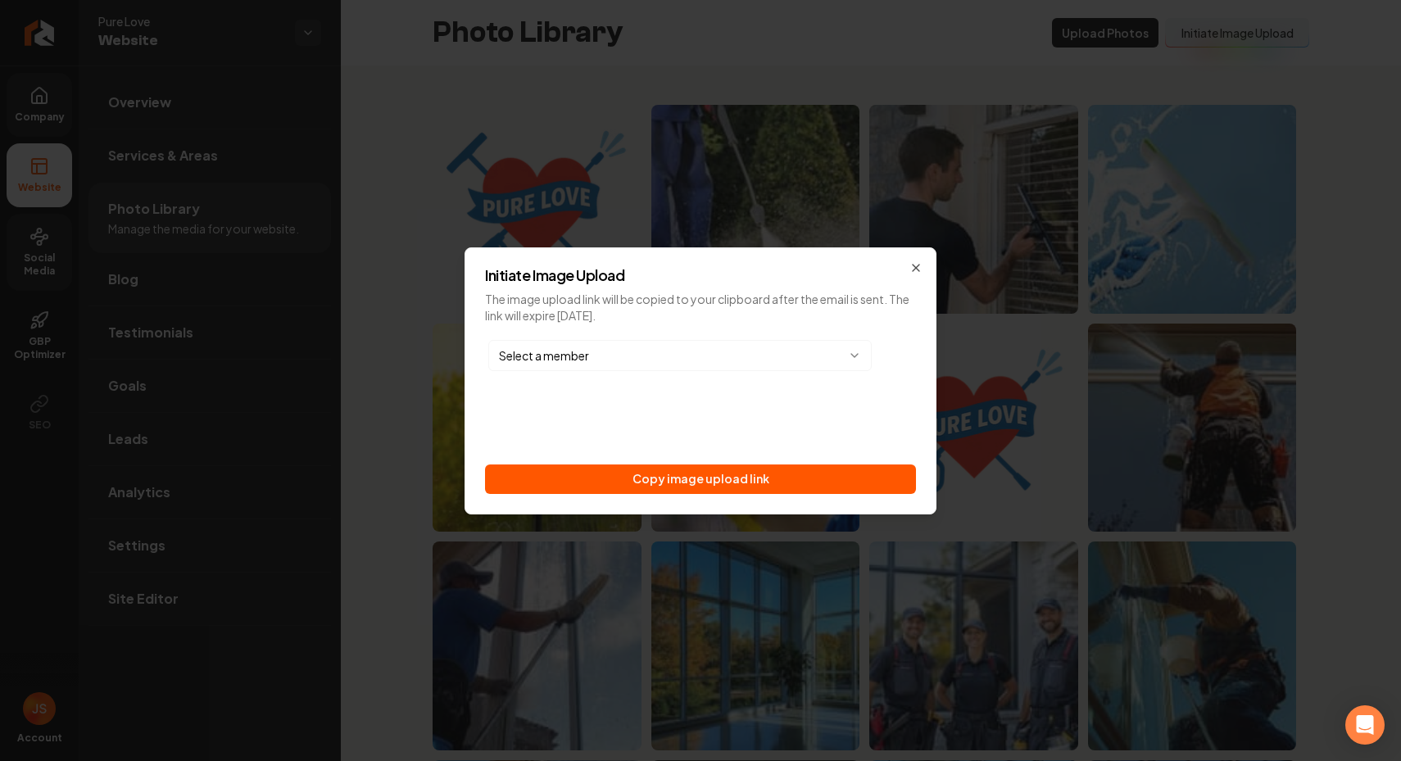
click at [741, 499] on div "Initiate Image Upload The image upload link will be copied to your clipboard af…" at bounding box center [701, 380] width 472 height 267
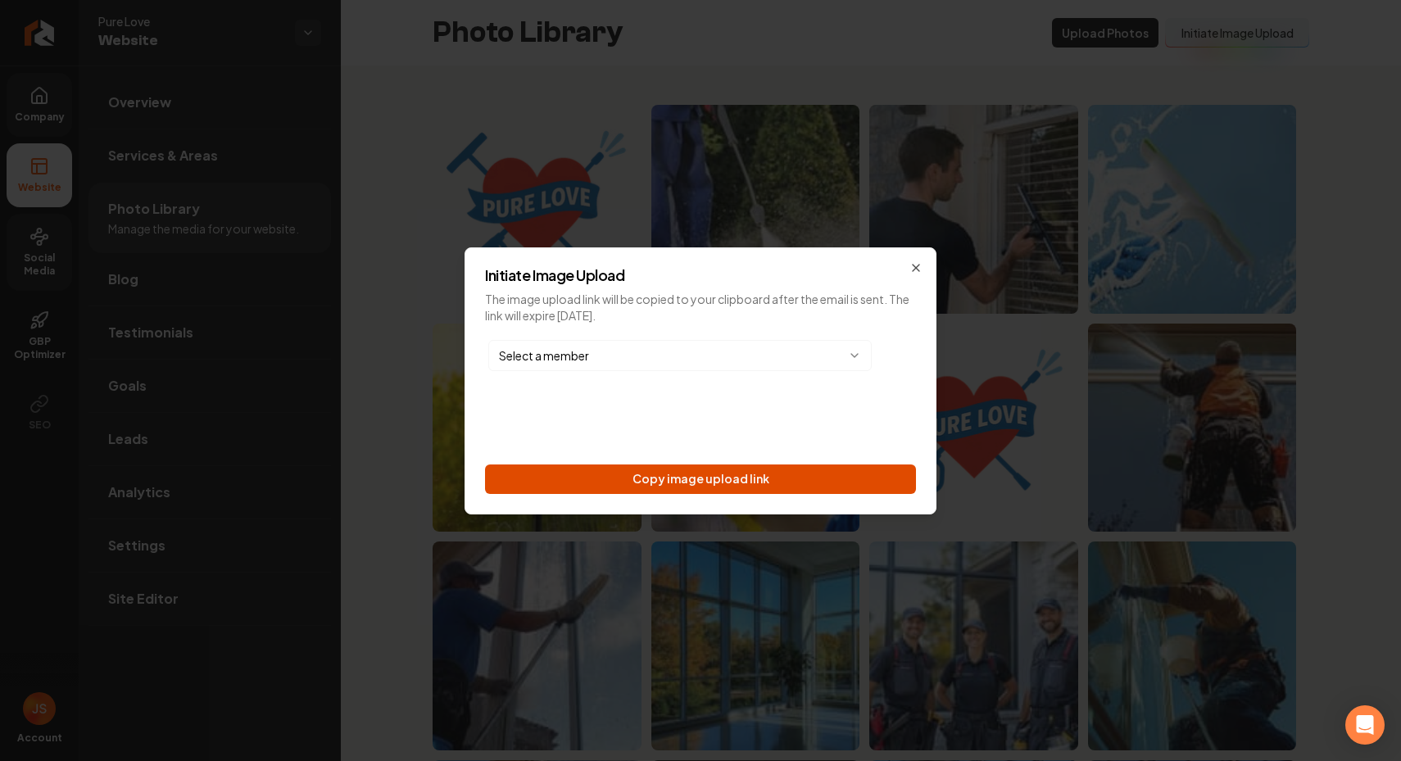
click at [760, 465] on button "Copy image upload link" at bounding box center [700, 479] width 431 height 29
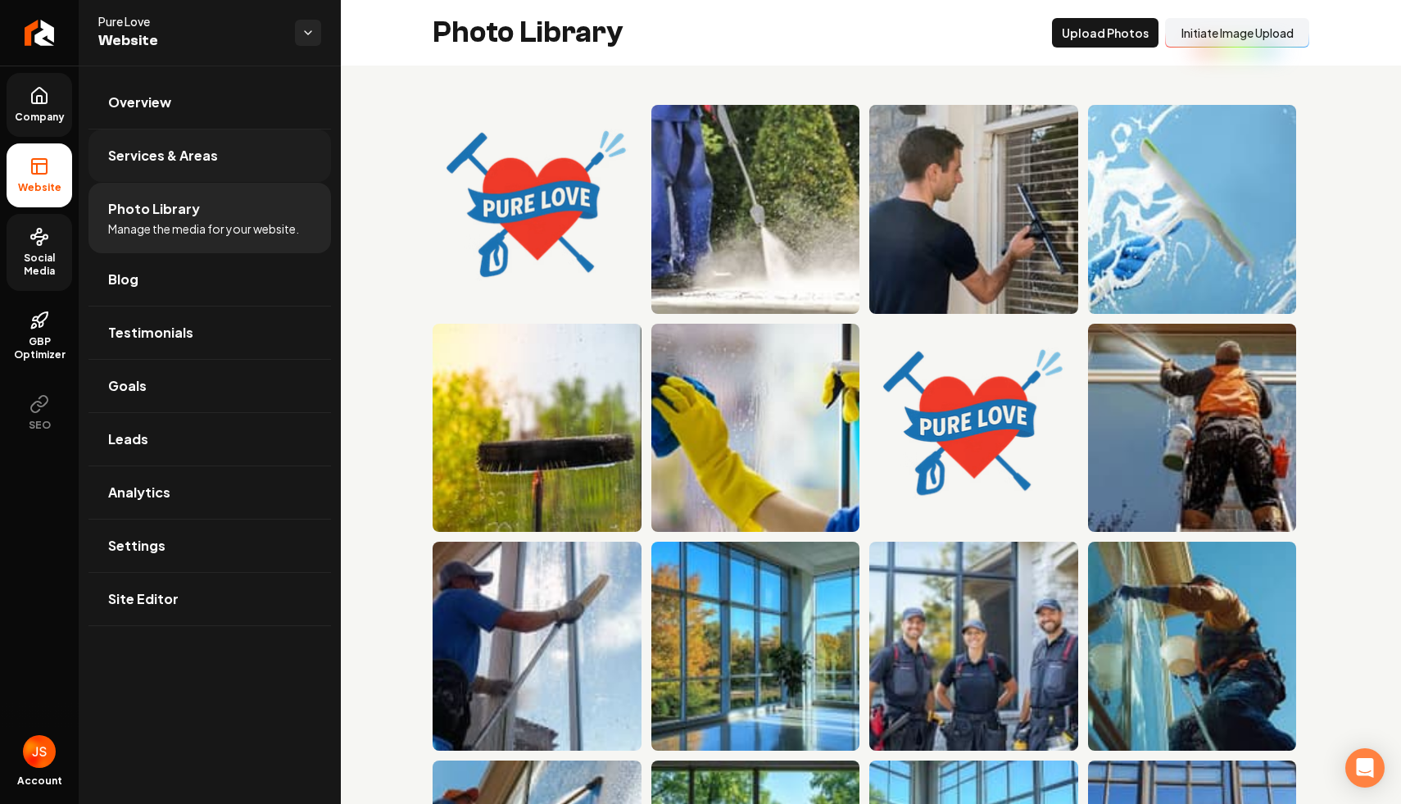
click at [138, 137] on link "Services & Areas" at bounding box center [209, 155] width 243 height 52
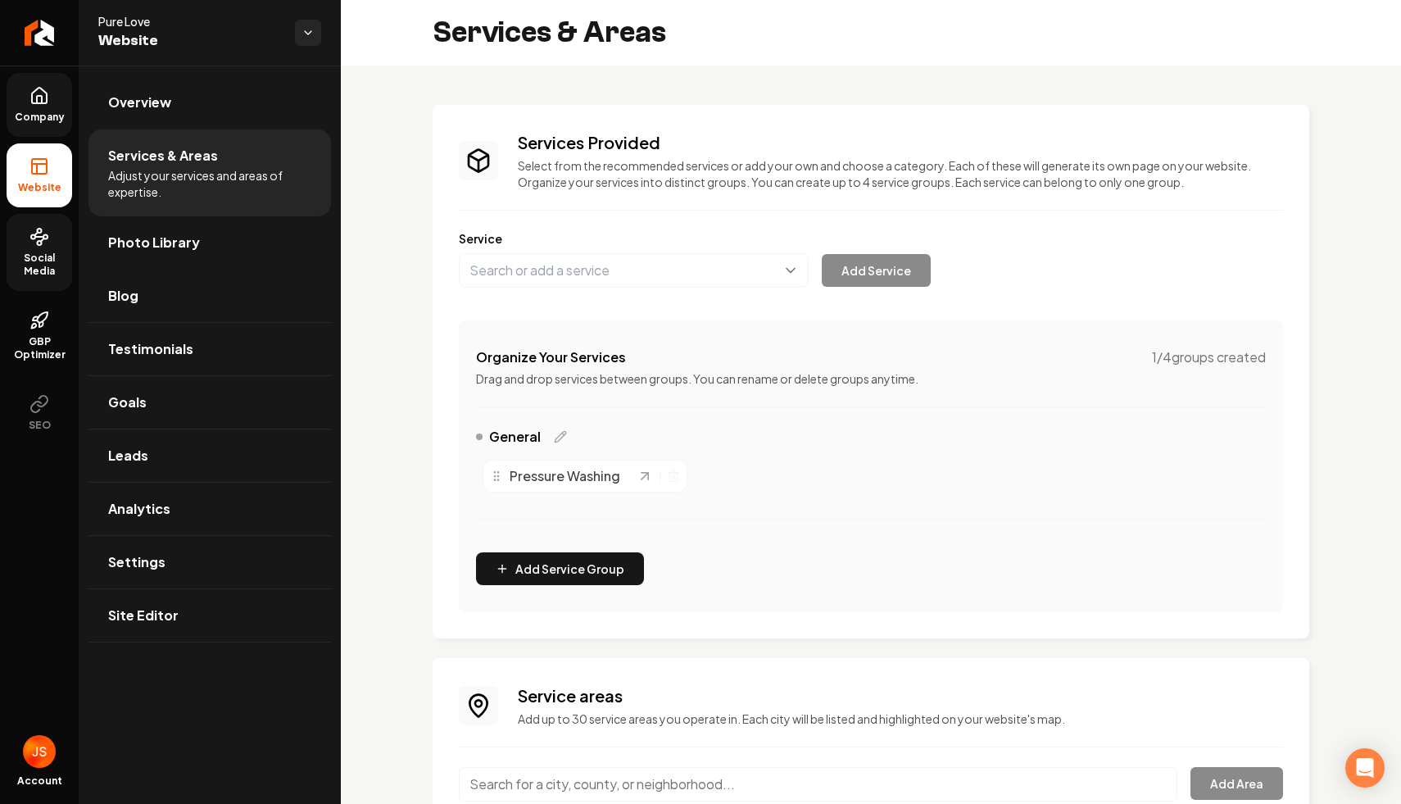
click at [138, 205] on li "Services & Areas Adjust your services and areas of expertise." at bounding box center [209, 172] width 243 height 87
click at [125, 253] on link "Photo Library" at bounding box center [209, 242] width 243 height 52
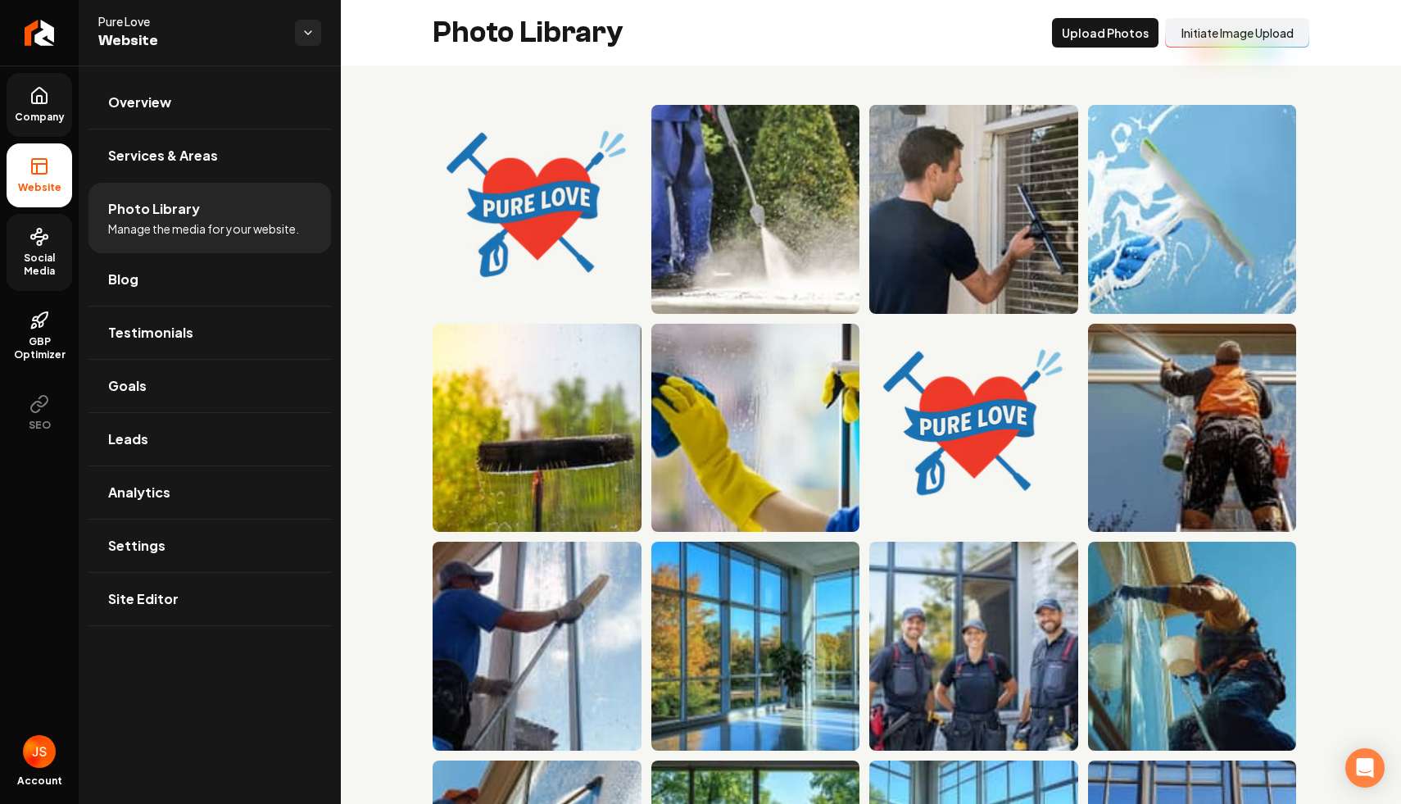
click at [1208, 30] on button "Initiate Image Upload" at bounding box center [1237, 32] width 144 height 29
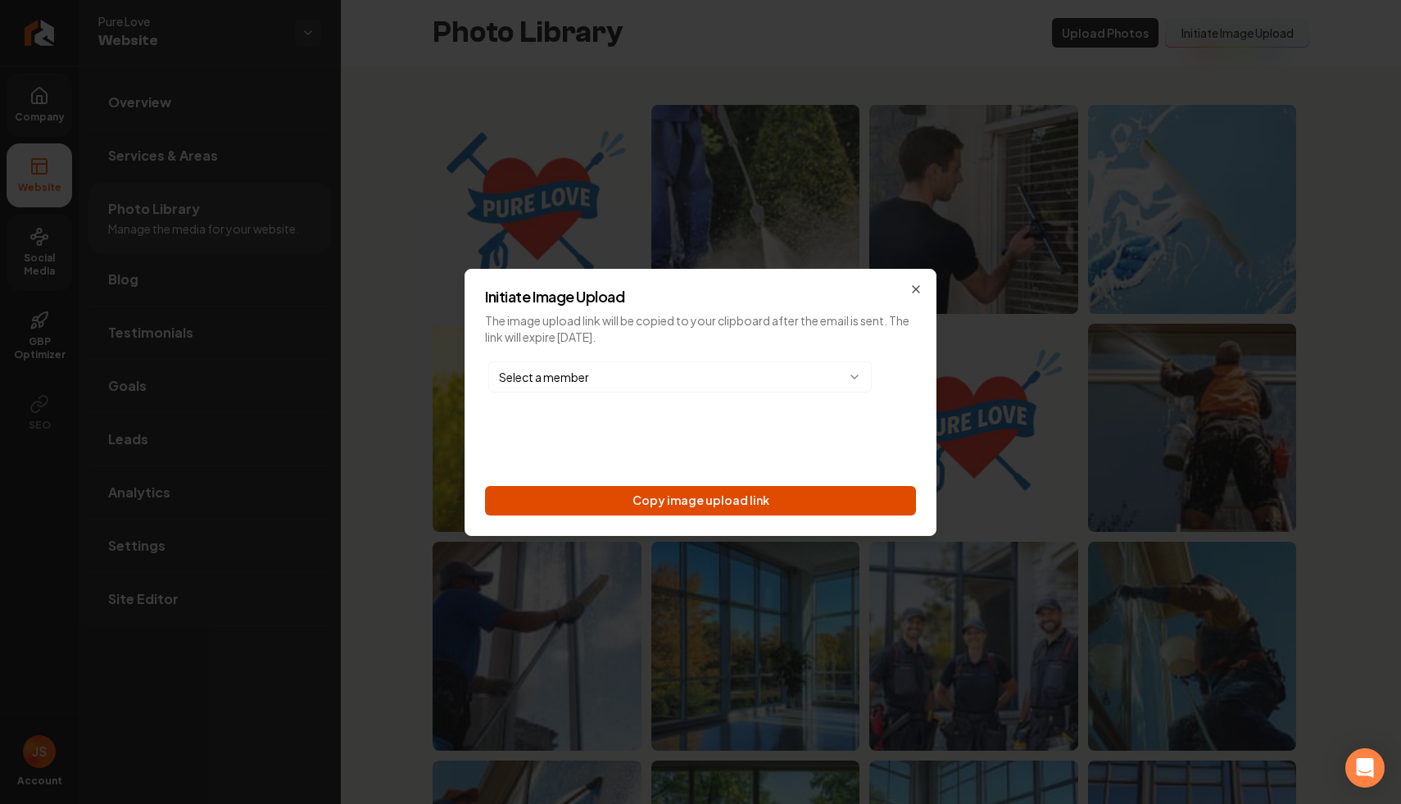
click at [764, 503] on button "Copy image upload link" at bounding box center [700, 500] width 431 height 29
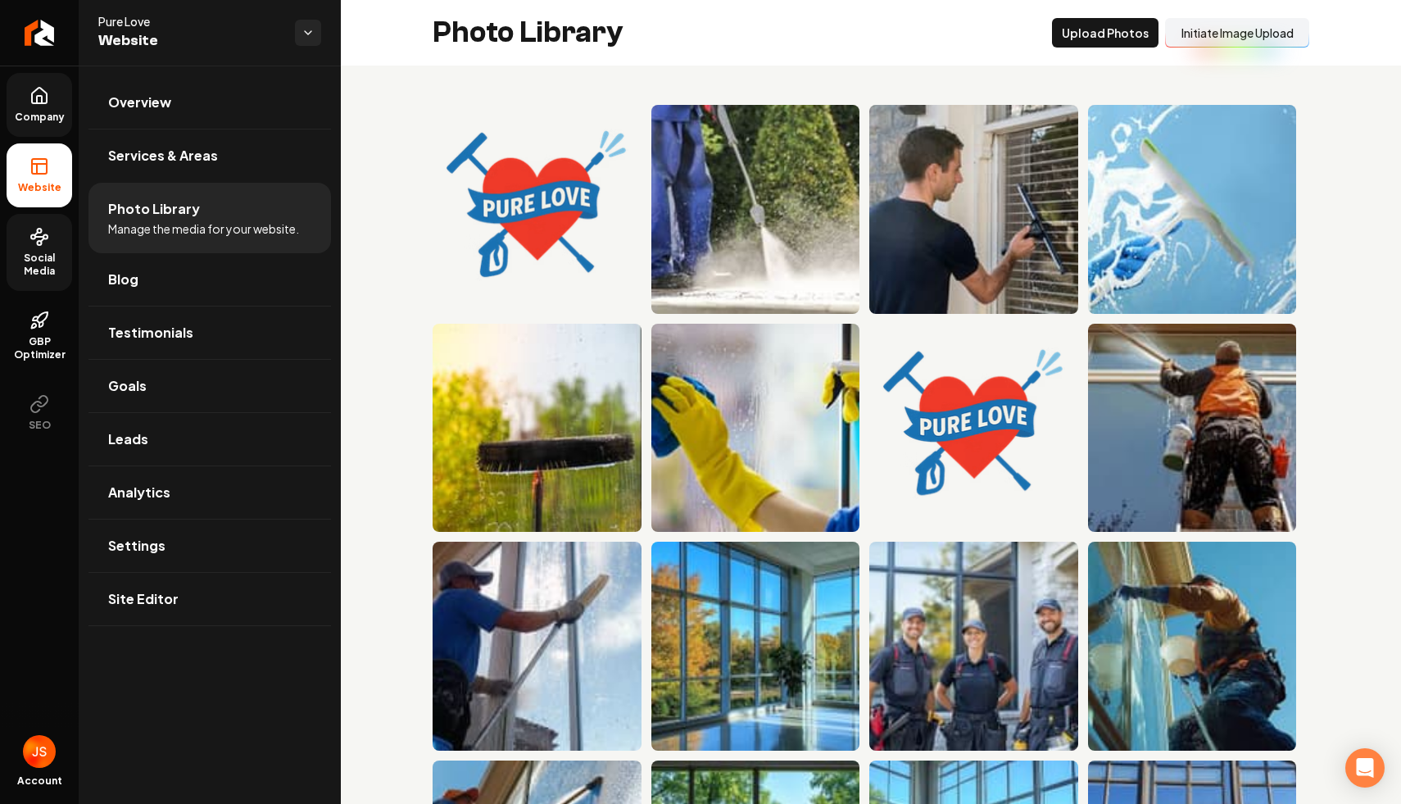
click at [29, 253] on span "Social Media" at bounding box center [40, 265] width 66 height 26
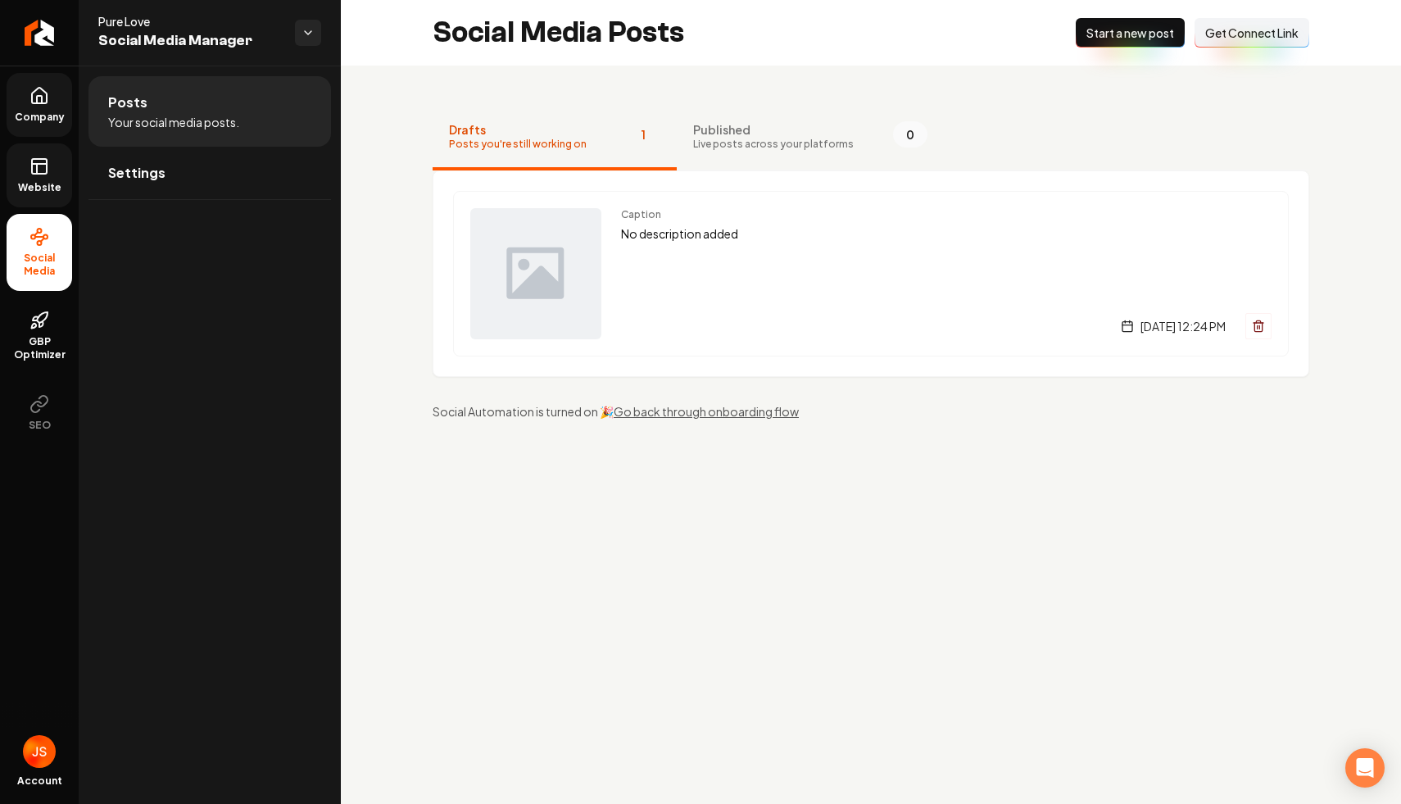
click at [1268, 45] on button "Connect Link Get Connect Link" at bounding box center [1252, 32] width 115 height 29
click at [39, 174] on rect at bounding box center [39, 166] width 15 height 15
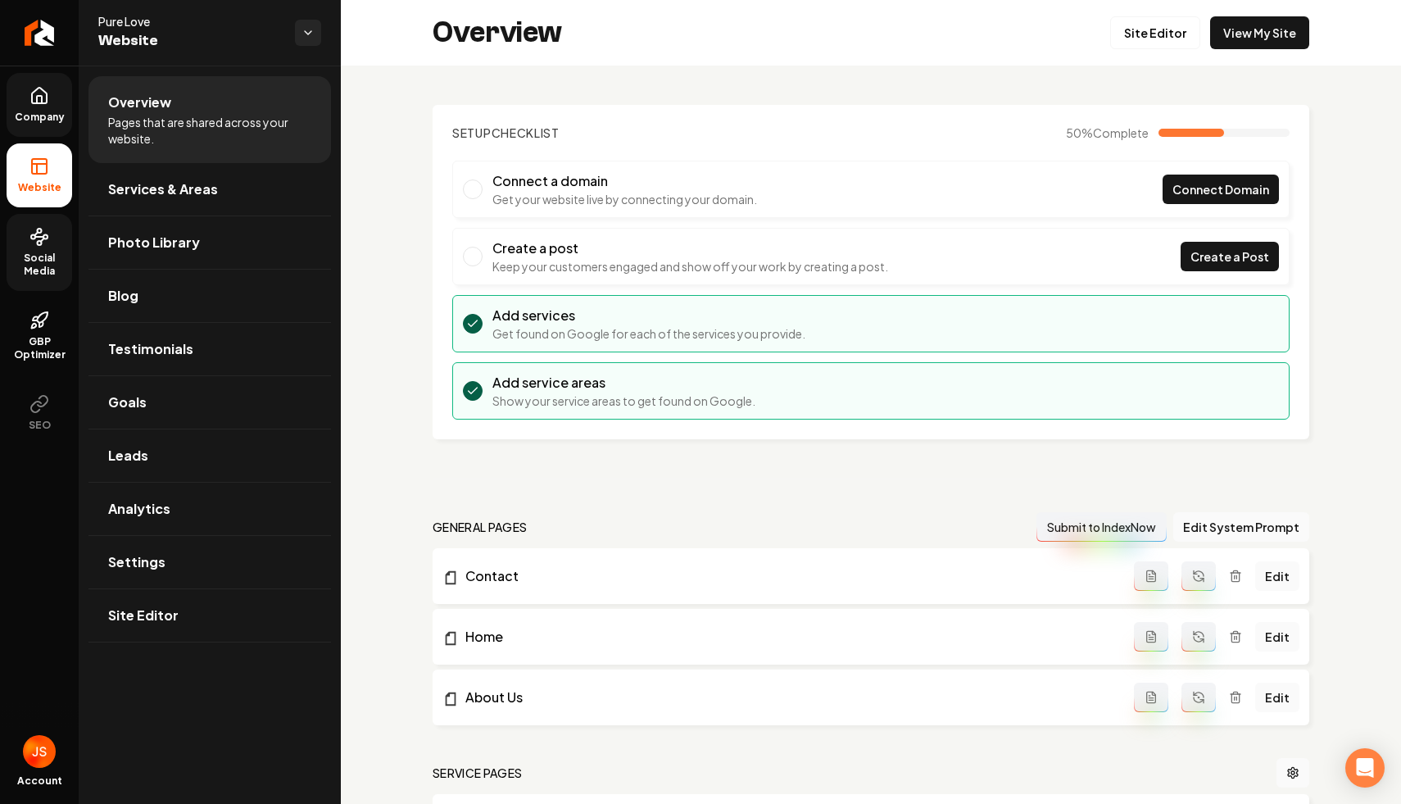
click at [46, 114] on span "Company" at bounding box center [39, 117] width 63 height 13
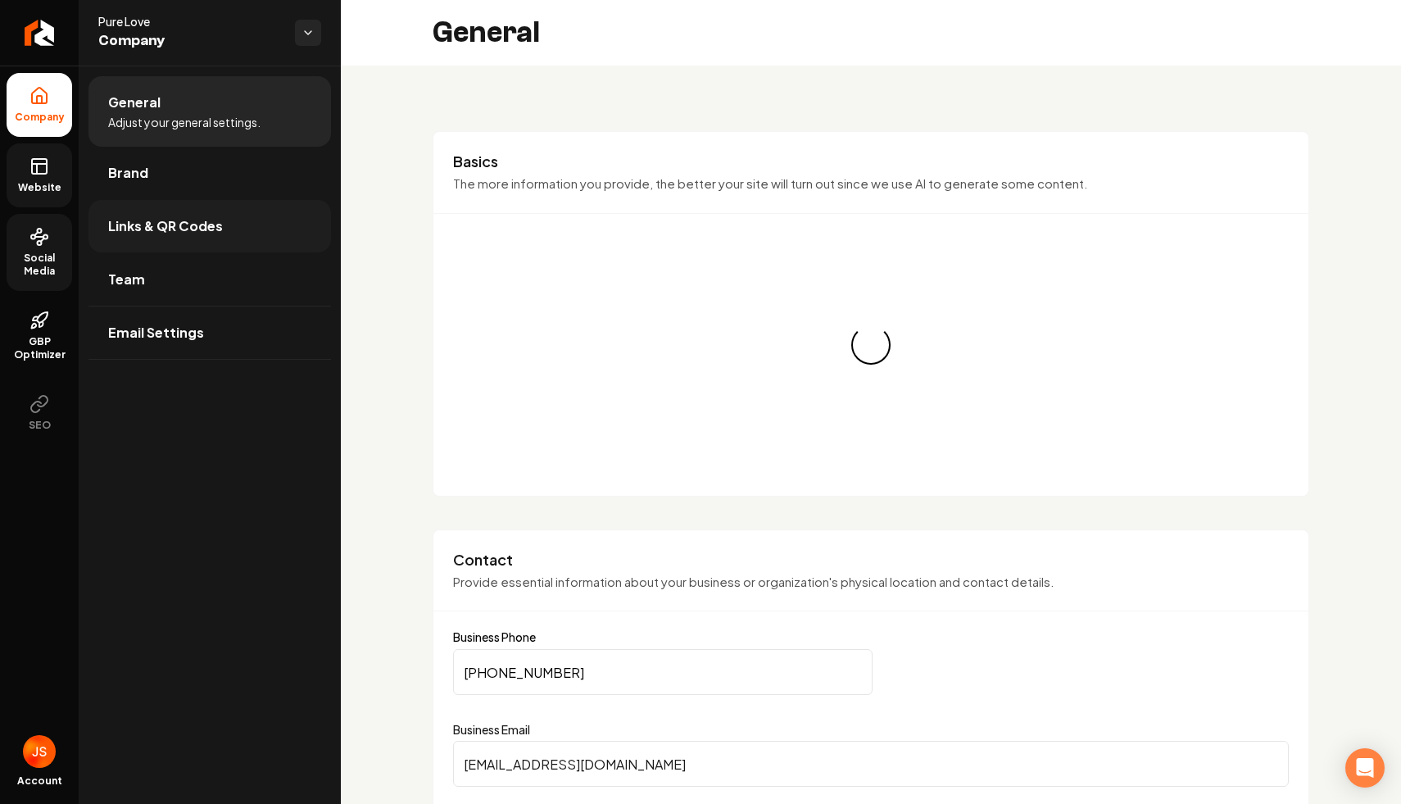
click at [104, 228] on link "Links & QR Codes" at bounding box center [209, 226] width 243 height 52
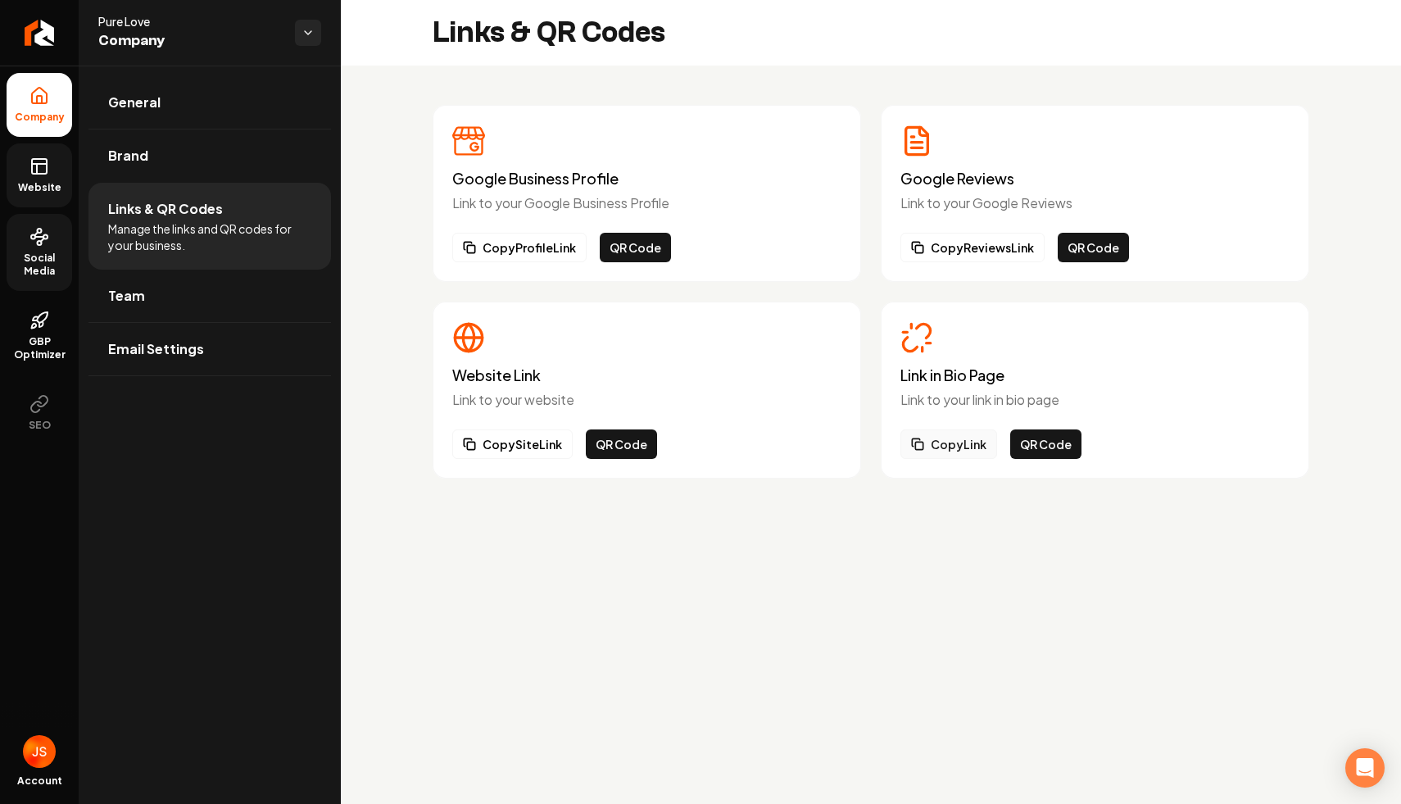
click at [956, 451] on button "Copy Link" at bounding box center [949, 443] width 97 height 29
